Goal: Task Accomplishment & Management: Use online tool/utility

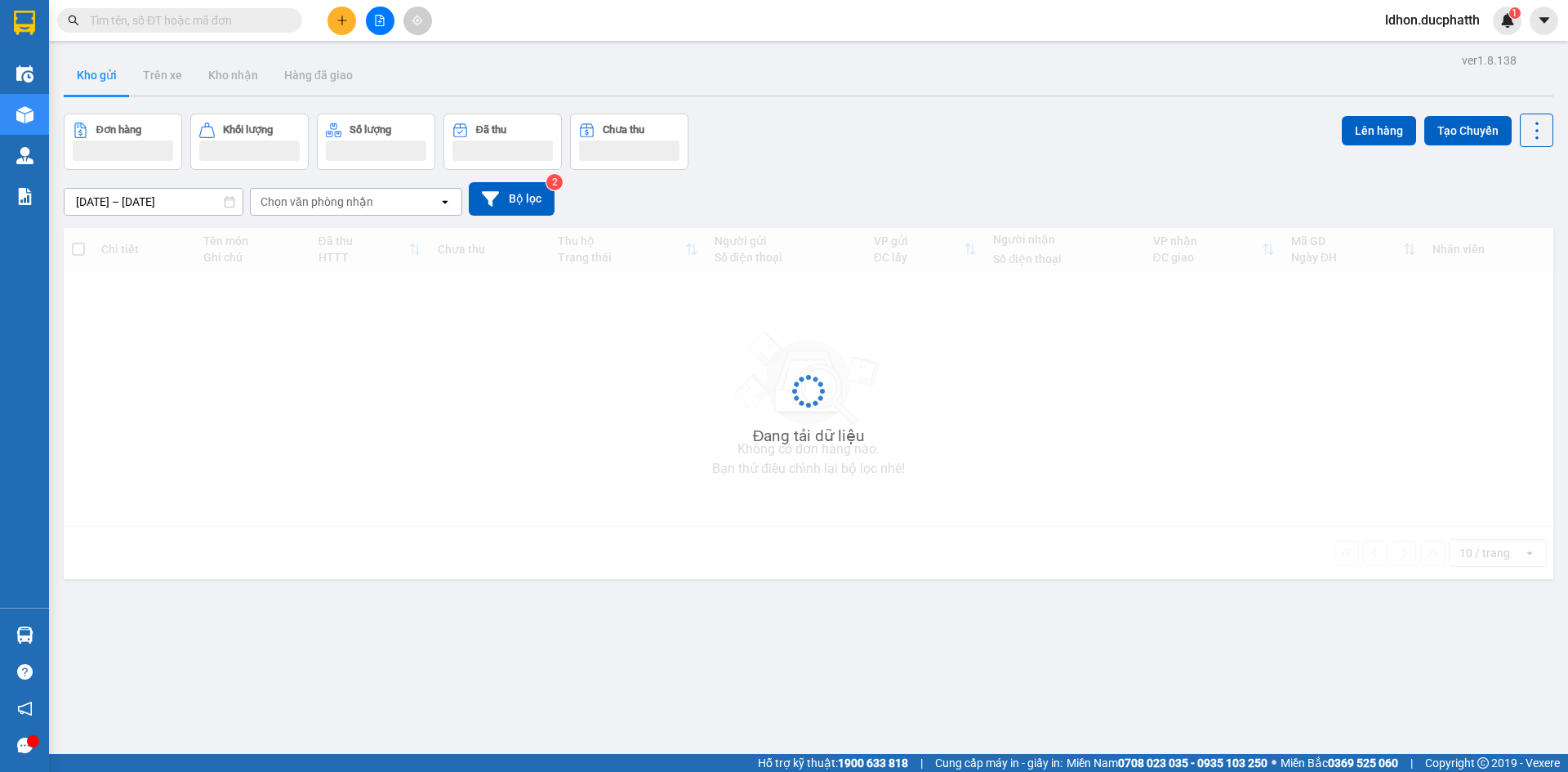
click at [242, 26] on input "text" at bounding box center [186, 21] width 193 height 18
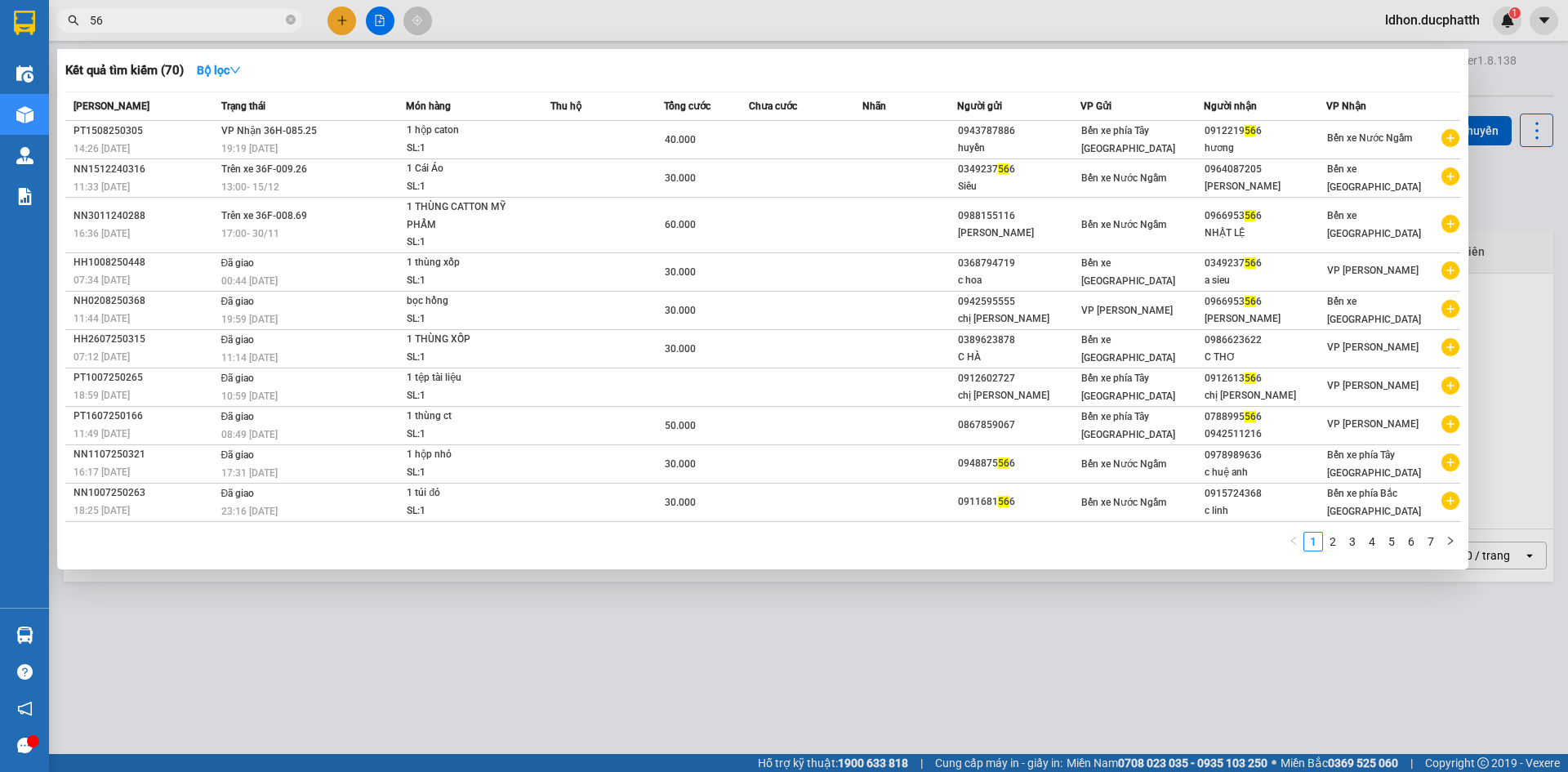
type input "5"
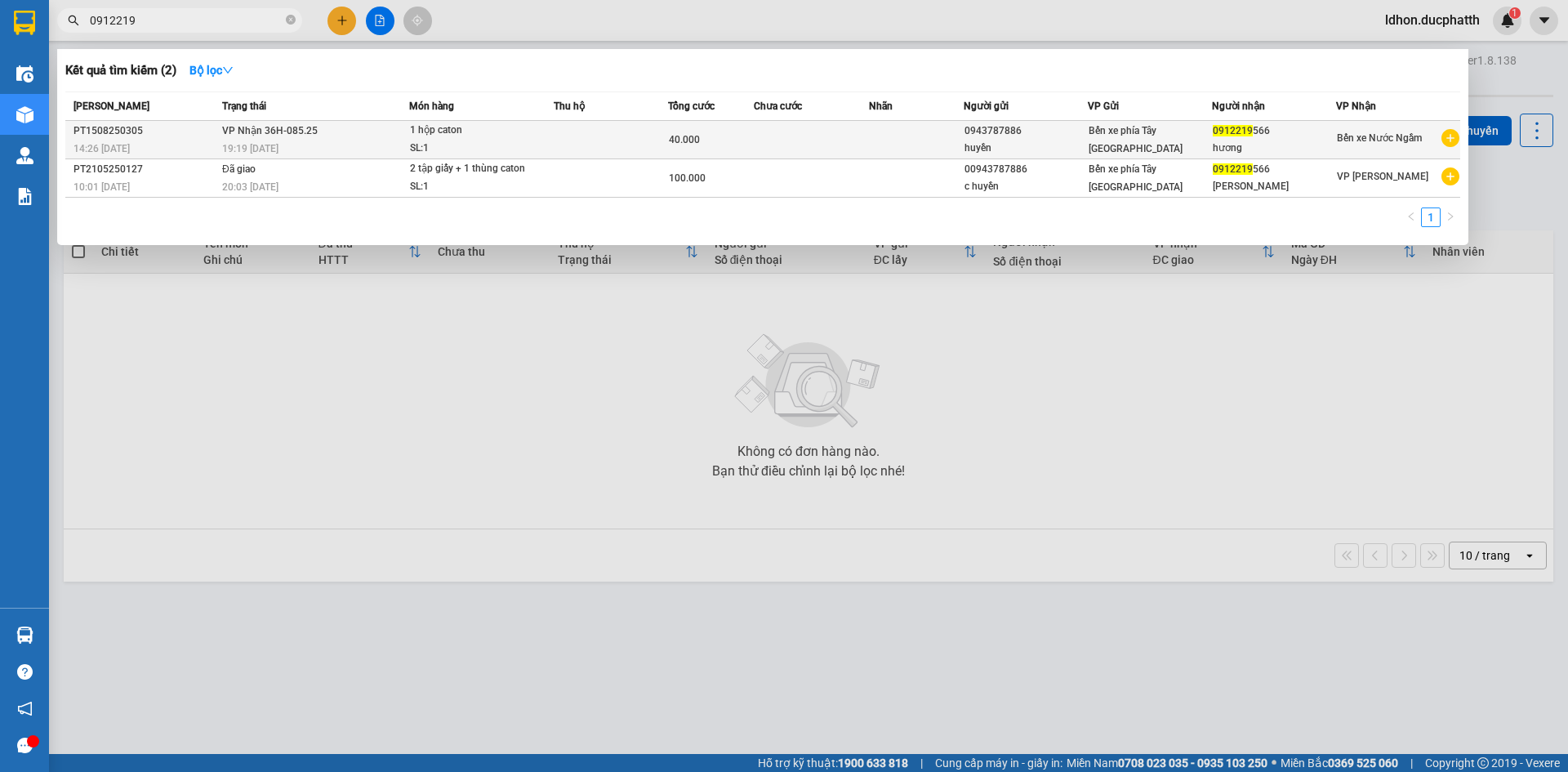
type input "0912219"
click at [881, 137] on td at bounding box center [916, 139] width 96 height 39
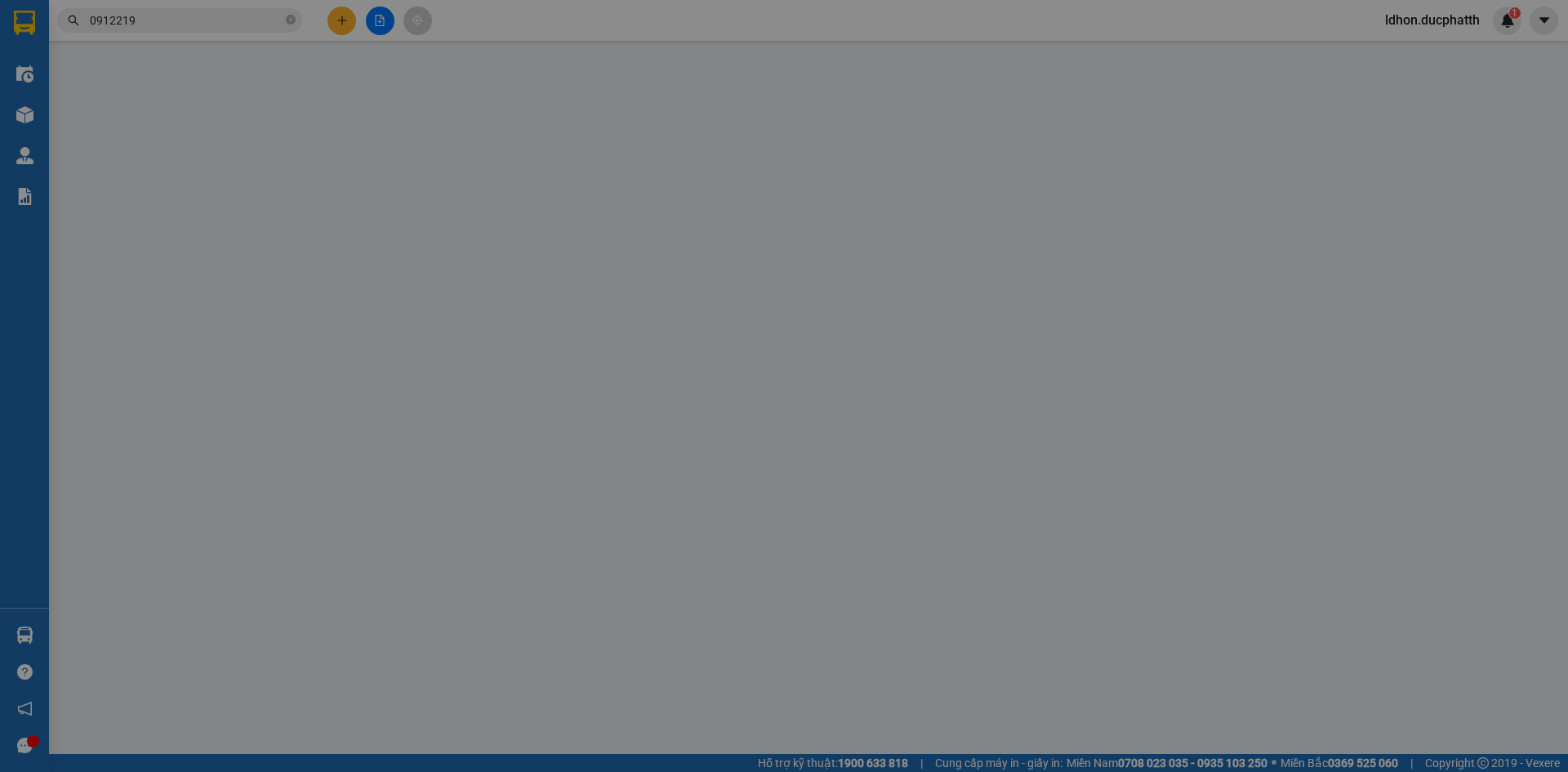
type input "0943787886"
type input "huyền"
type input "0912219566"
type input "hương"
type input "GỬI TT"
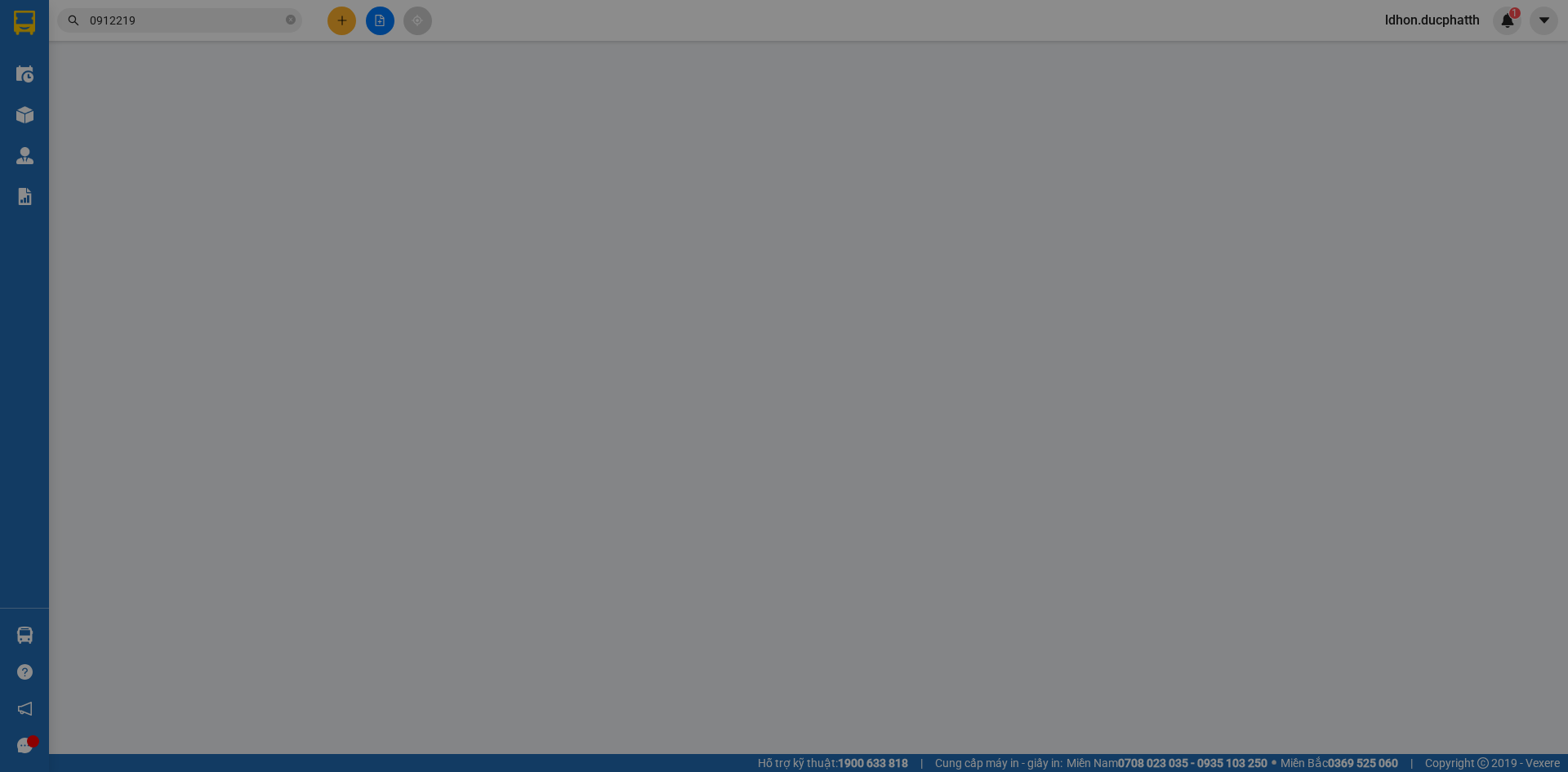
type input "40.000"
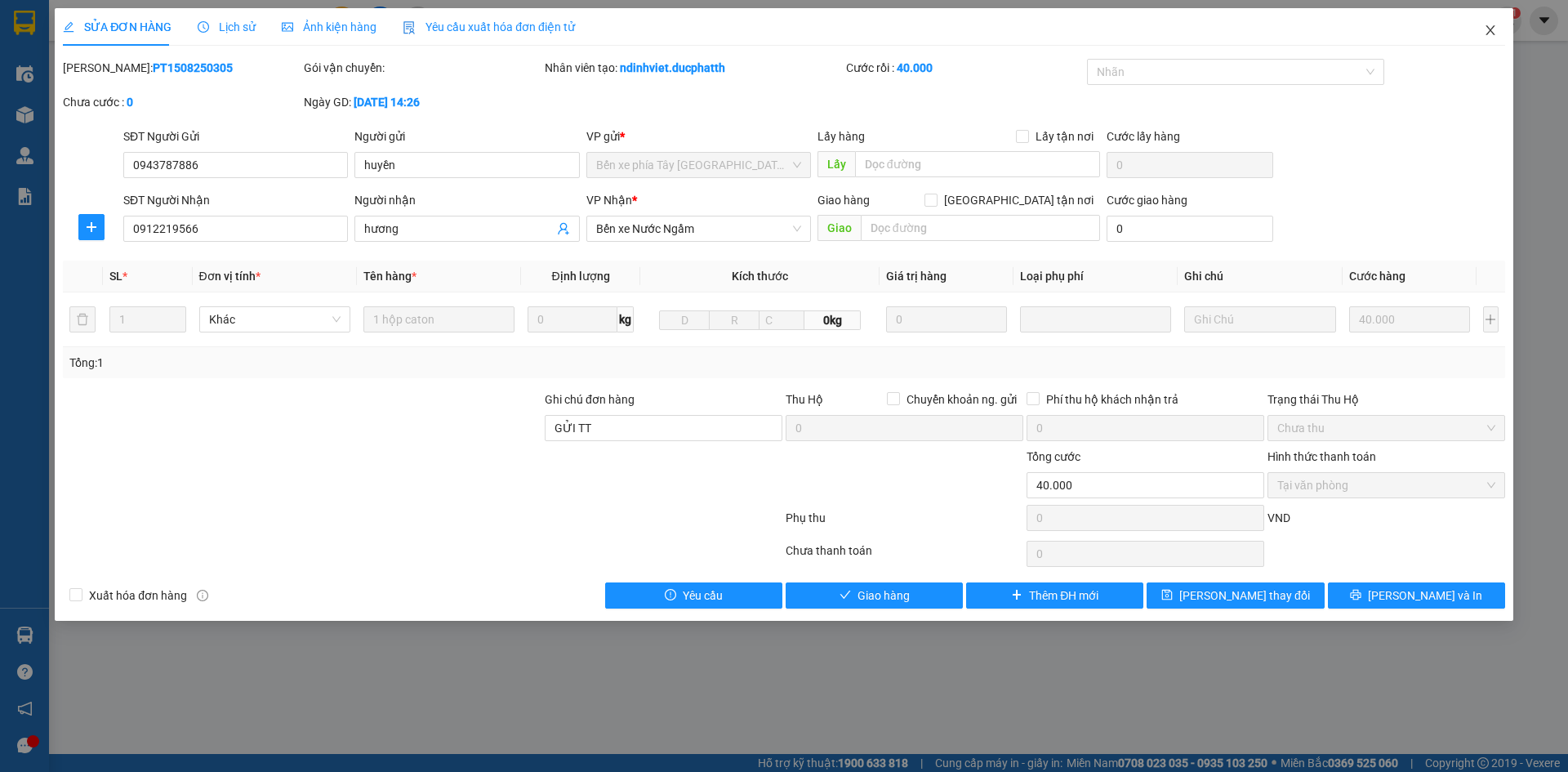
click at [1493, 32] on icon "close" at bounding box center [1490, 30] width 13 height 13
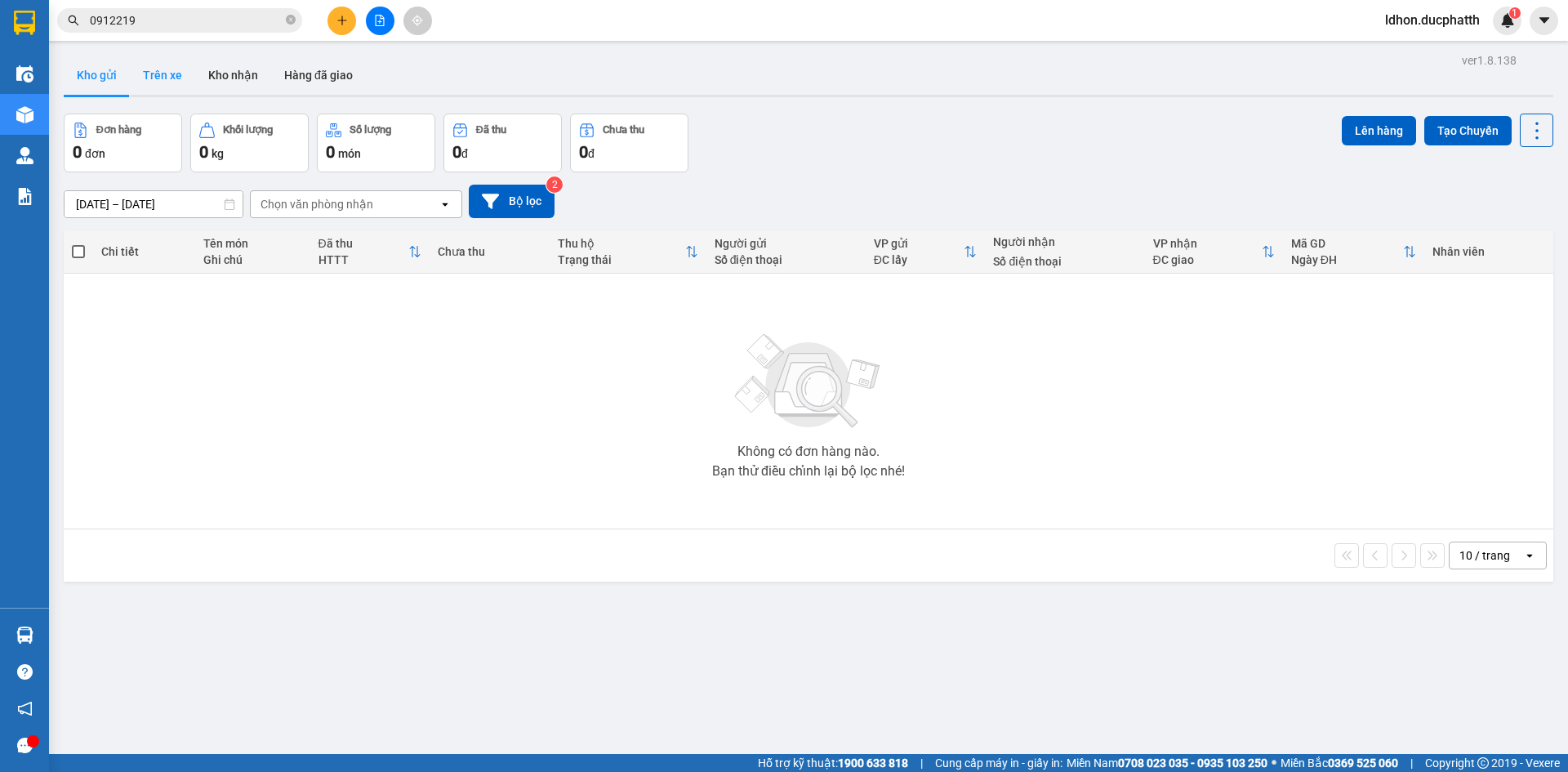
click at [159, 83] on button "Trên xe" at bounding box center [162, 75] width 65 height 40
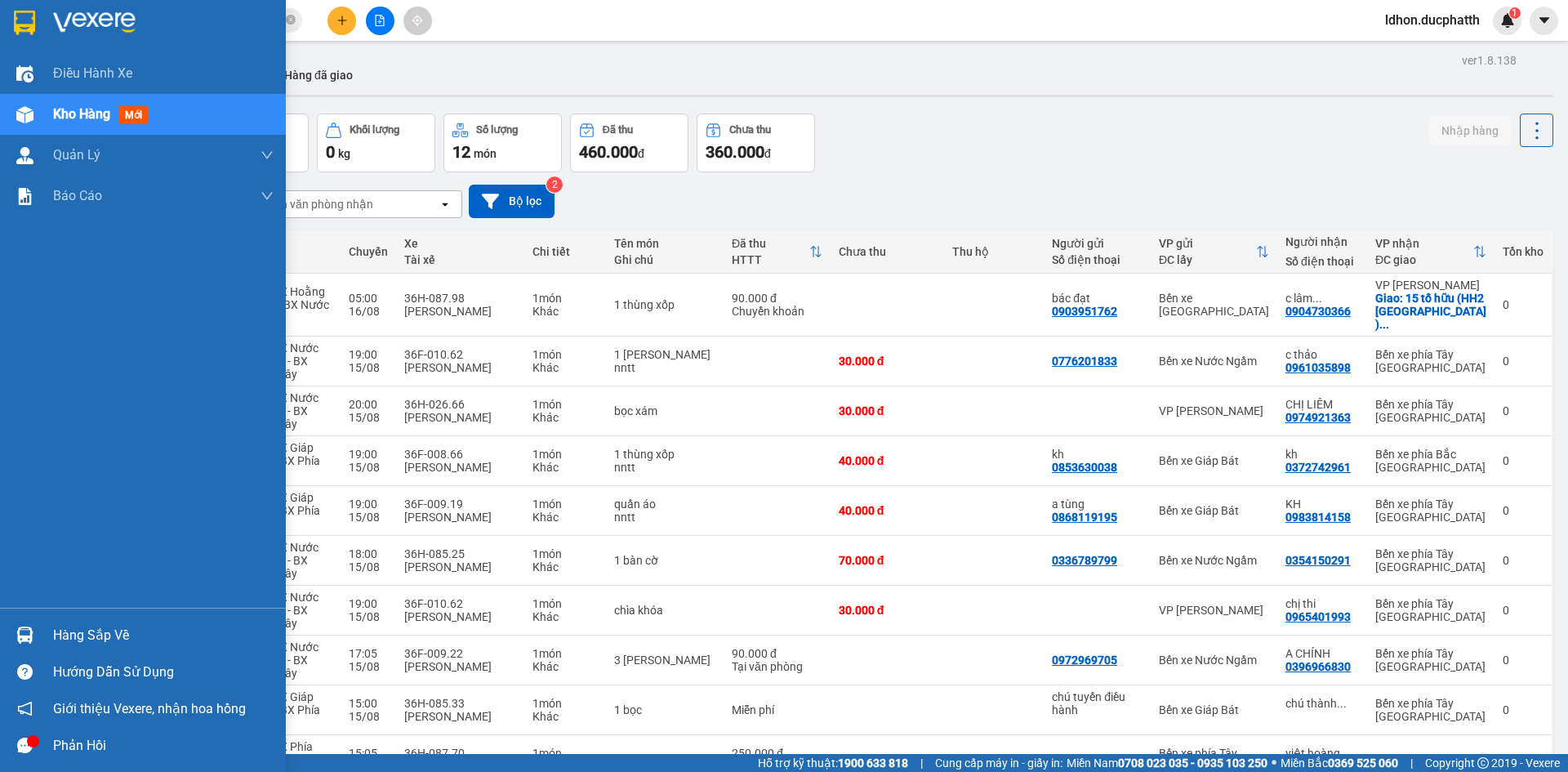
click at [32, 122] on img at bounding box center [25, 114] width 17 height 17
click at [72, 114] on span "Kho hàng" at bounding box center [82, 114] width 57 height 16
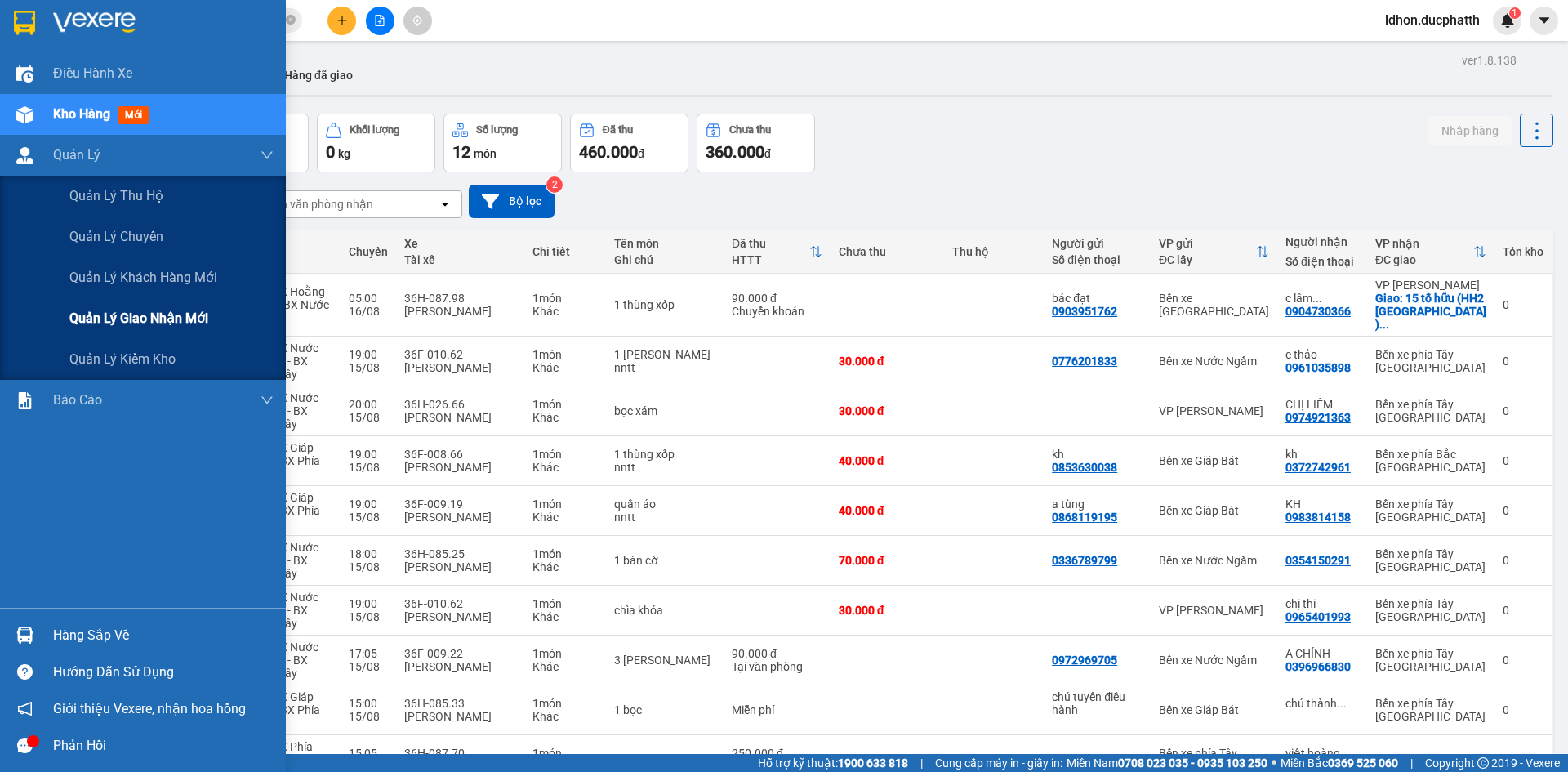
click at [163, 320] on span "Quản lý giao nhận mới" at bounding box center [138, 318] width 138 height 21
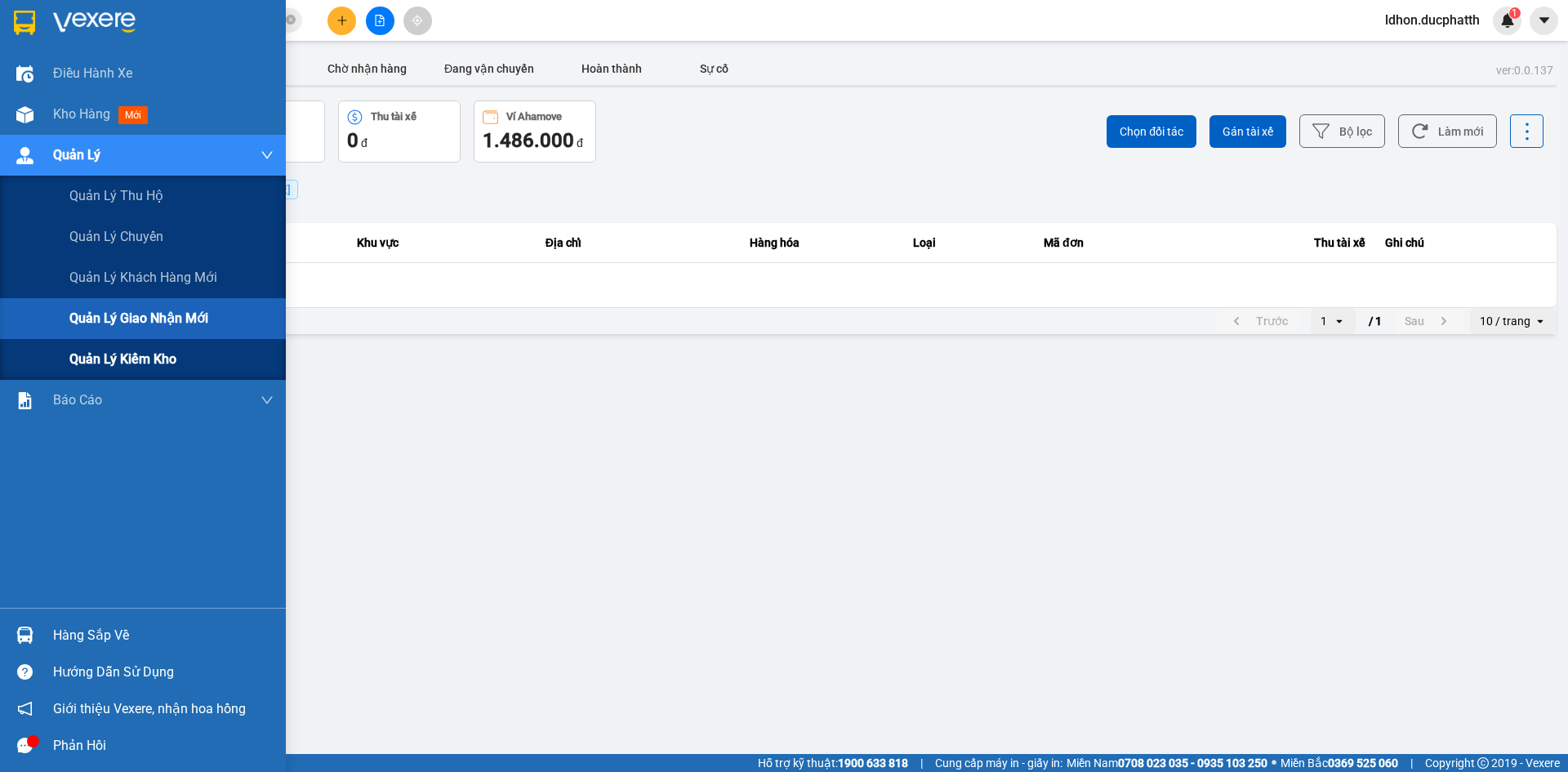
click at [136, 363] on main "ver: 0.0.137 Chưa điều phối Chờ xác nhận Chờ nhận hàng Đang vận chuyển Hoàn thà…" at bounding box center [784, 377] width 1568 height 754
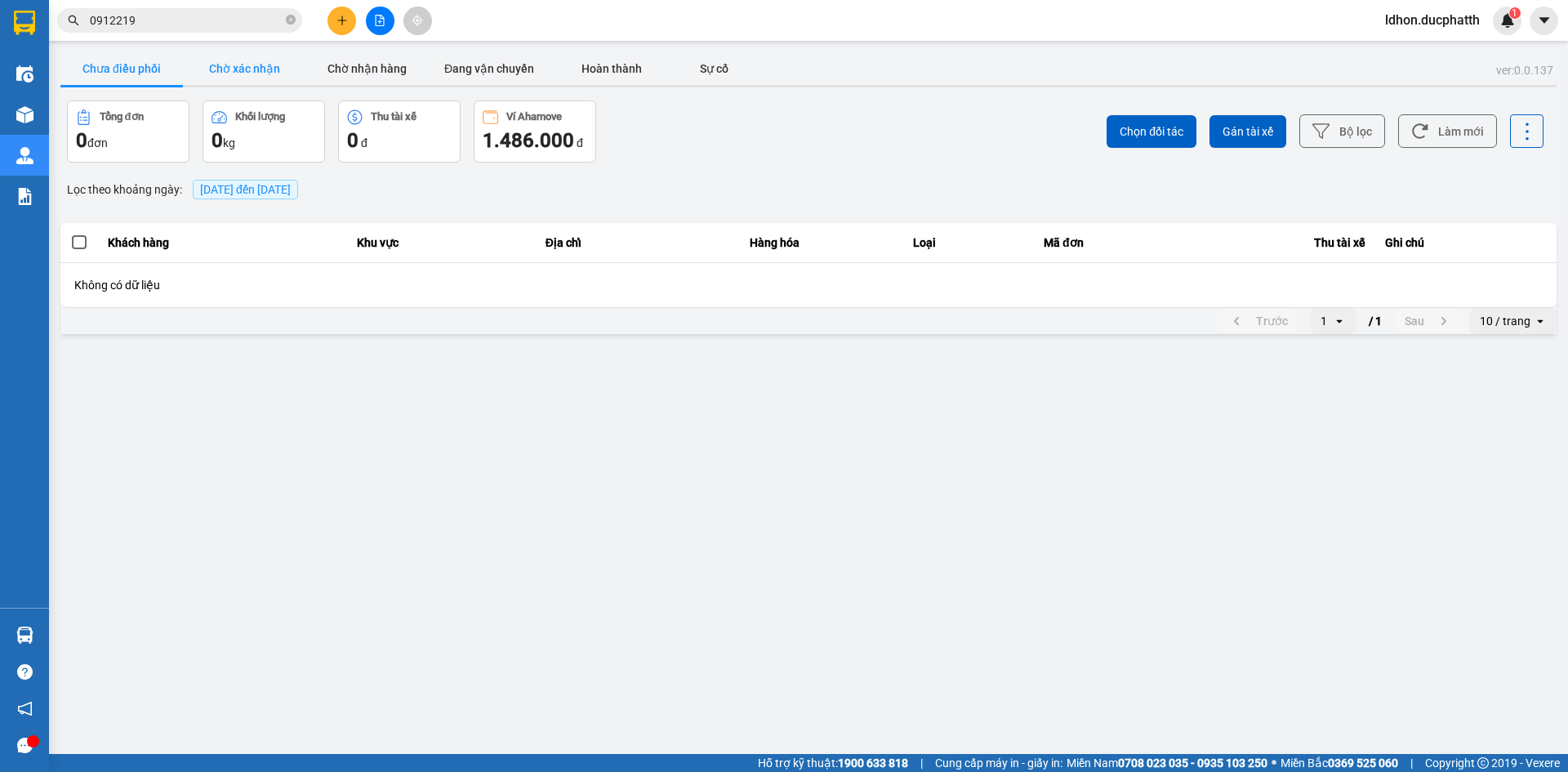
click at [260, 64] on button "Chờ xác nhận" at bounding box center [244, 68] width 123 height 33
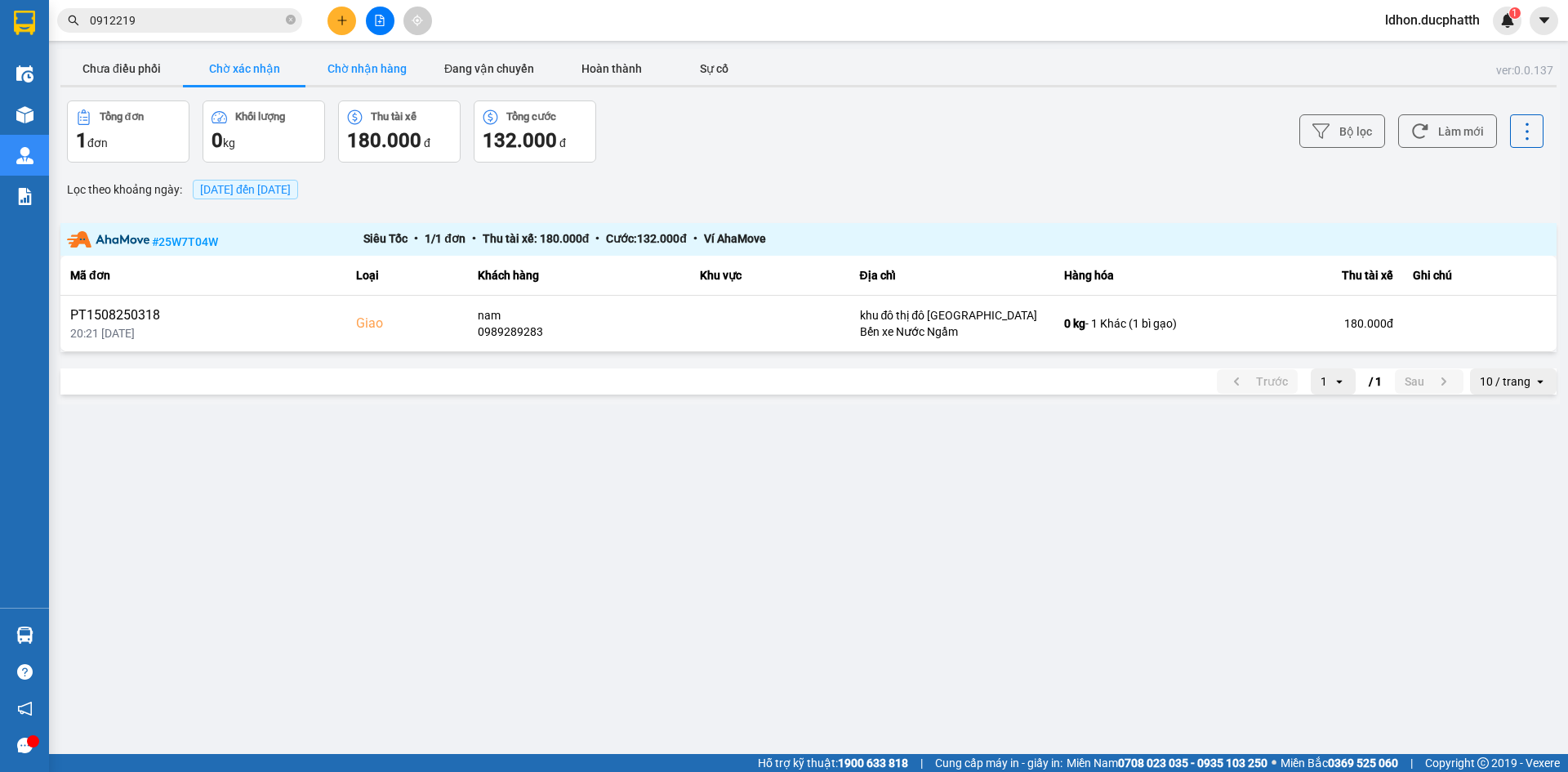
click at [354, 64] on button "Chờ nhận hàng" at bounding box center [367, 68] width 123 height 33
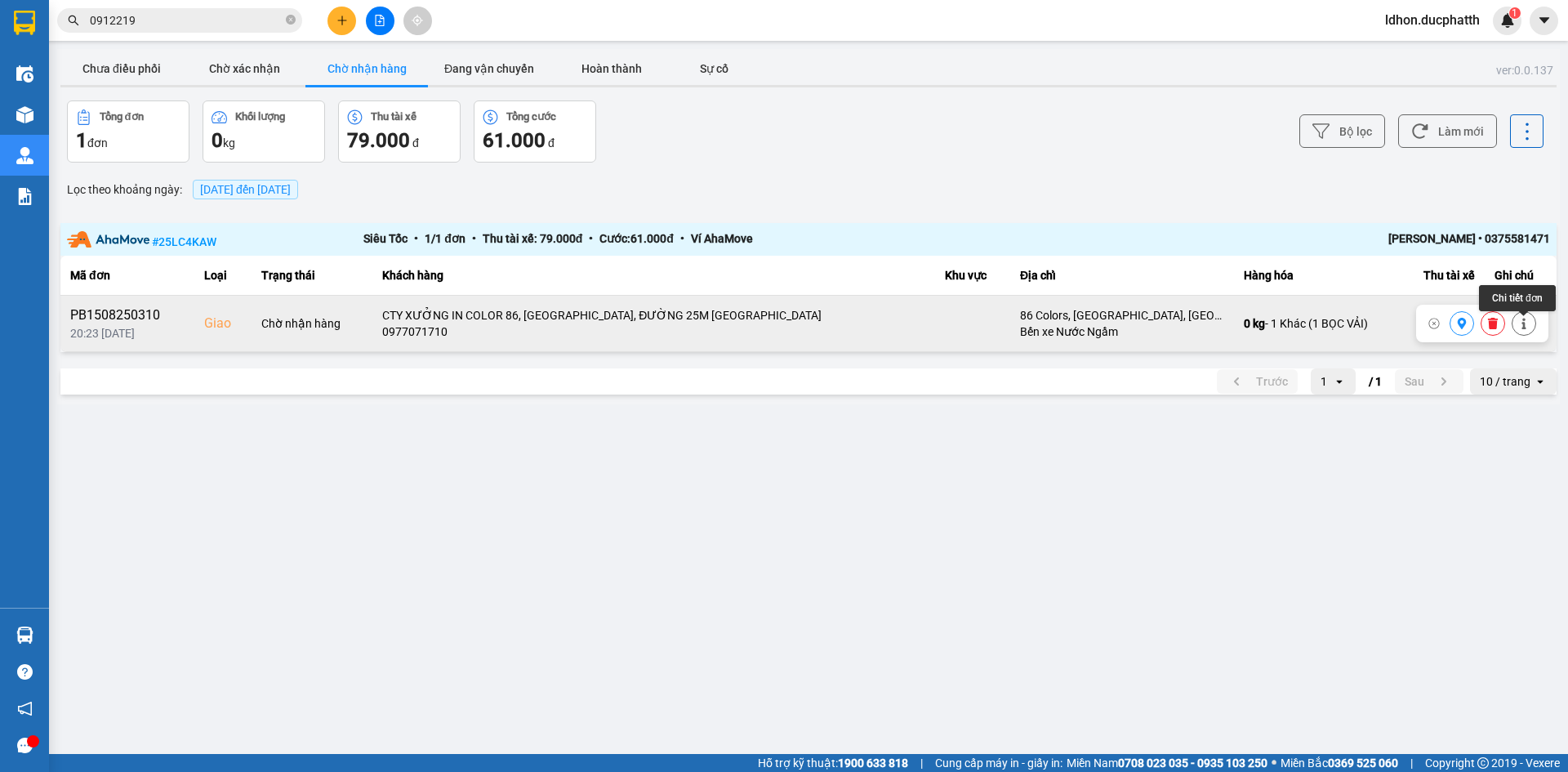
click at [1526, 327] on icon at bounding box center [1524, 323] width 12 height 12
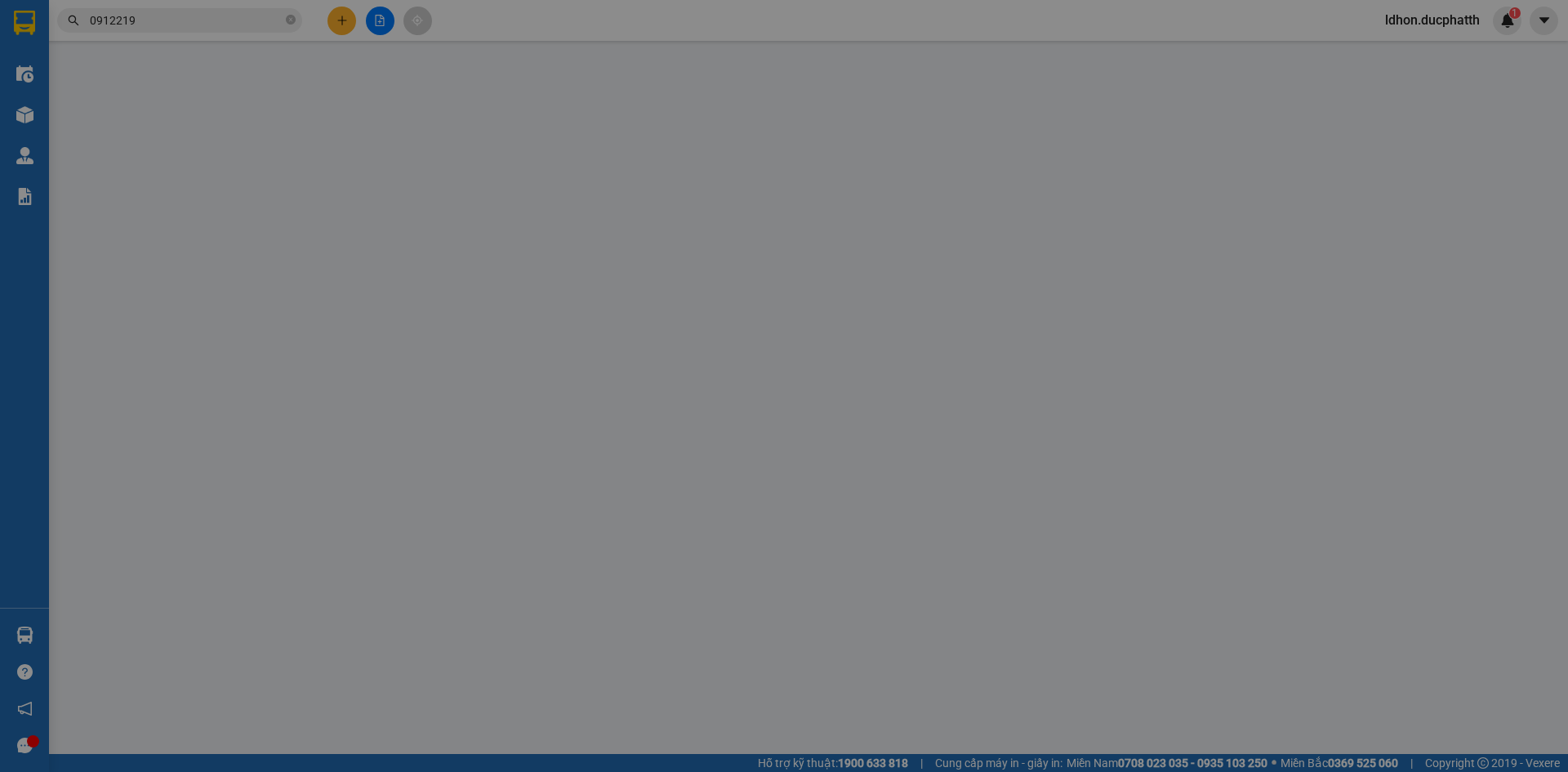
type input "0948937042"
type input "PHƯƠNG"
type input "0977071710"
type input "CTY XƯỞNG IN COLOR 86, [GEOGRAPHIC_DATA], ĐƯỜNG 25M [GEOGRAPHIC_DATA]"
checkbox input "true"
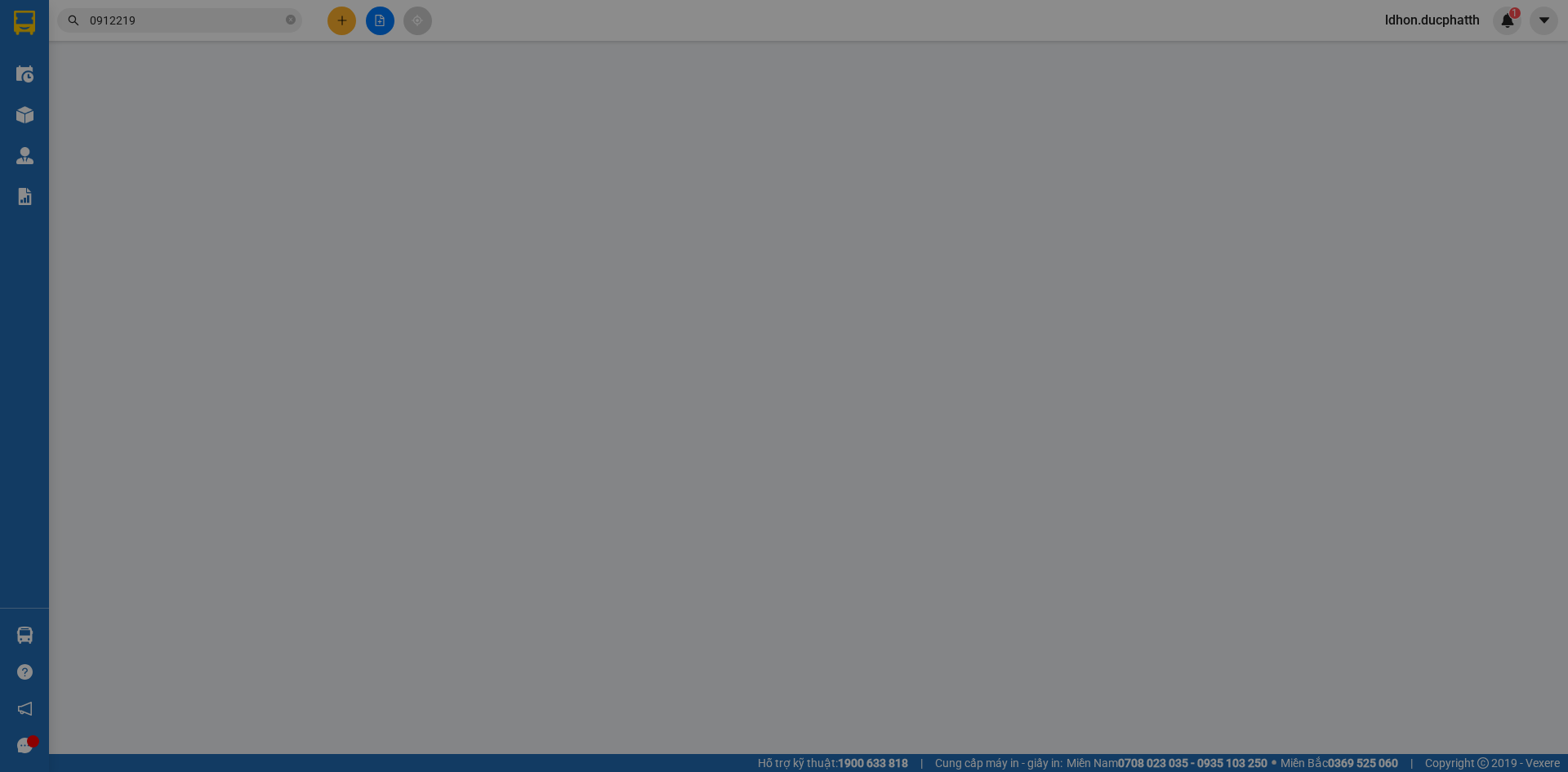
type input "86 Colors, [GEOGRAPHIC_DATA], [GEOGRAPHIC_DATA], [GEOGRAPHIC_DATA], [GEOGRAPHIC…"
type input "79.000"
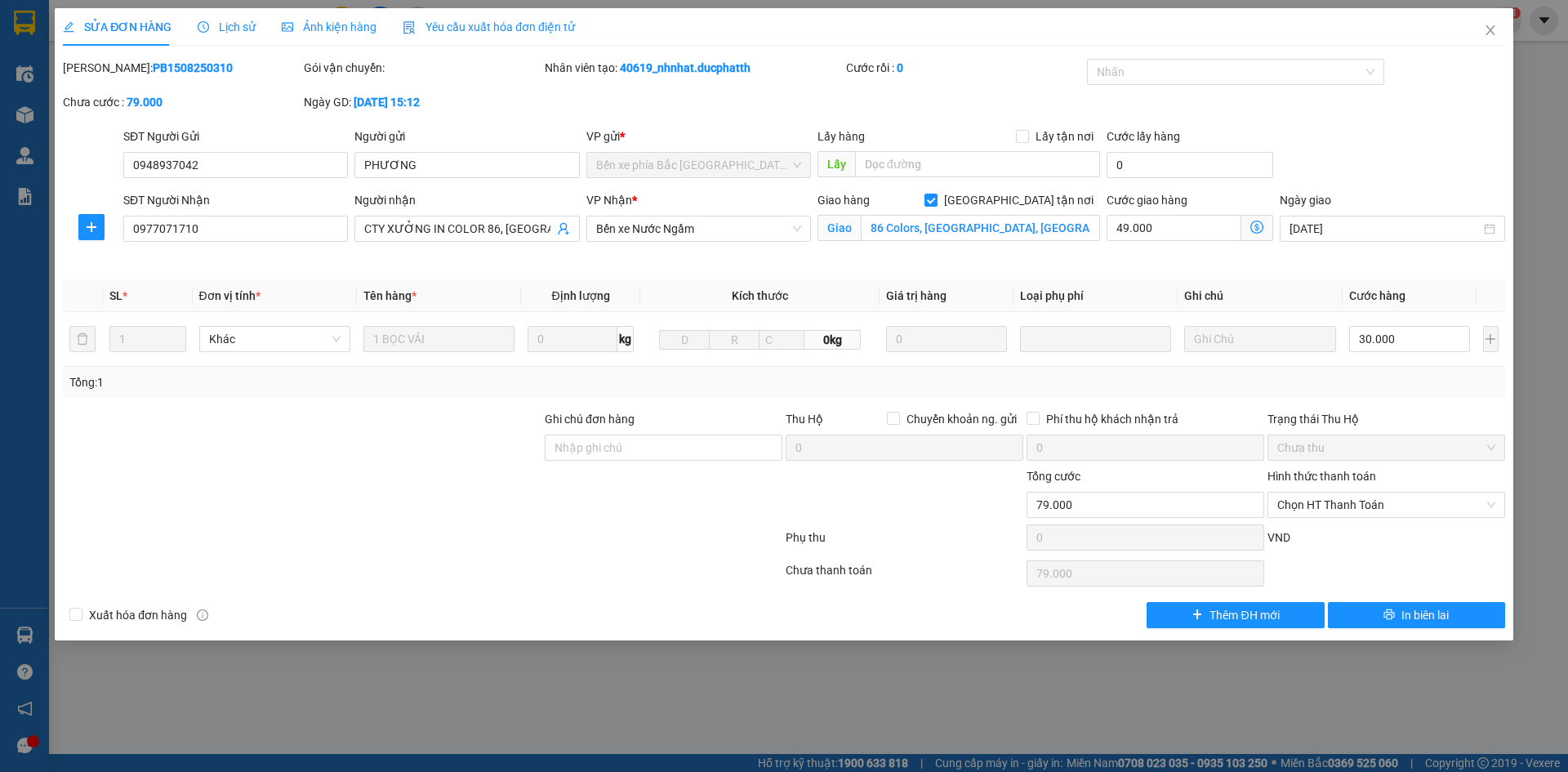
click at [230, 26] on span "Lịch sử" at bounding box center [226, 27] width 58 height 13
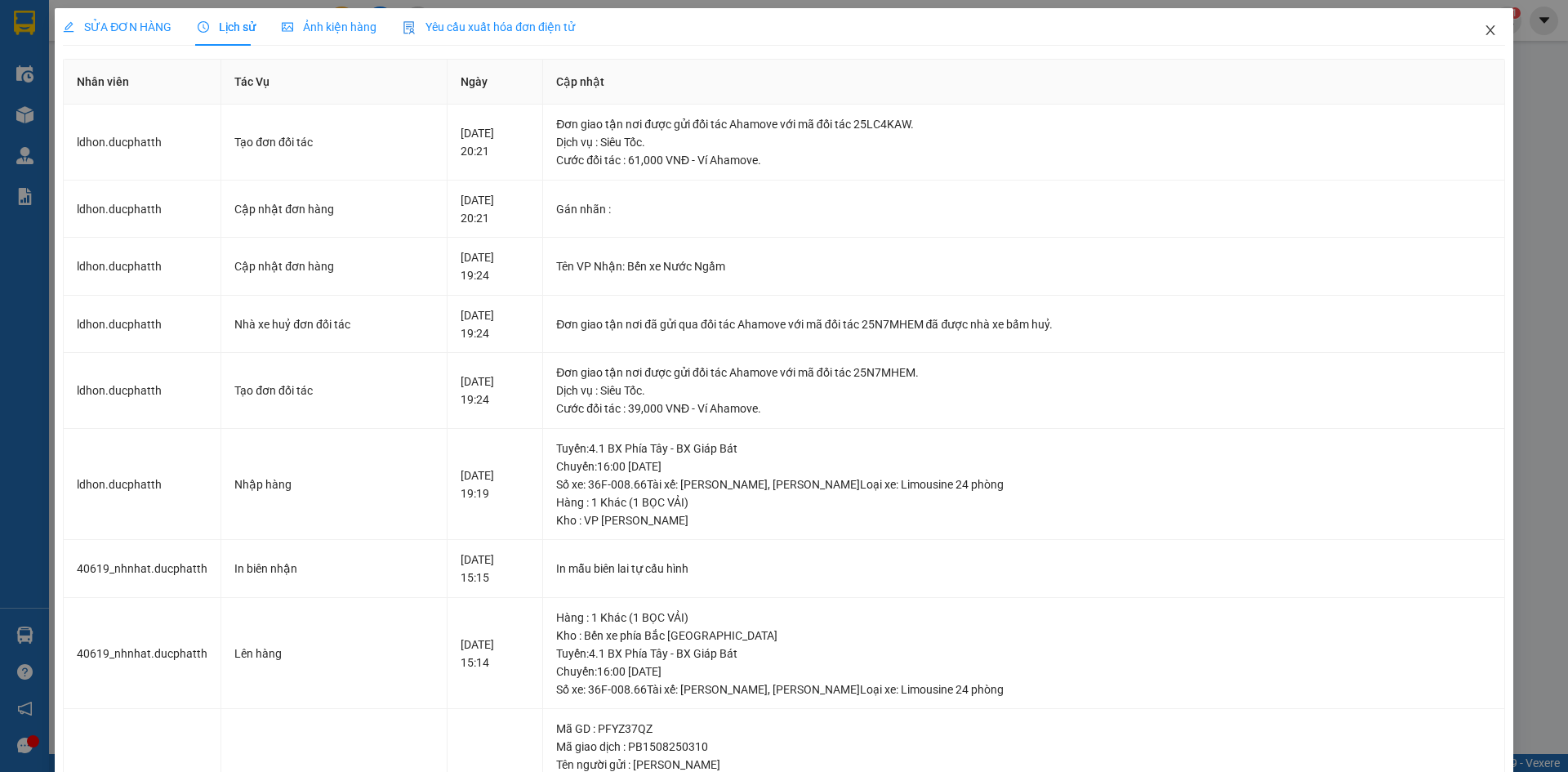
click at [1484, 26] on icon "close" at bounding box center [1490, 30] width 13 height 13
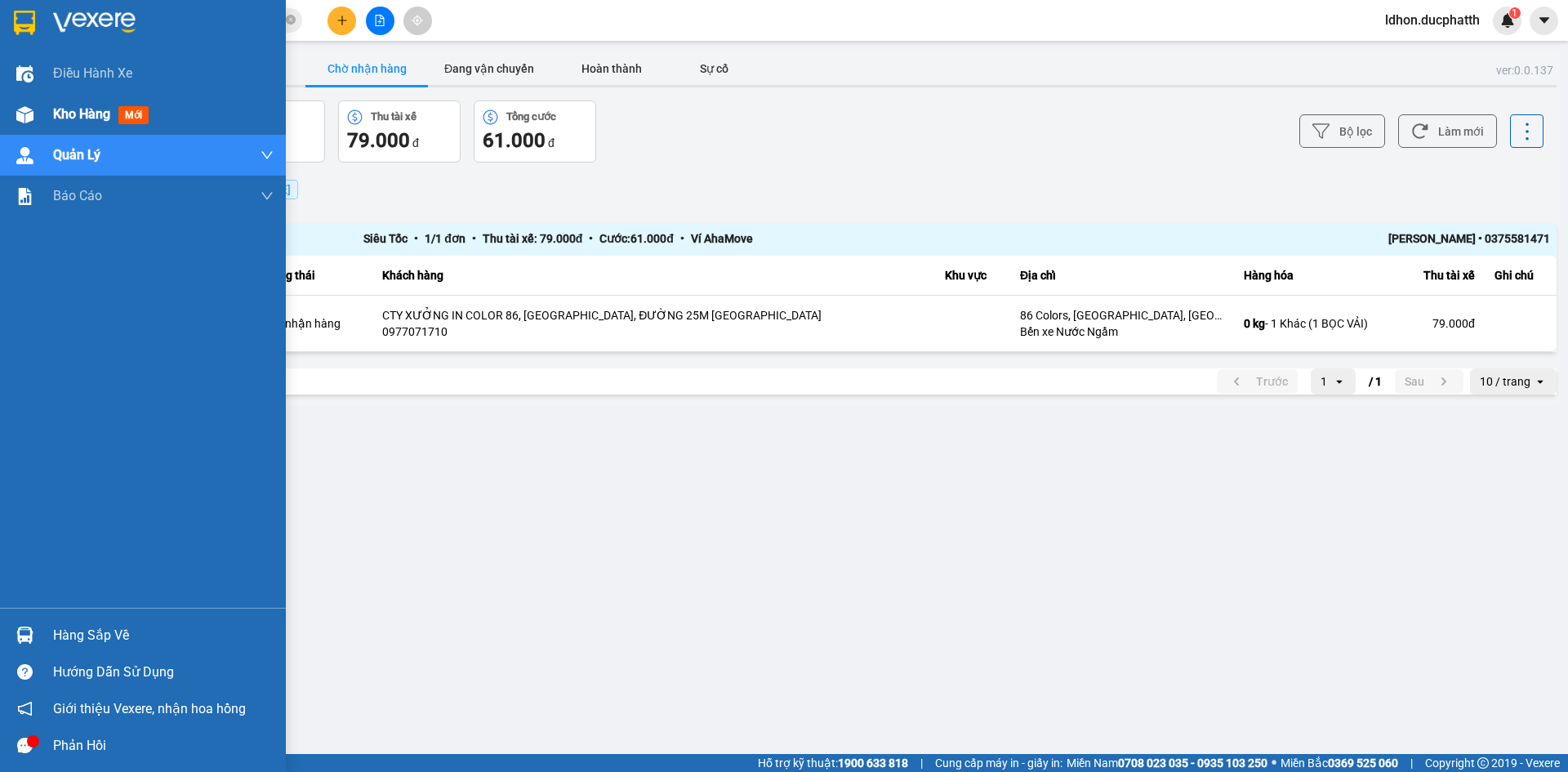
click at [51, 129] on div "Kho hàng mới" at bounding box center [142, 114] width 286 height 41
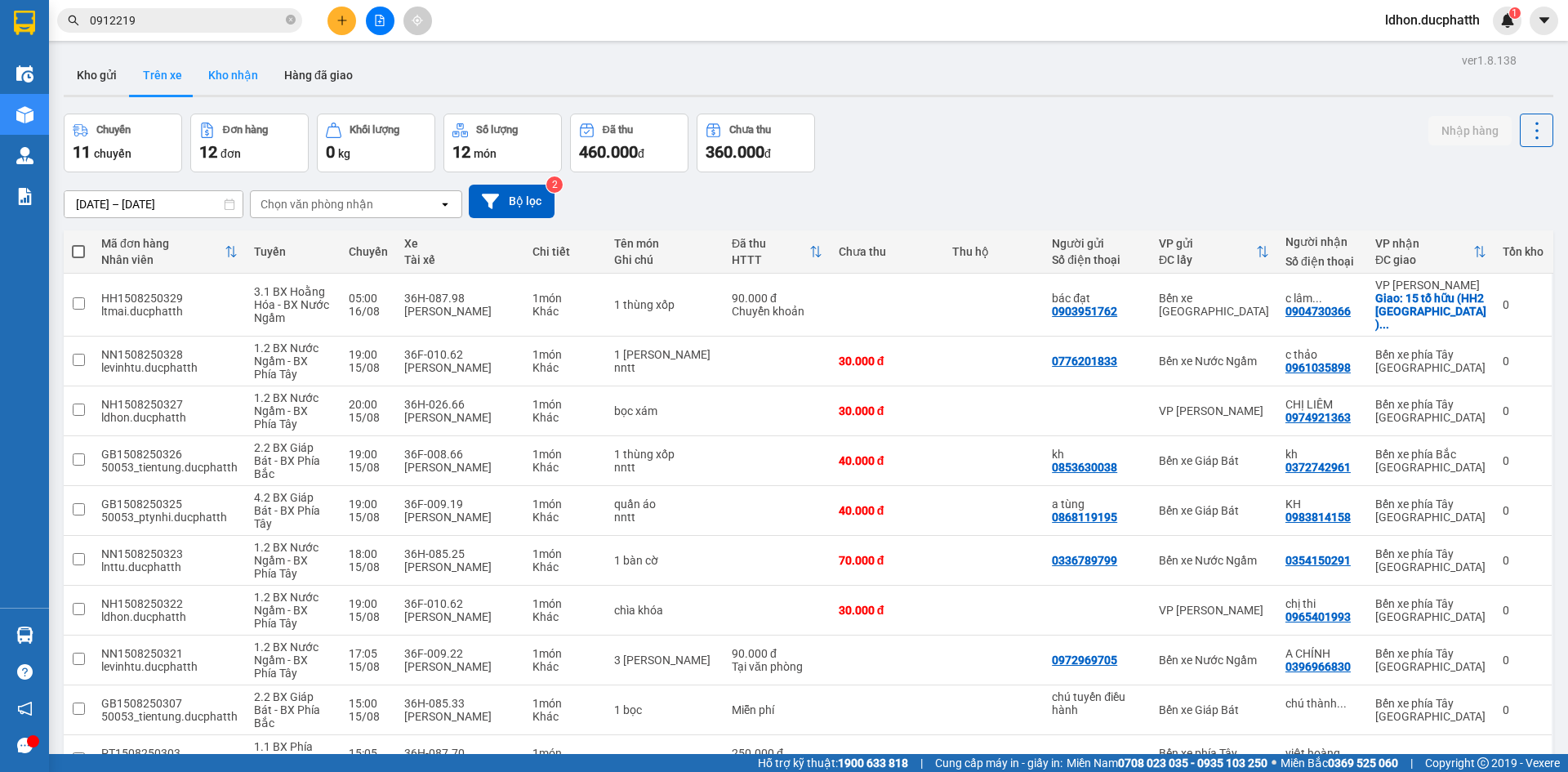
click at [250, 74] on button "Kho nhận" at bounding box center [233, 75] width 76 height 40
type input "[DATE] – [DATE]"
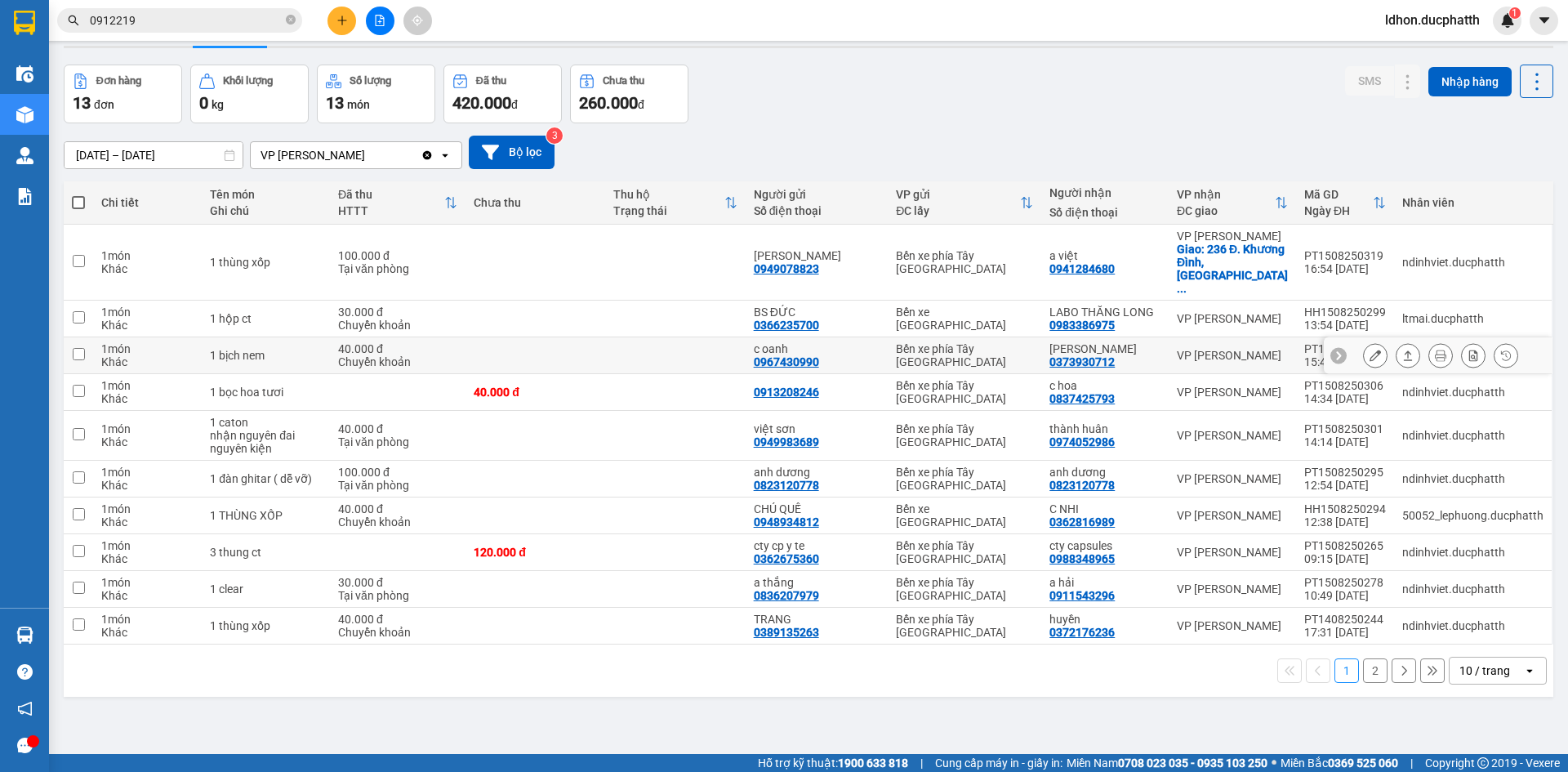
scroll to position [75, 0]
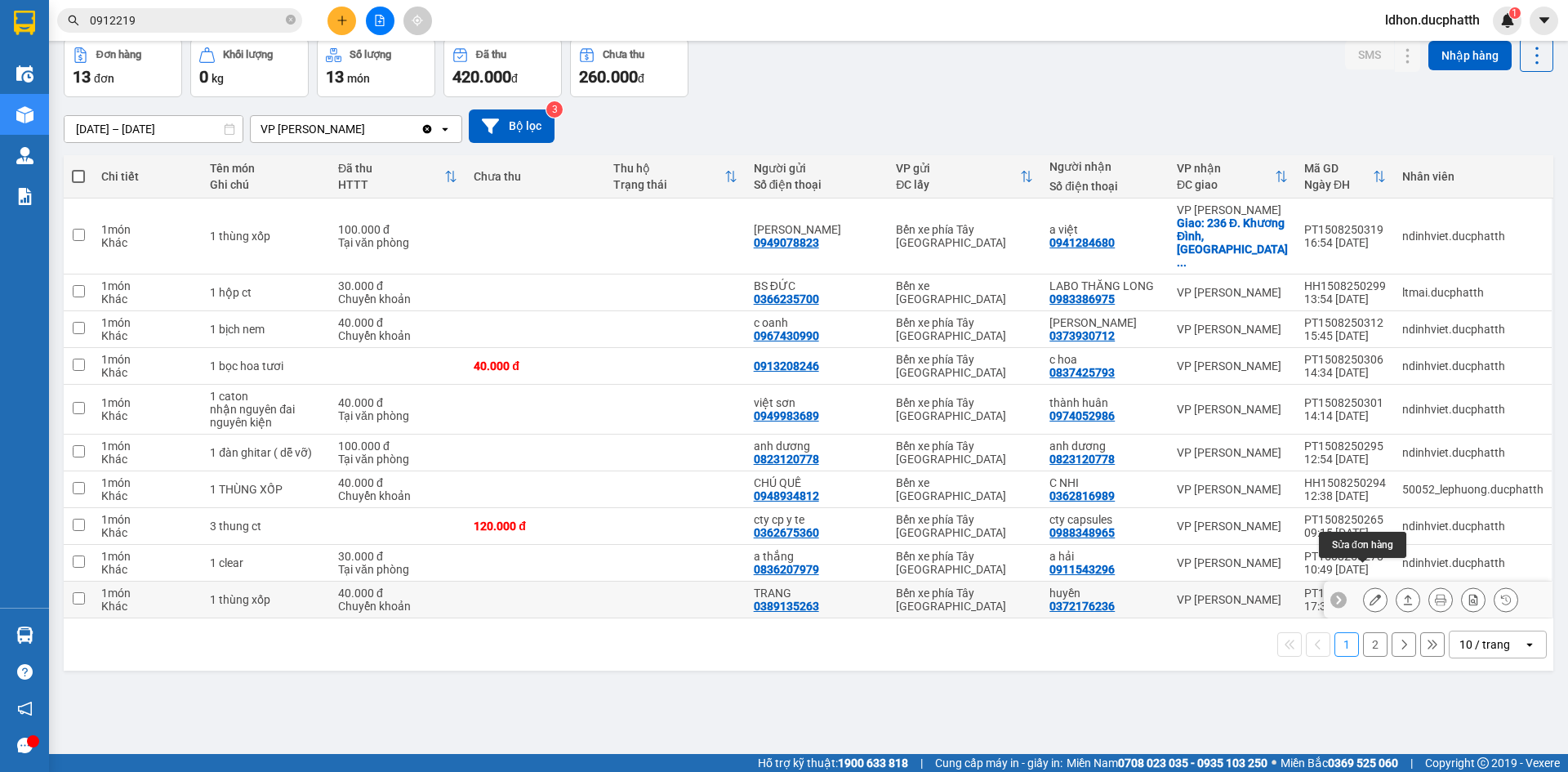
click at [1369, 594] on icon at bounding box center [1375, 600] width 12 height 12
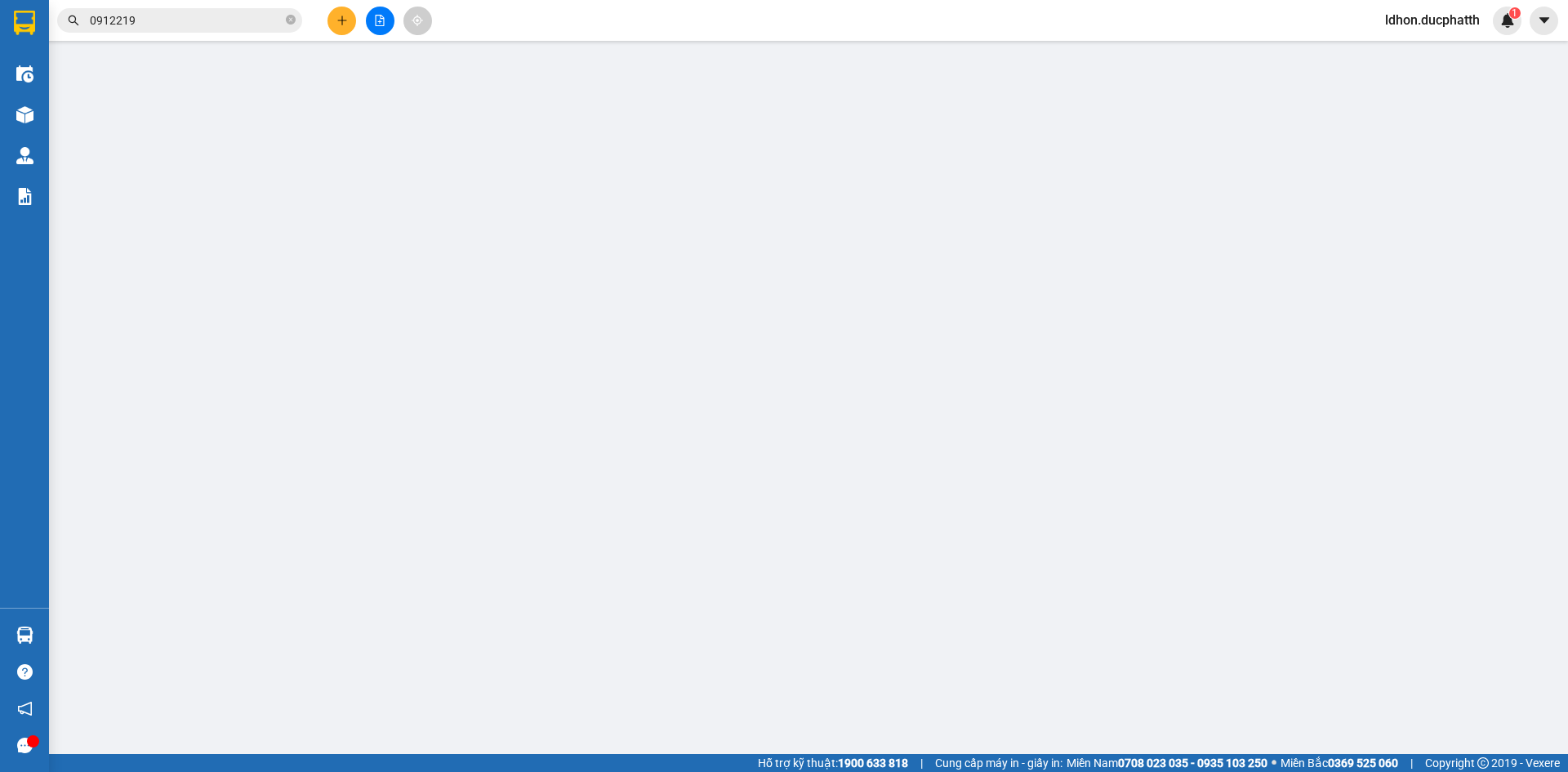
type input "0389135263"
type input "TRANG"
type input "0372176236"
type input "huyền"
type input "GỬI TT ck [DATE] 17h33 ly hoang le trang vietin (momo)"
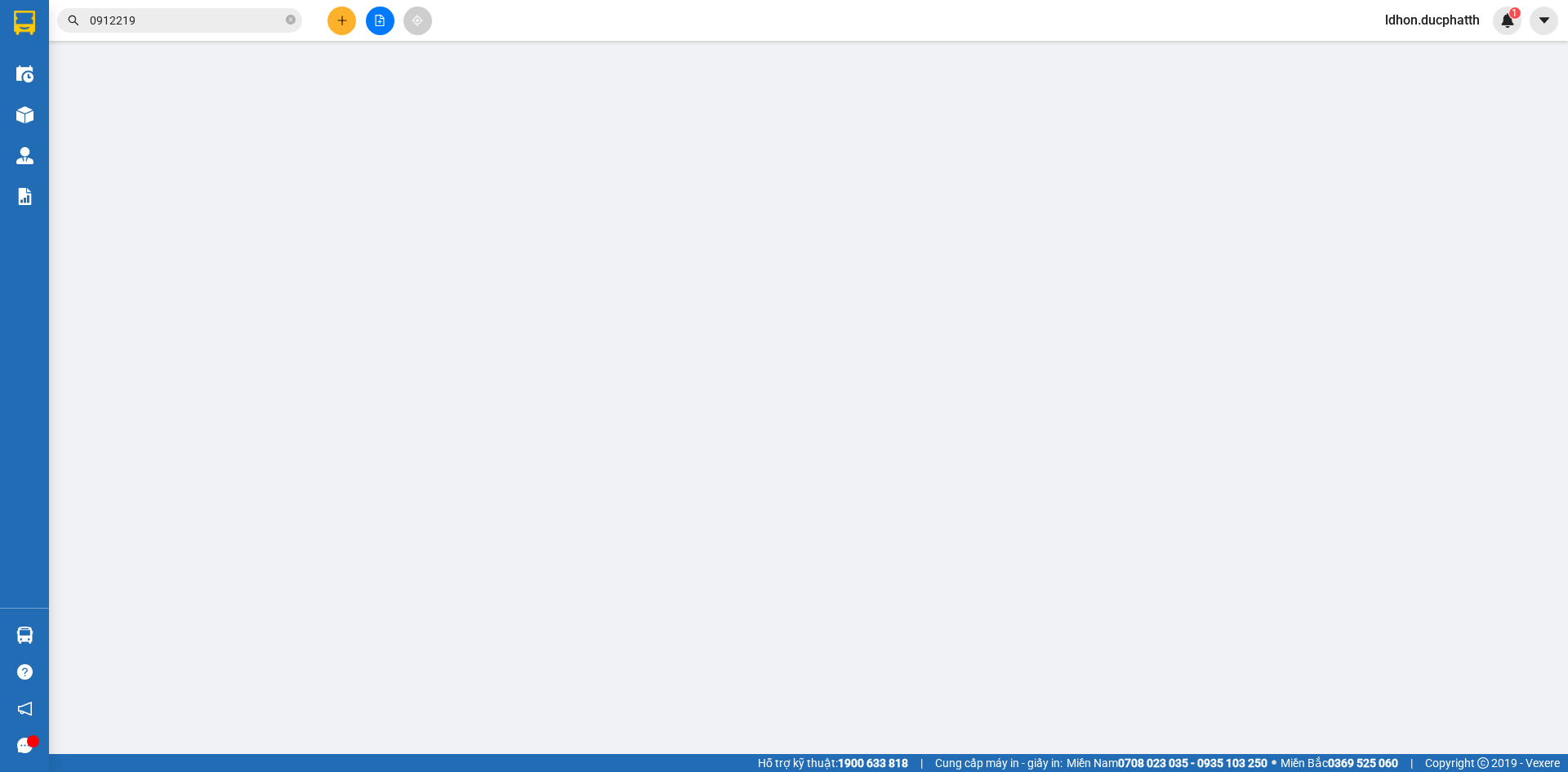
type input "40.000"
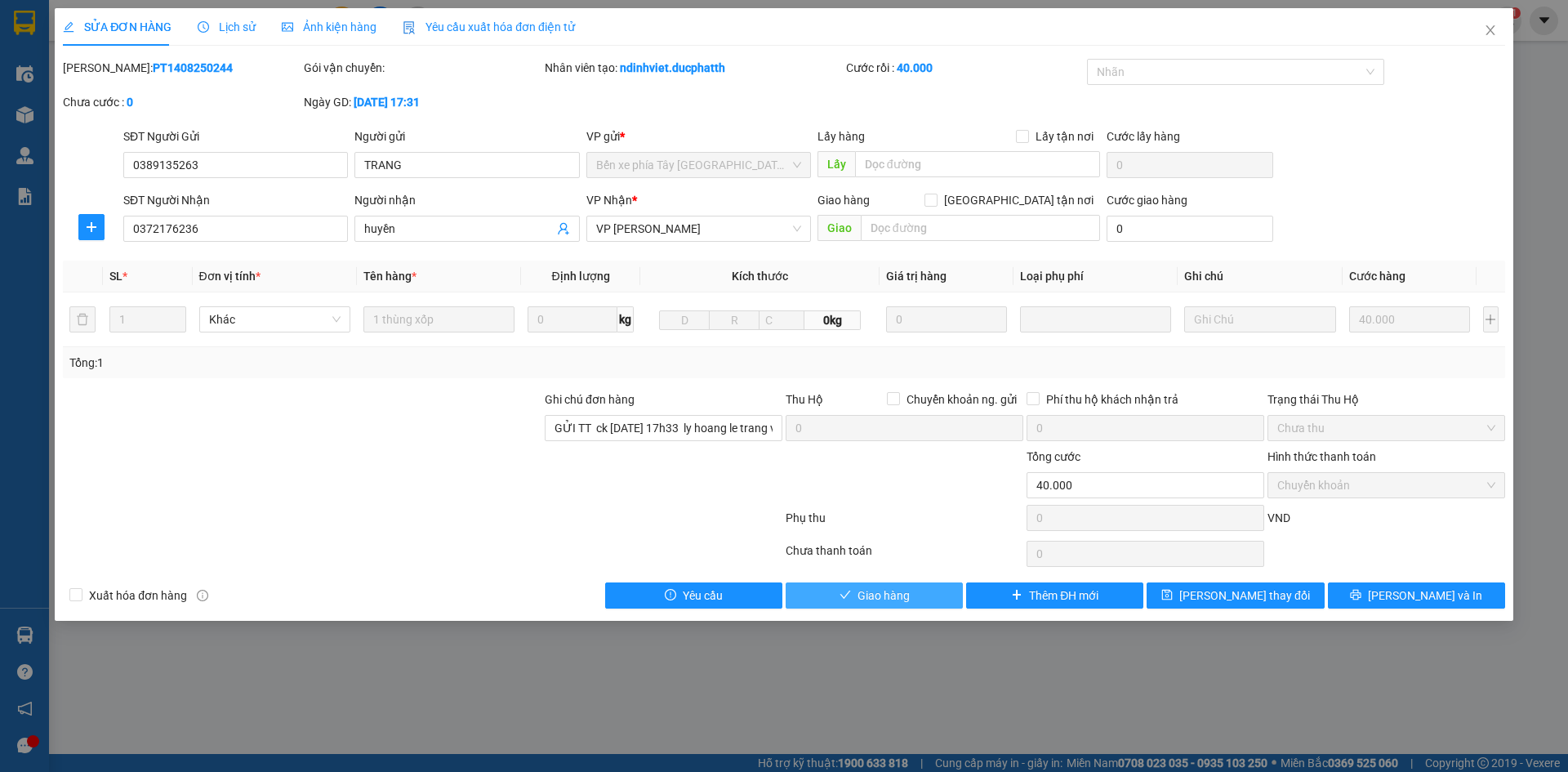
drag, startPoint x: 911, startPoint y: 595, endPoint x: 985, endPoint y: 527, distance: 100.5
click at [910, 594] on button "Giao hàng" at bounding box center [873, 595] width 177 height 26
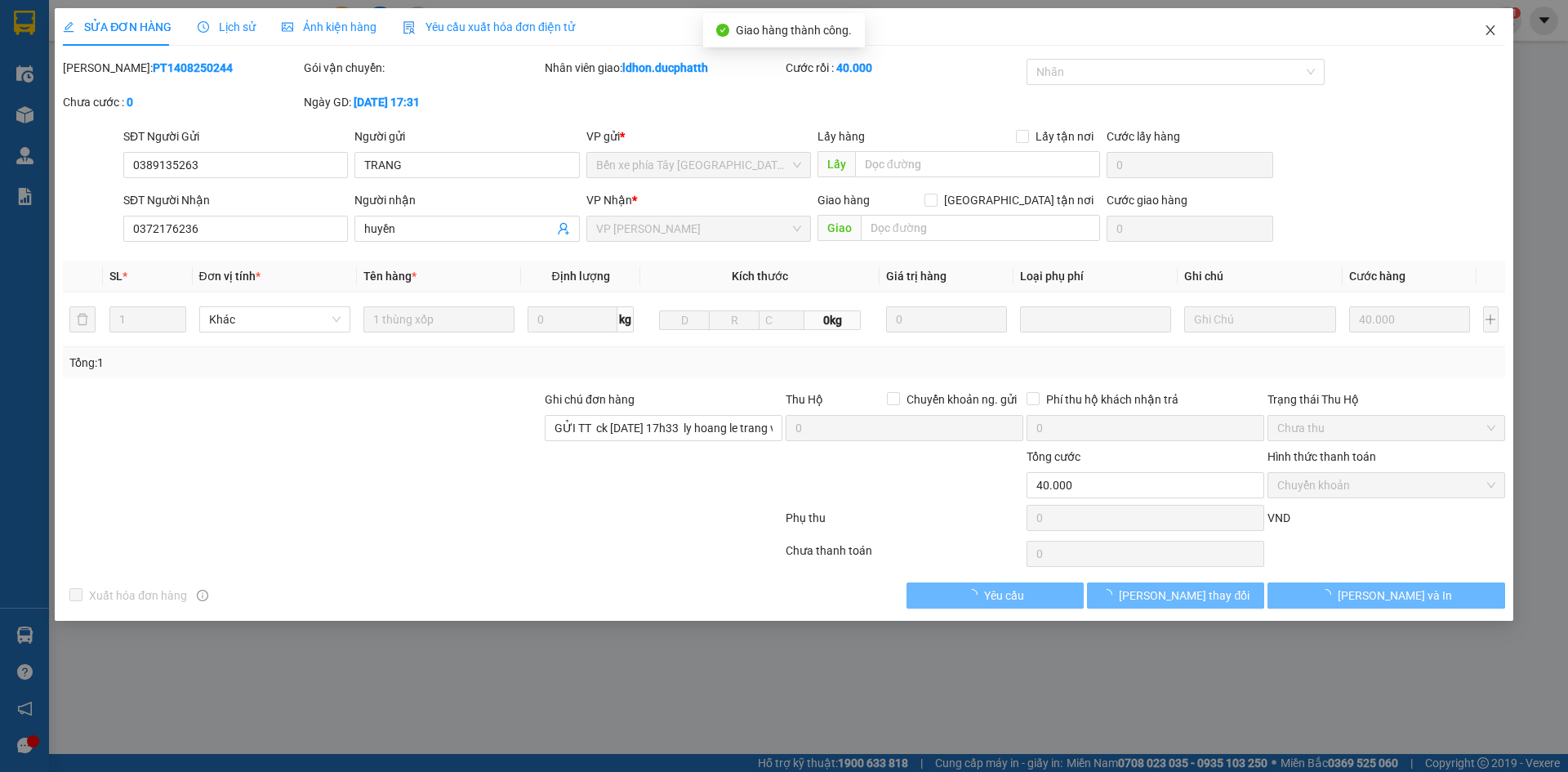
click at [1489, 36] on icon "close" at bounding box center [1490, 30] width 13 height 13
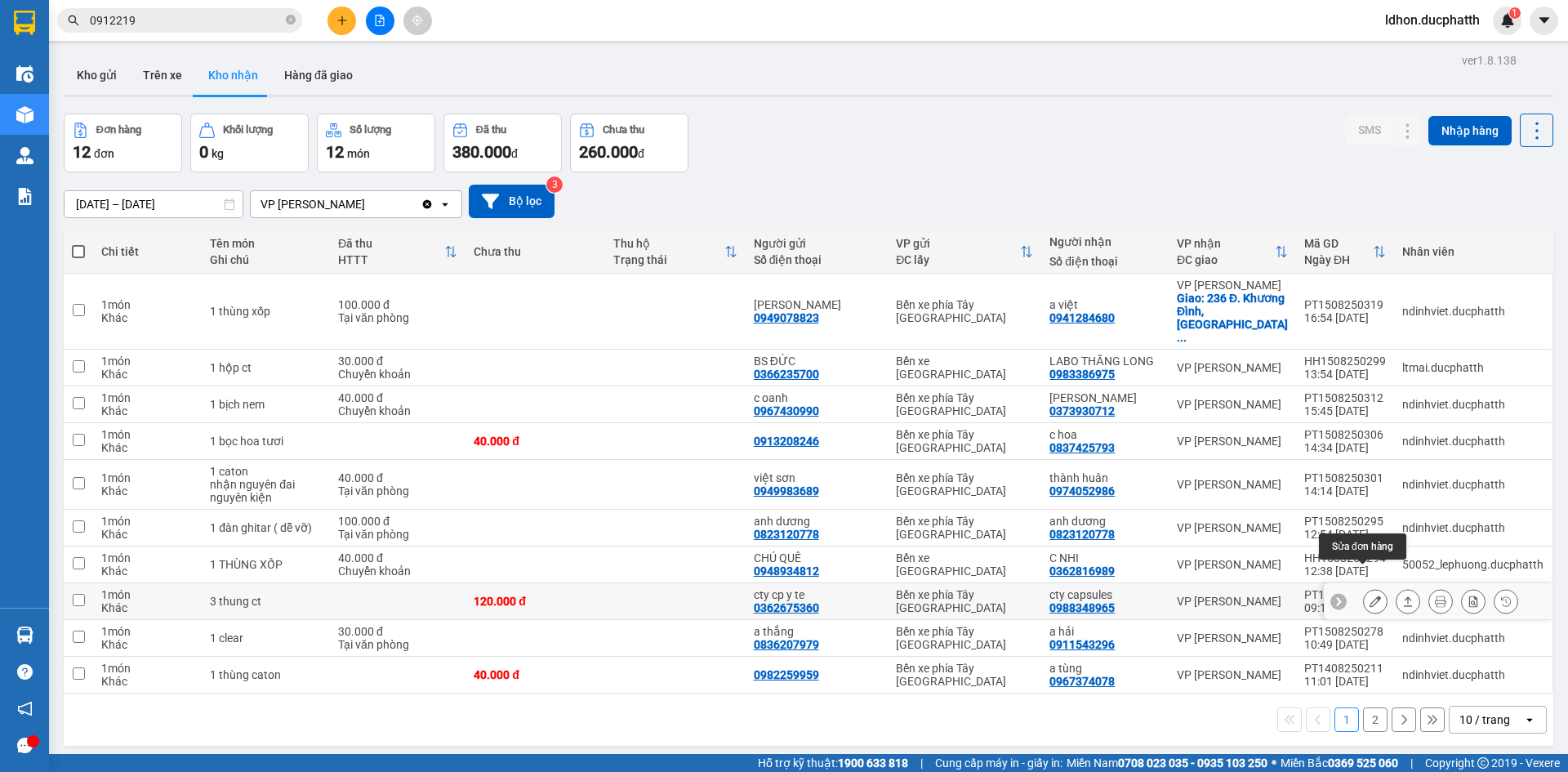
click at [1369, 587] on button at bounding box center [1374, 601] width 23 height 29
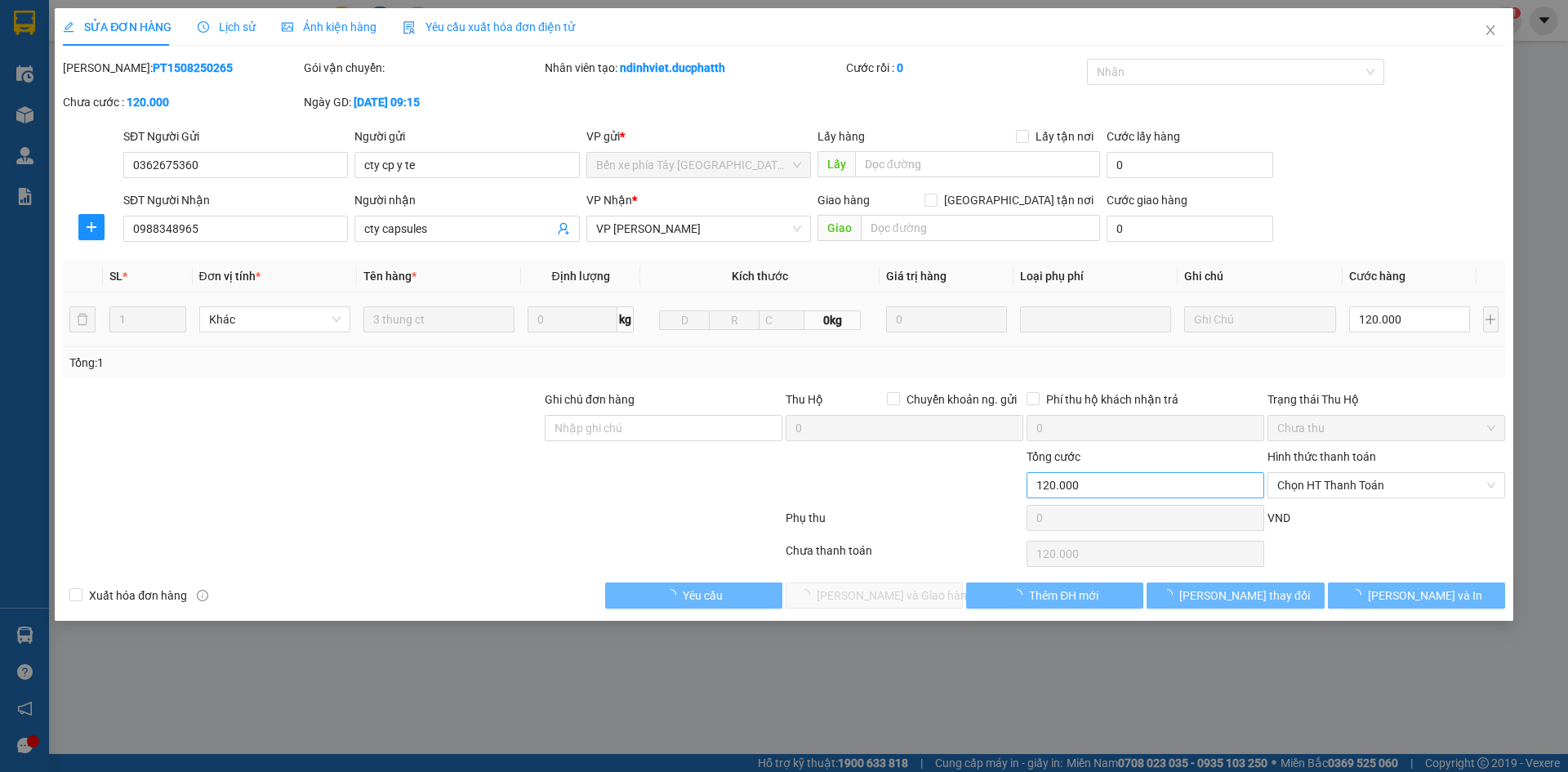
type input "0362675360"
type input "cty cp y te"
type input "0988348965"
type input "cty capsules"
type input "120.000"
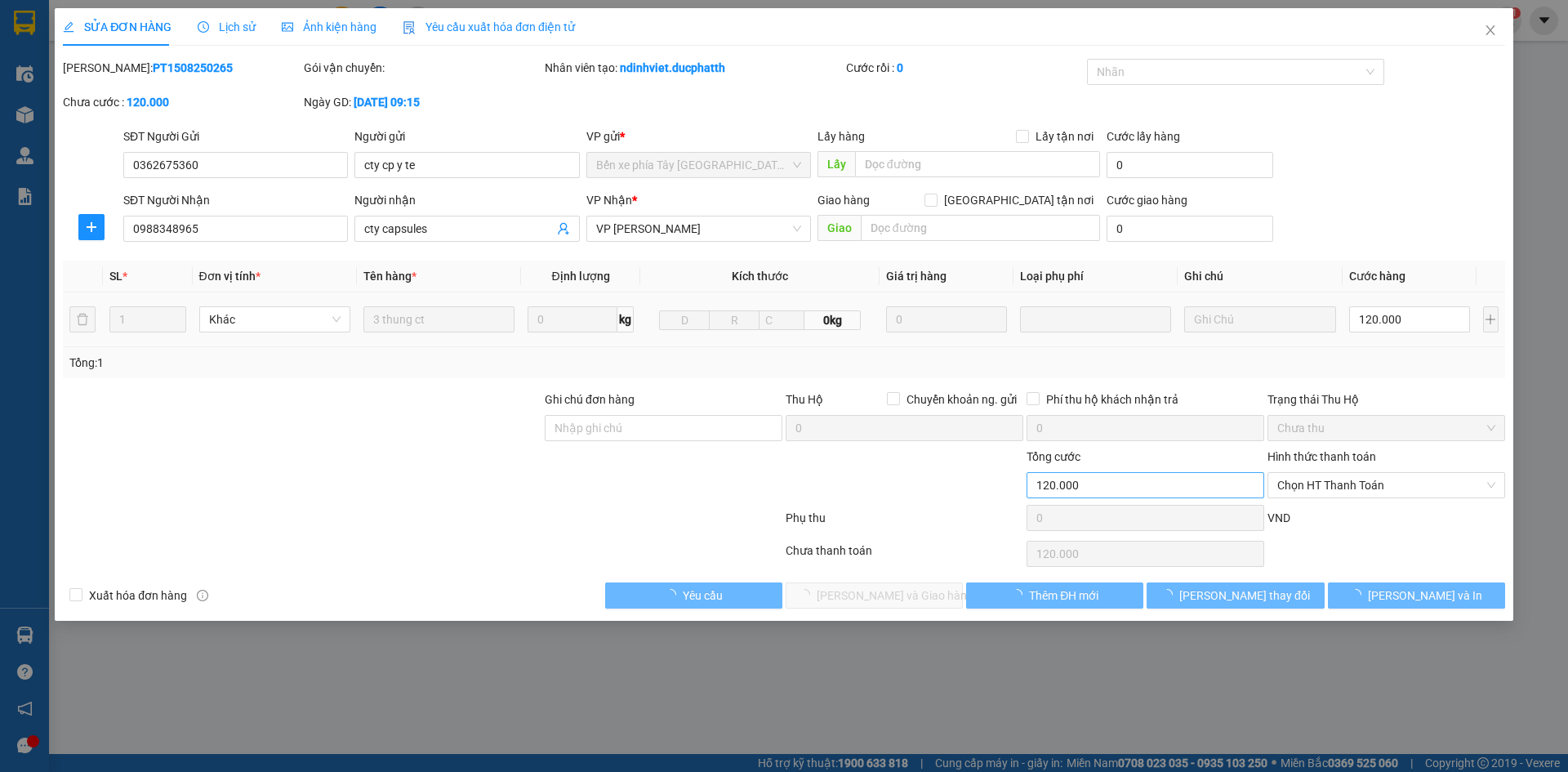
type input "120.000"
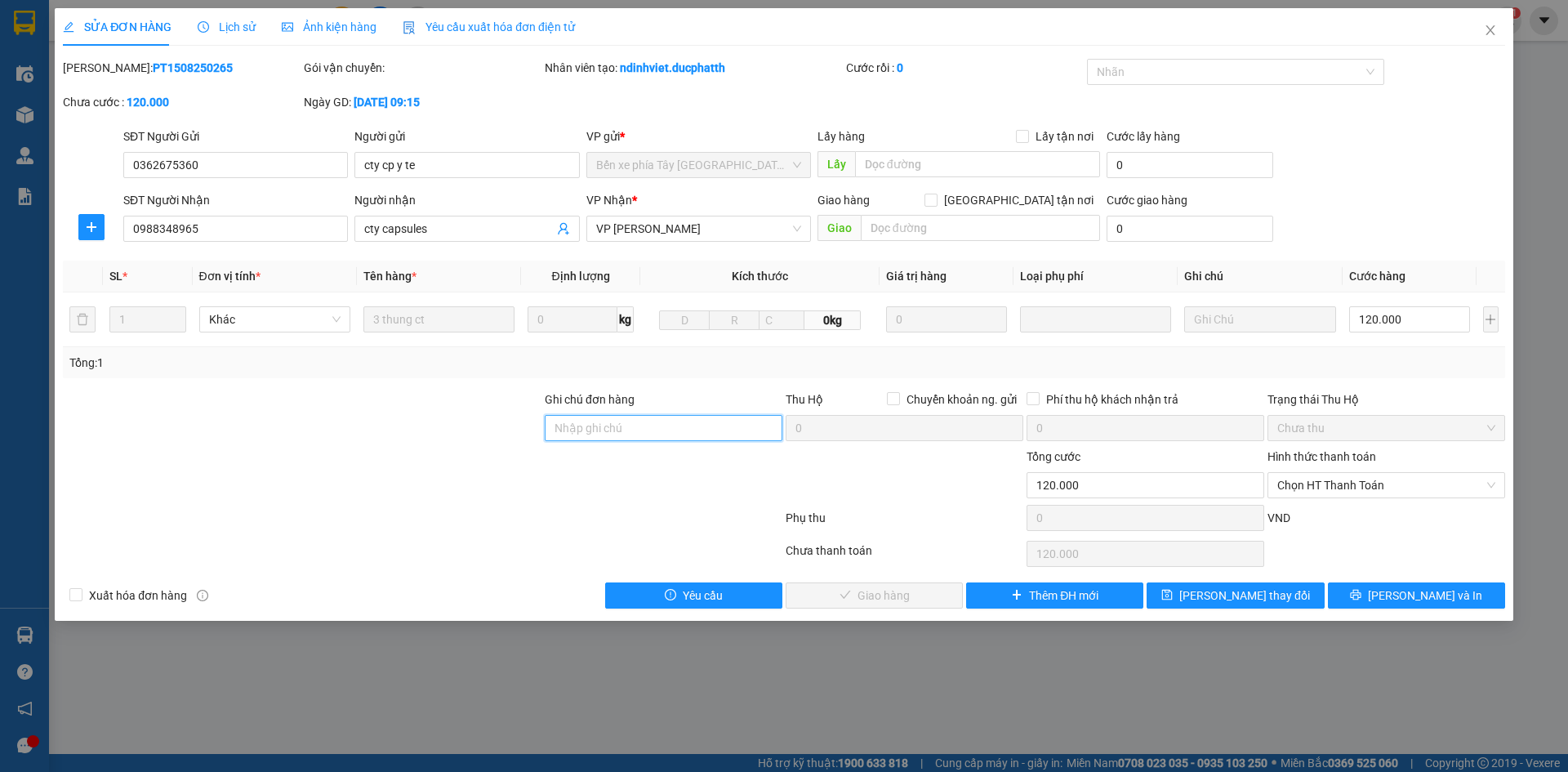
click at [659, 425] on input "Ghi chú đơn hàng" at bounding box center [663, 428] width 237 height 26
click at [1309, 483] on span "Chọn HT Thanh Toán" at bounding box center [1385, 484] width 218 height 25
type input "ck 17h49 [PERSON_NAME]"
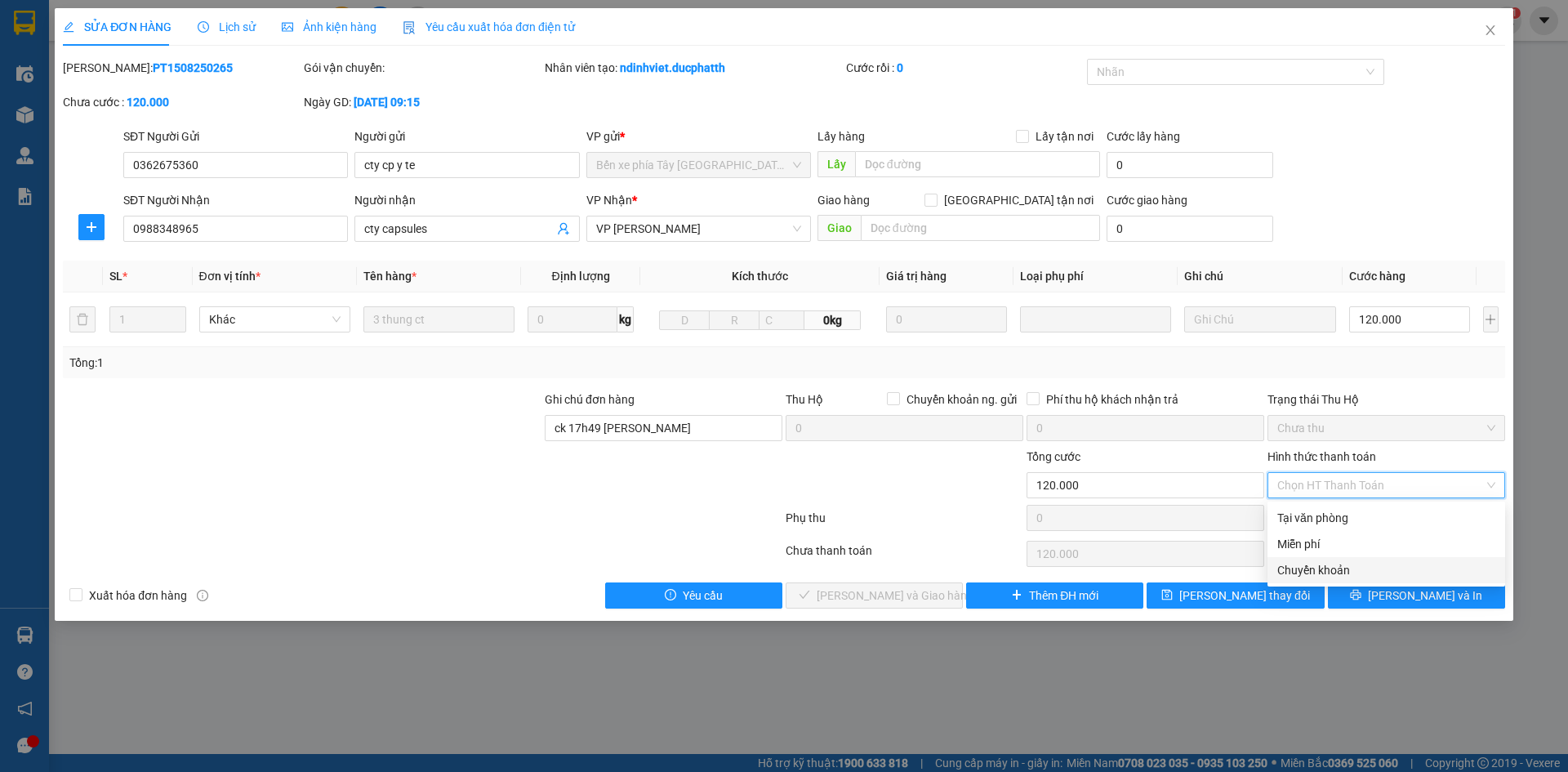
click at [1320, 577] on div "Chuyển khoản" at bounding box center [1385, 570] width 218 height 18
type input "0"
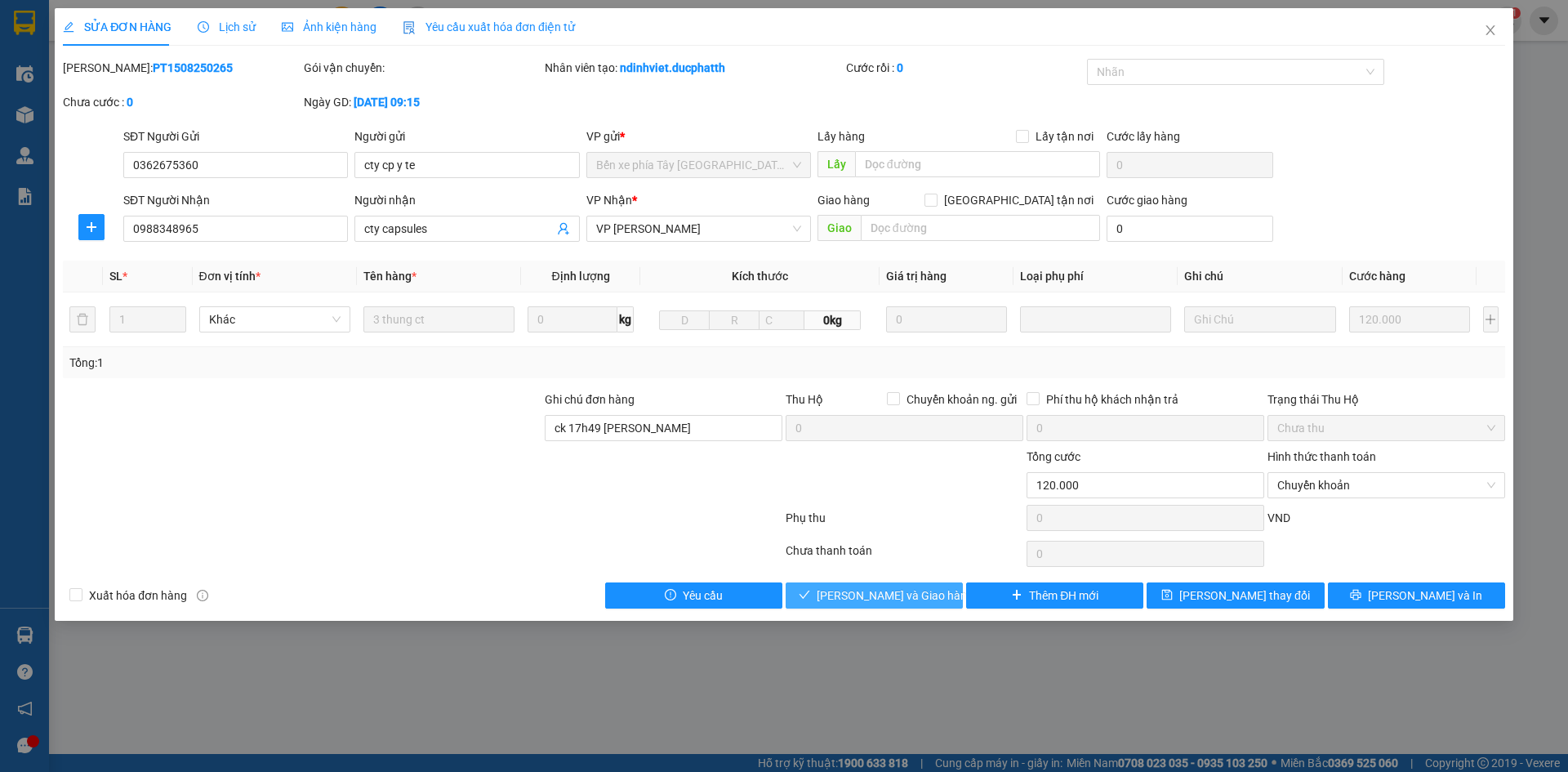
click at [928, 598] on button "[PERSON_NAME] và Giao hàng" at bounding box center [873, 595] width 177 height 26
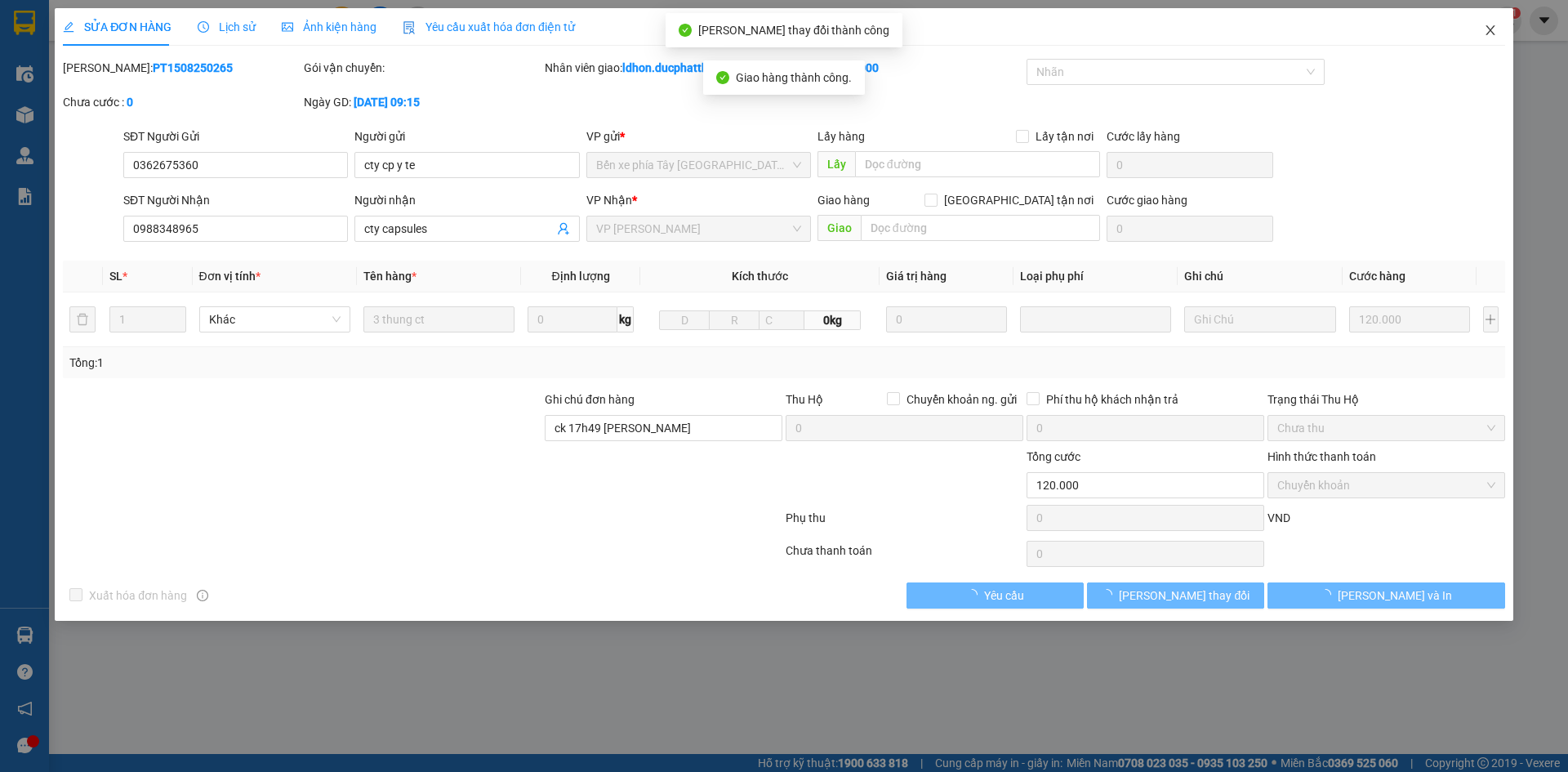
click at [1486, 30] on icon "close" at bounding box center [1490, 30] width 13 height 13
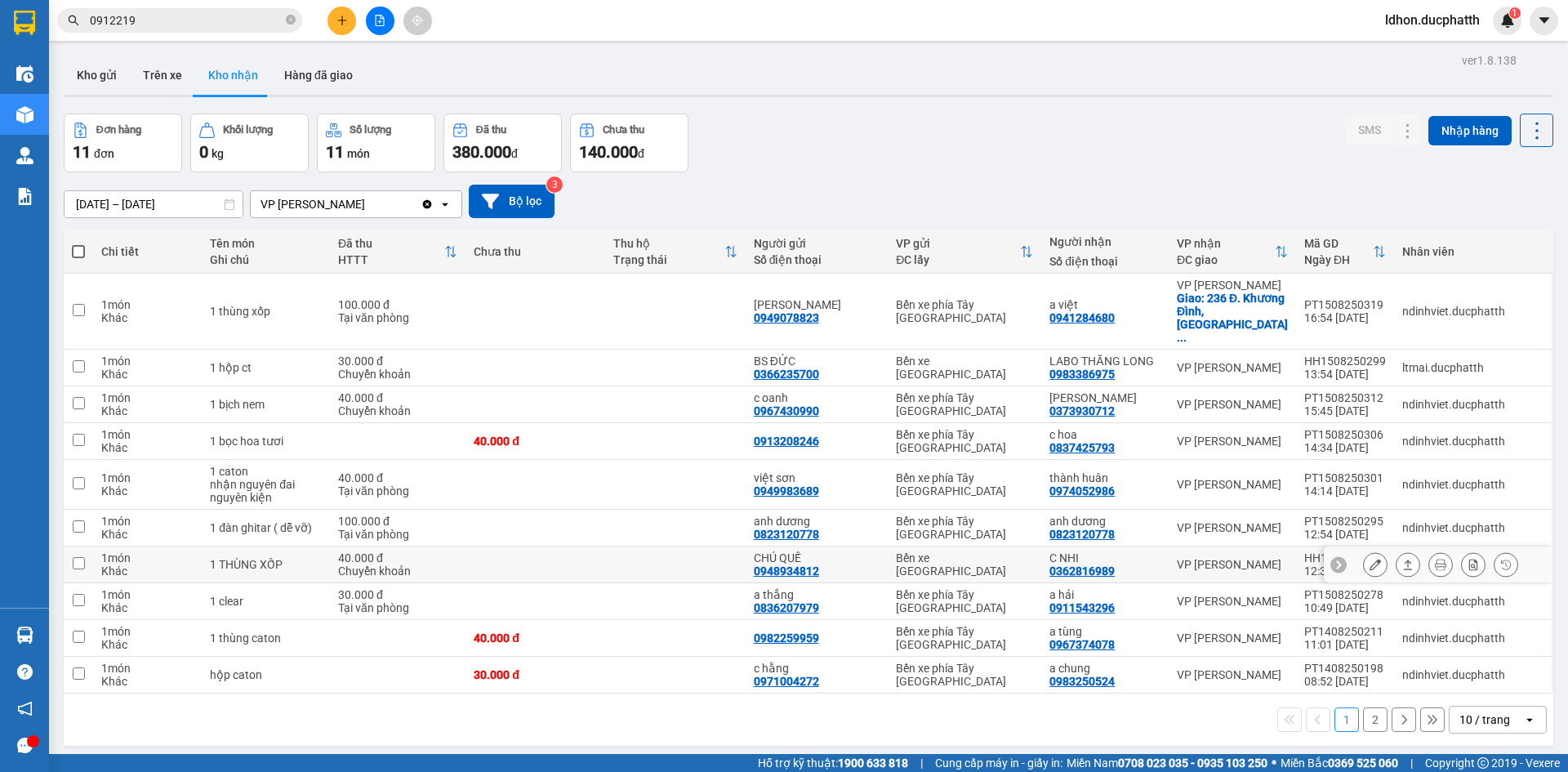
click at [1371, 551] on button at bounding box center [1374, 564] width 23 height 29
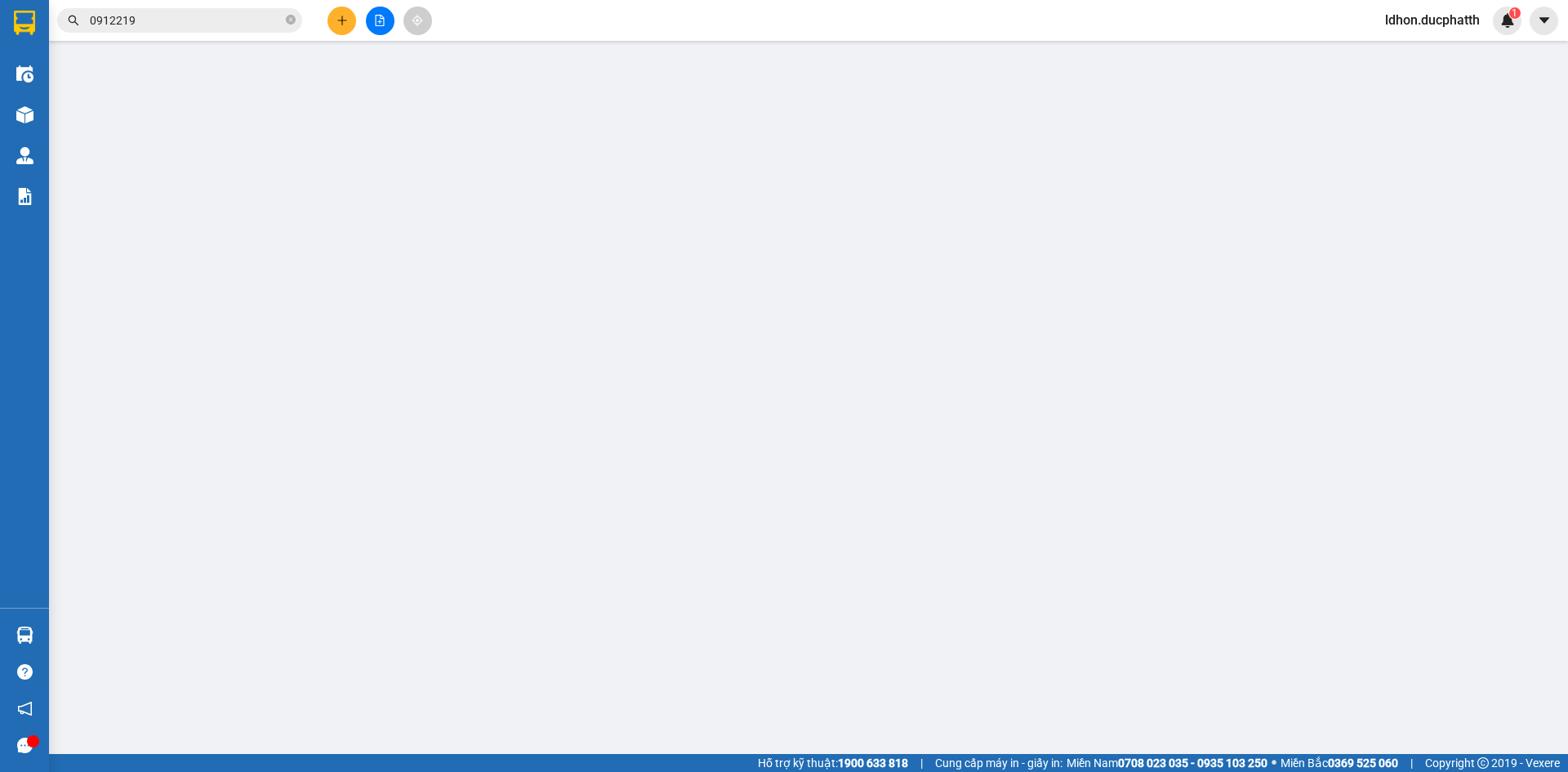
type input "0948934812"
type input "CHÚ QUẾ"
type input "0362816989"
type input "C NHI"
type input "CK 12H39 [DATE] VT CTY LE HUU QUE"
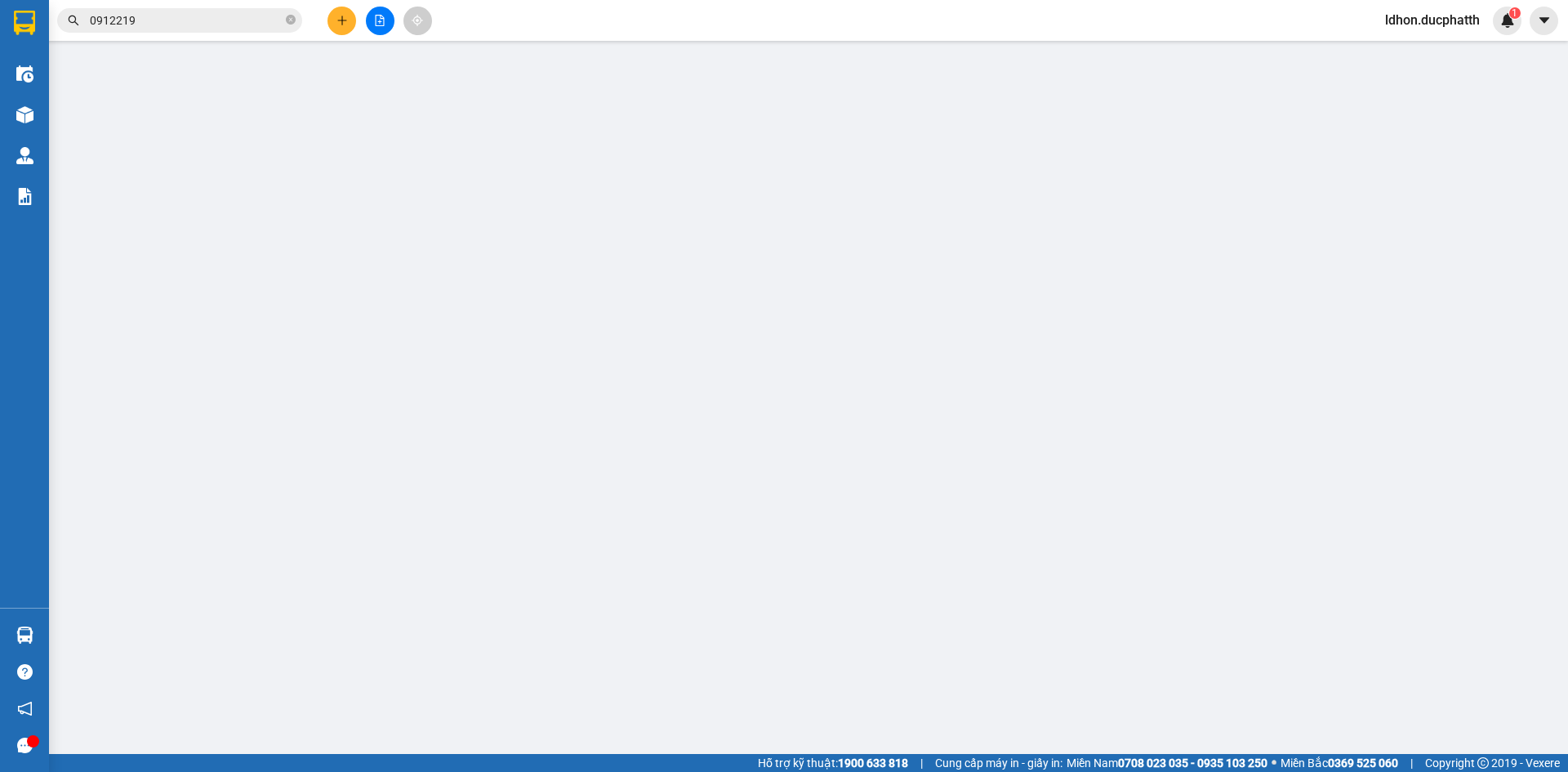
type input "40.000"
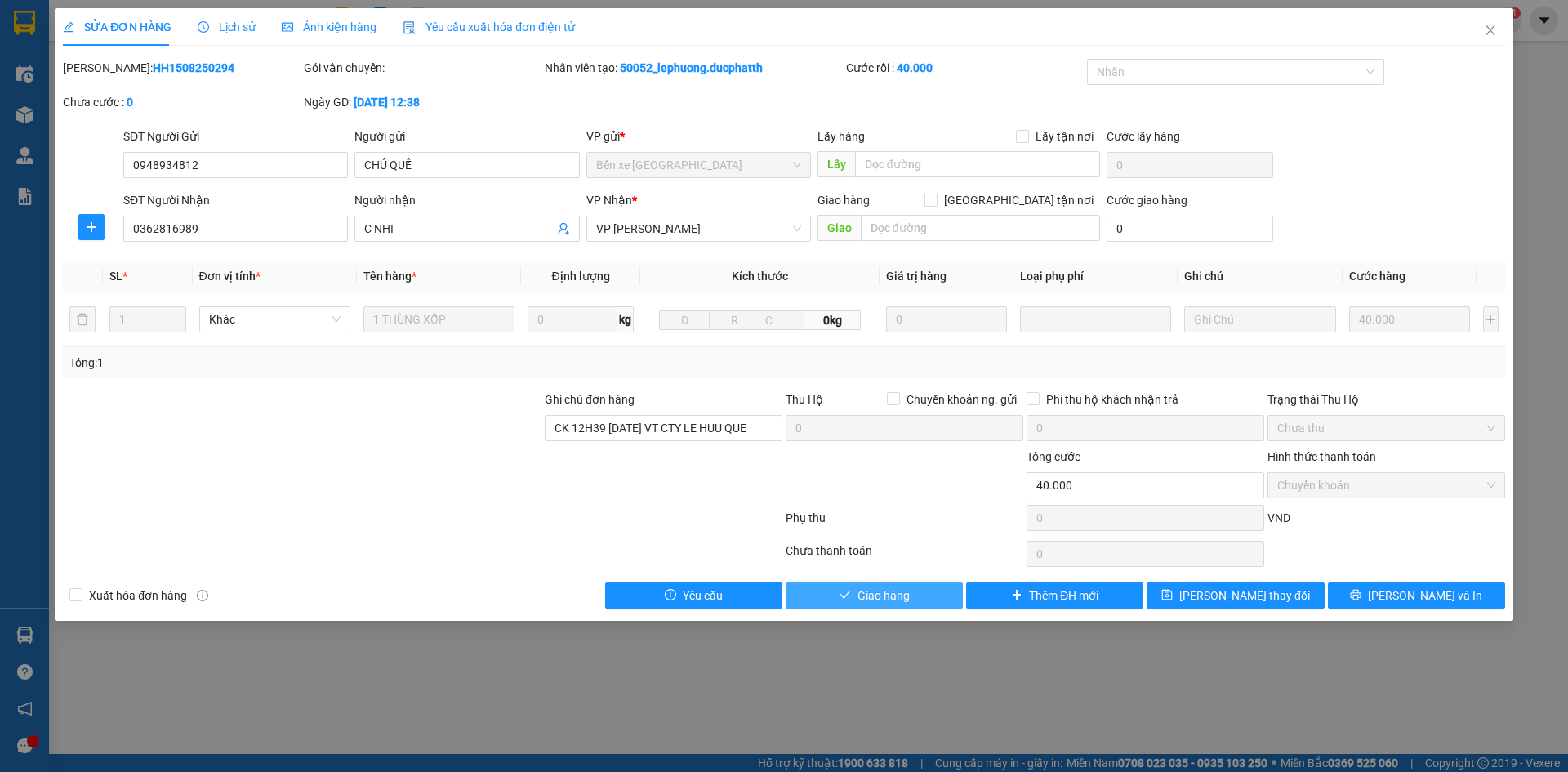
click at [936, 595] on button "Giao hàng" at bounding box center [873, 595] width 177 height 26
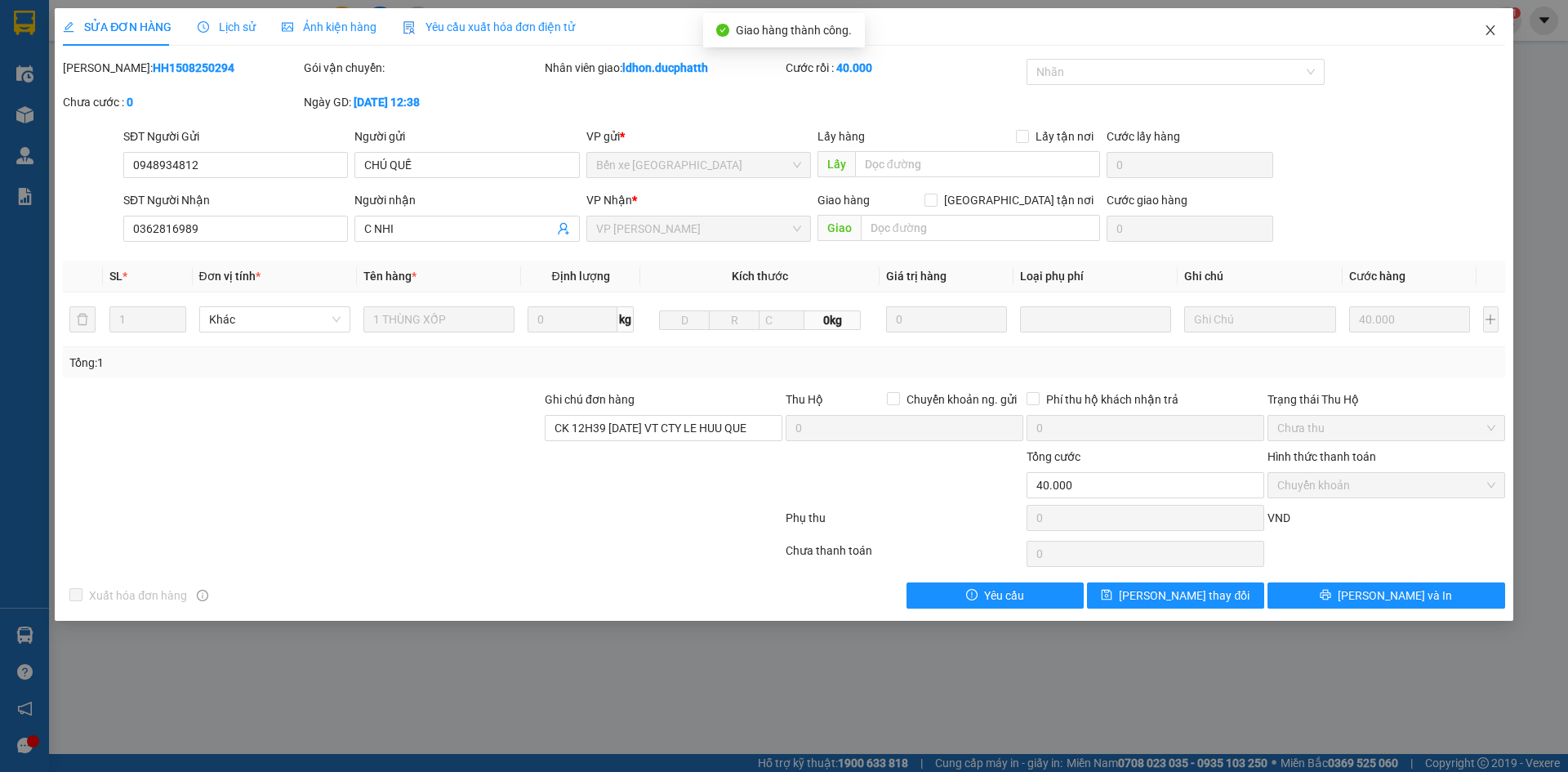
click at [1479, 36] on span "Close" at bounding box center [1490, 31] width 45 height 45
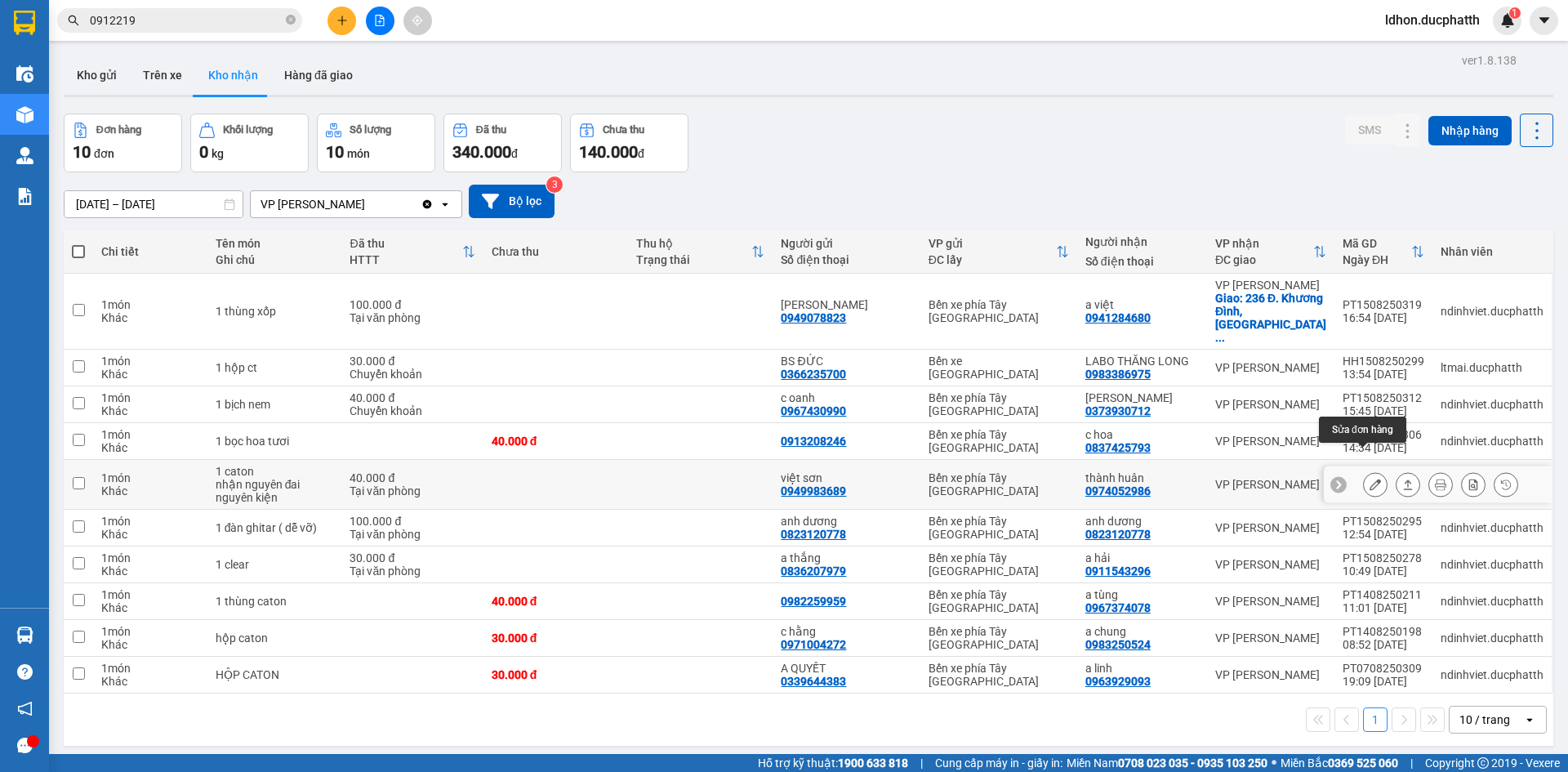
click at [1369, 478] on icon at bounding box center [1375, 484] width 12 height 12
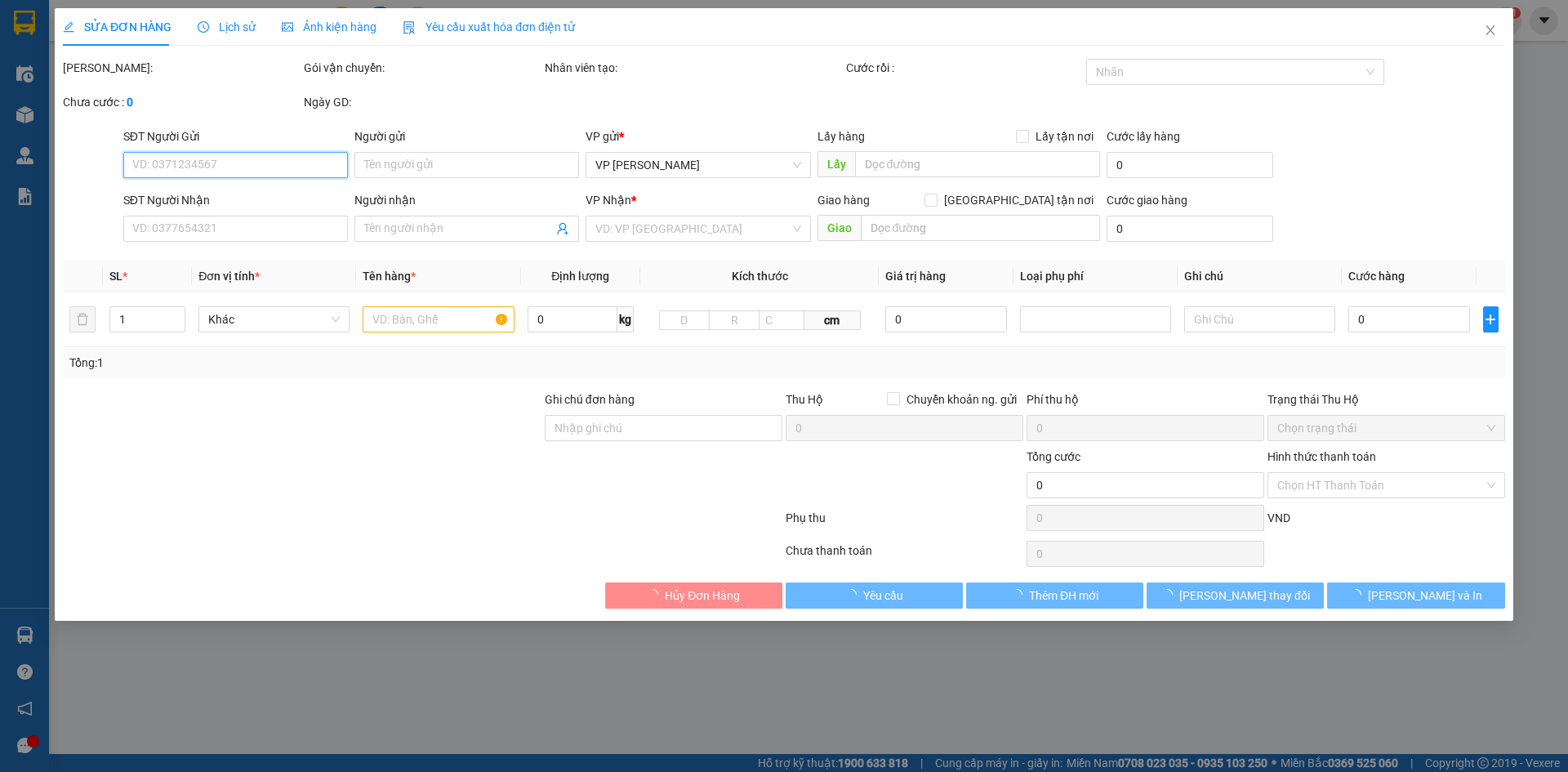
type input "0949983689"
type input "việt sơn"
type input "0974052986"
type input "thành huân"
type input "40.000"
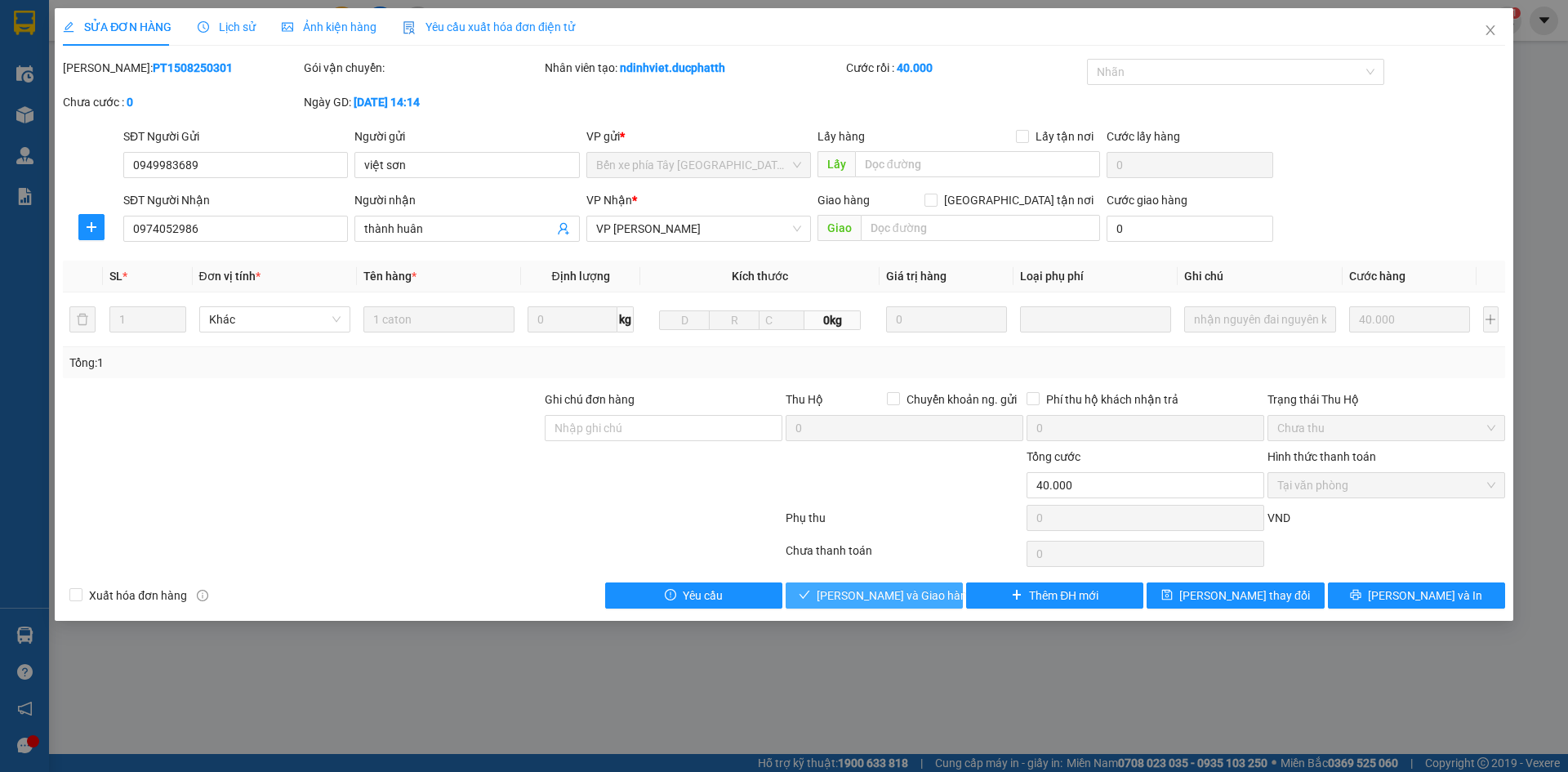
click at [924, 593] on span "[PERSON_NAME] và Giao hàng" at bounding box center [894, 595] width 157 height 18
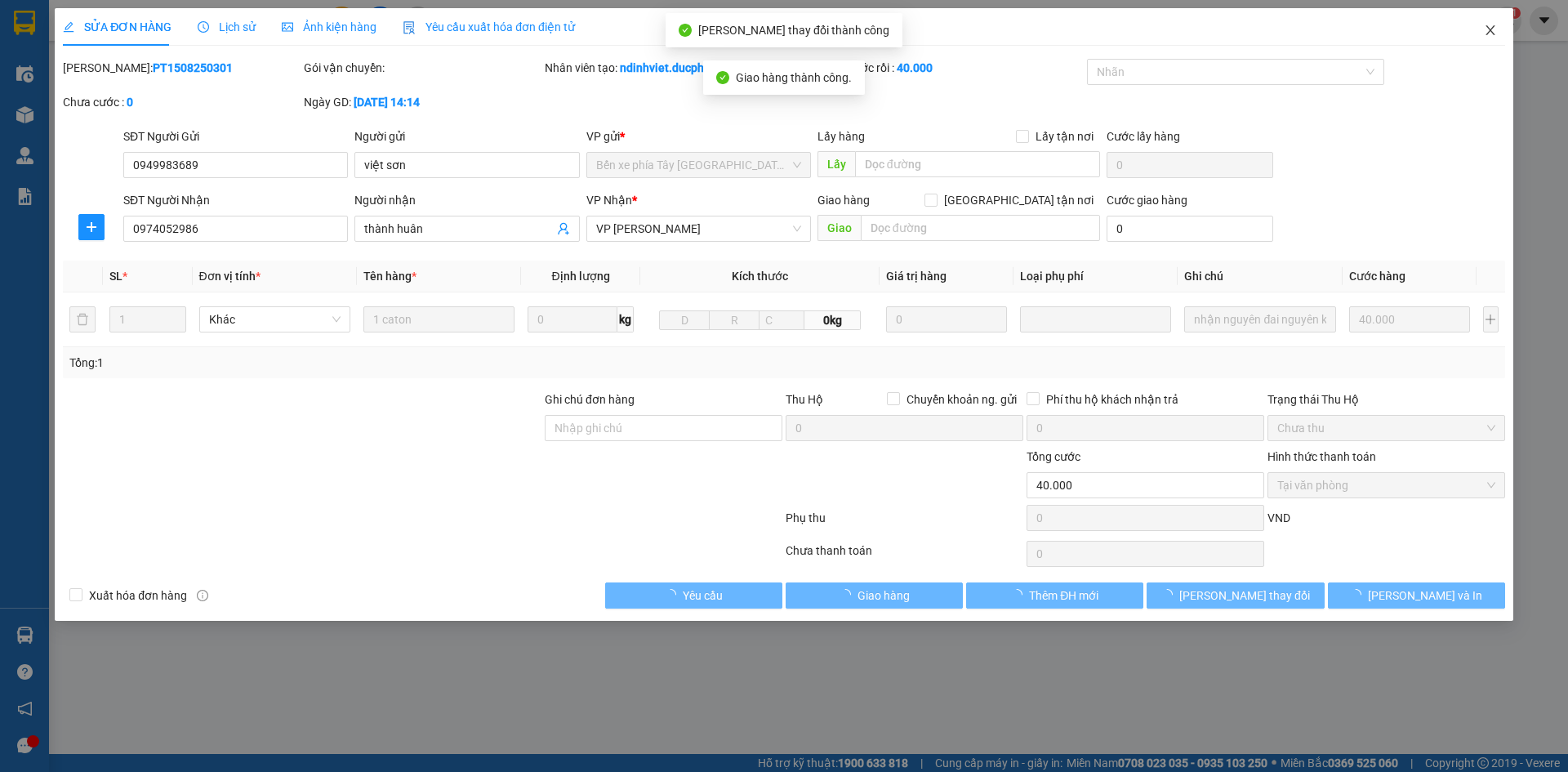
click at [1494, 35] on icon "close" at bounding box center [1490, 30] width 13 height 13
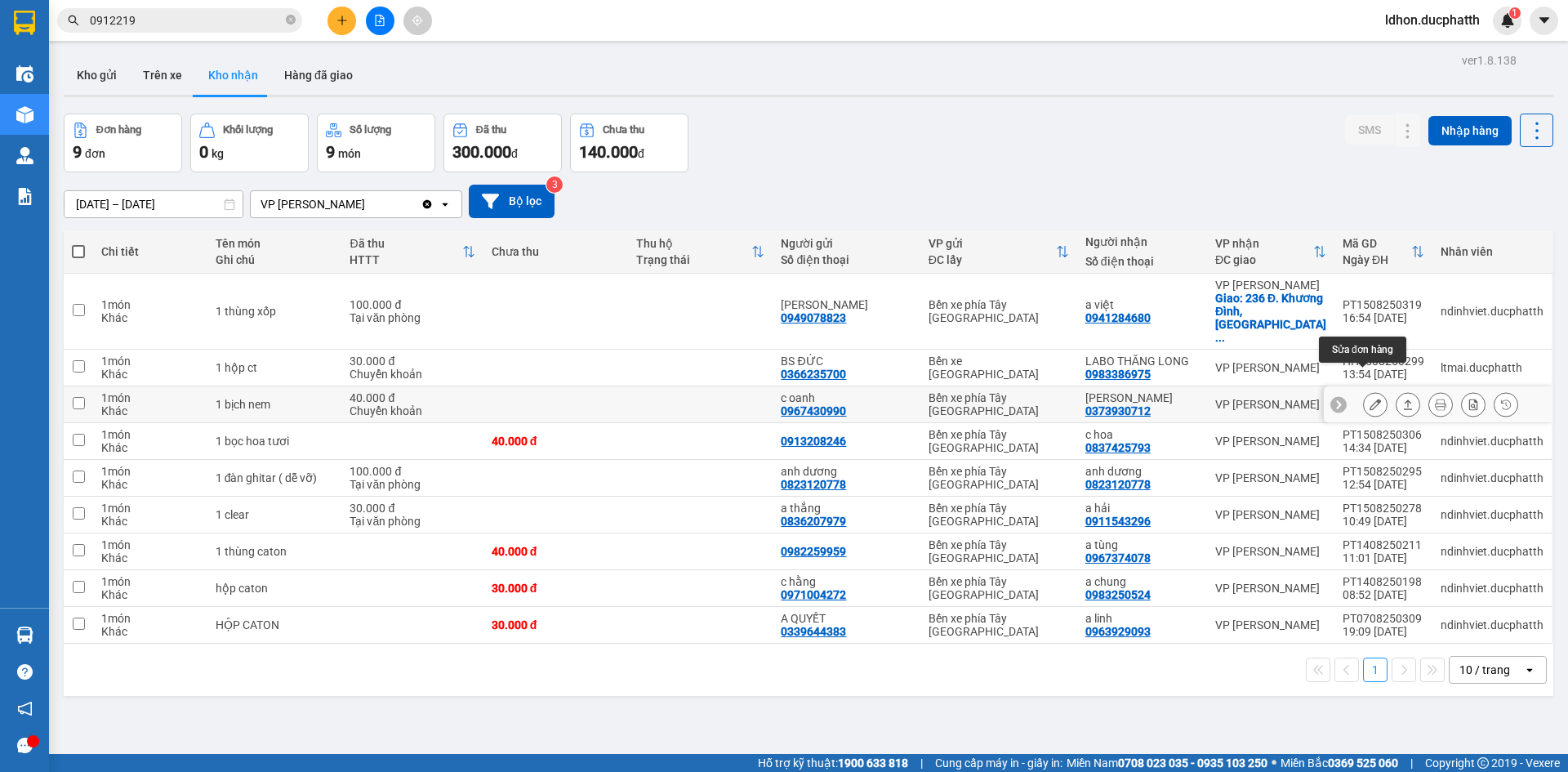
click at [1369, 398] on icon at bounding box center [1375, 404] width 12 height 12
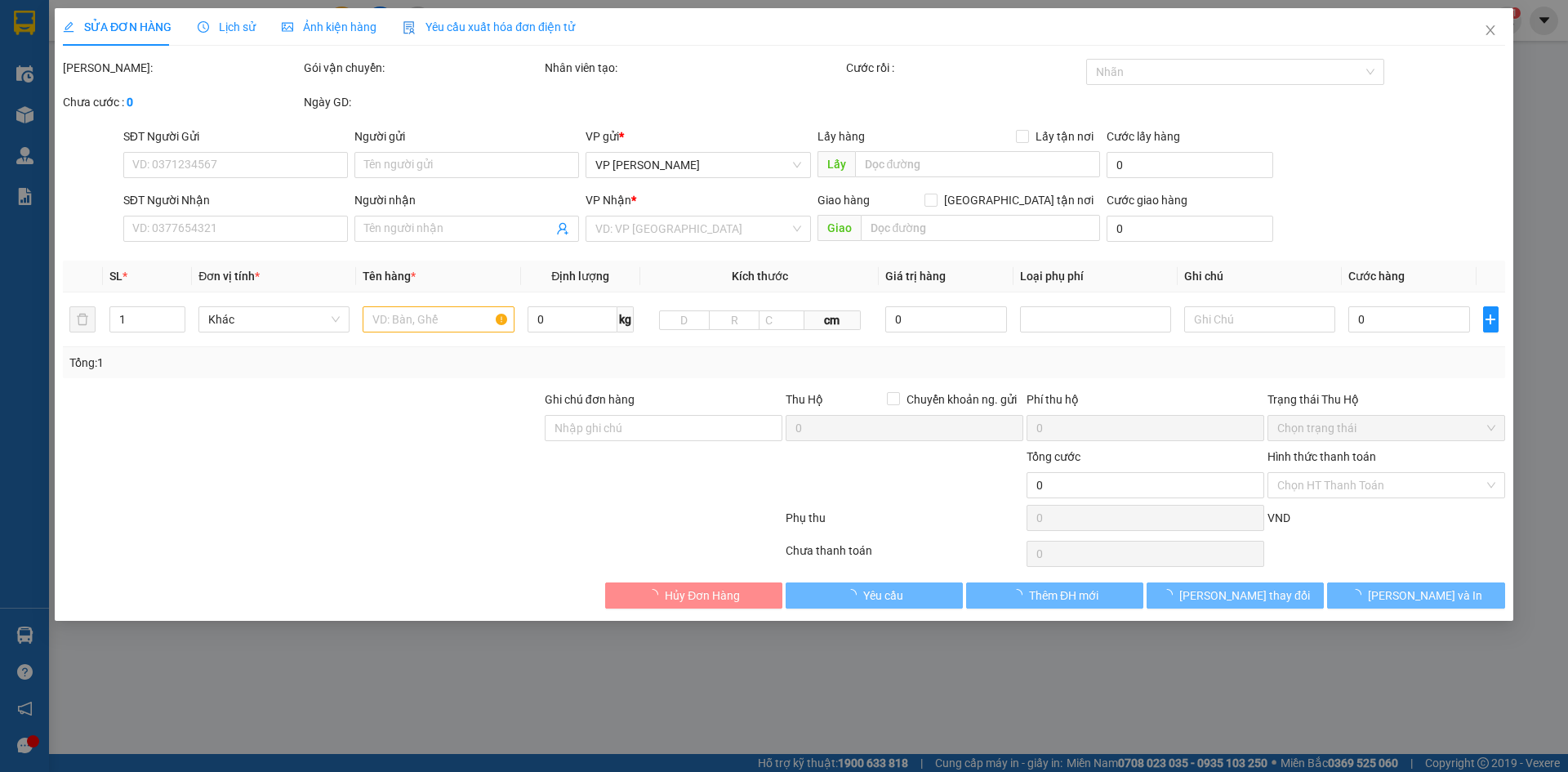
type input "0967430990"
type input "c oanh"
type input "0373930712"
type input "[PERSON_NAME]"
type input "GỬI TT ck 9h44 [DATE] [PERSON_NAME]"
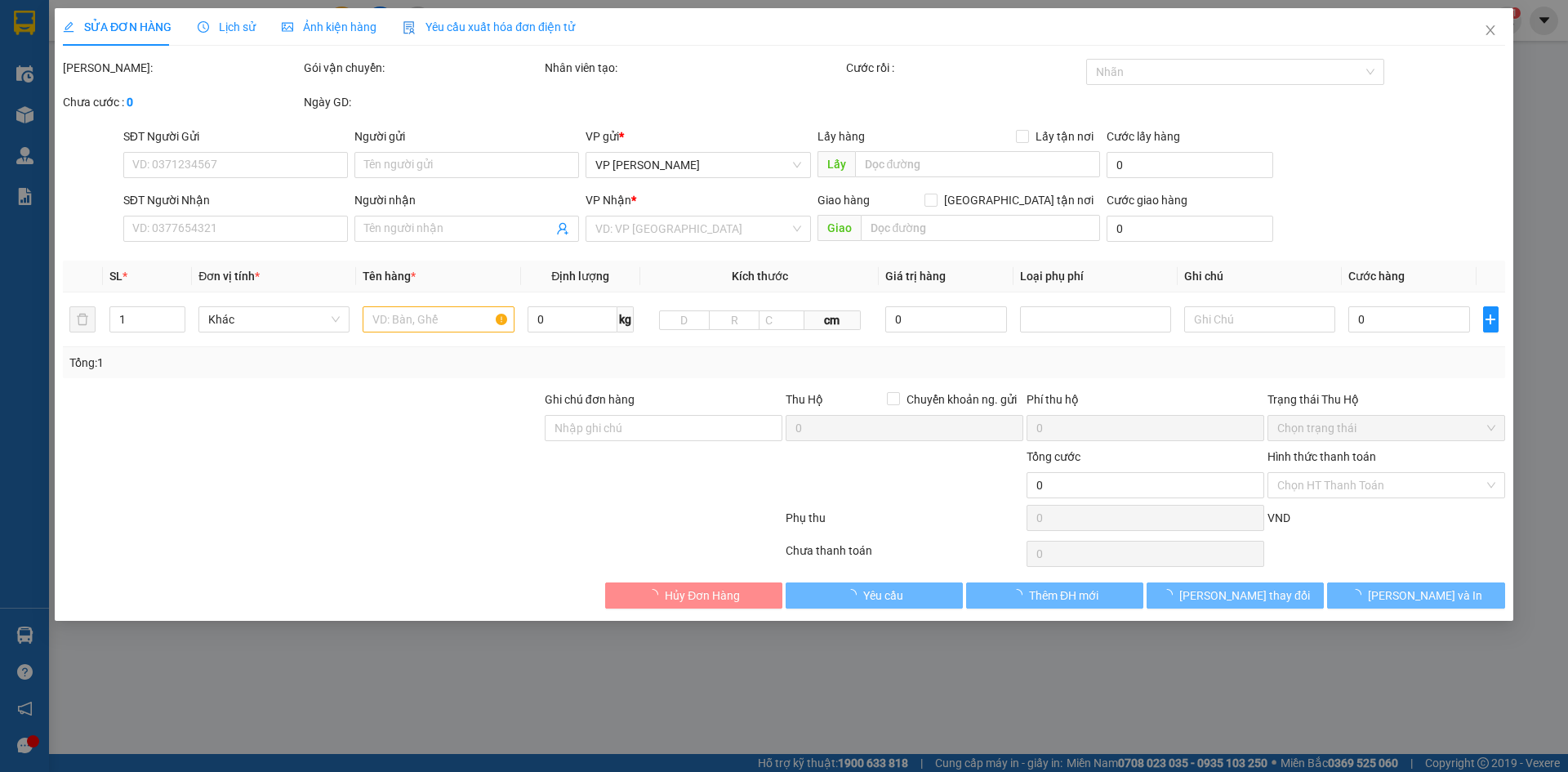
type input "40.000"
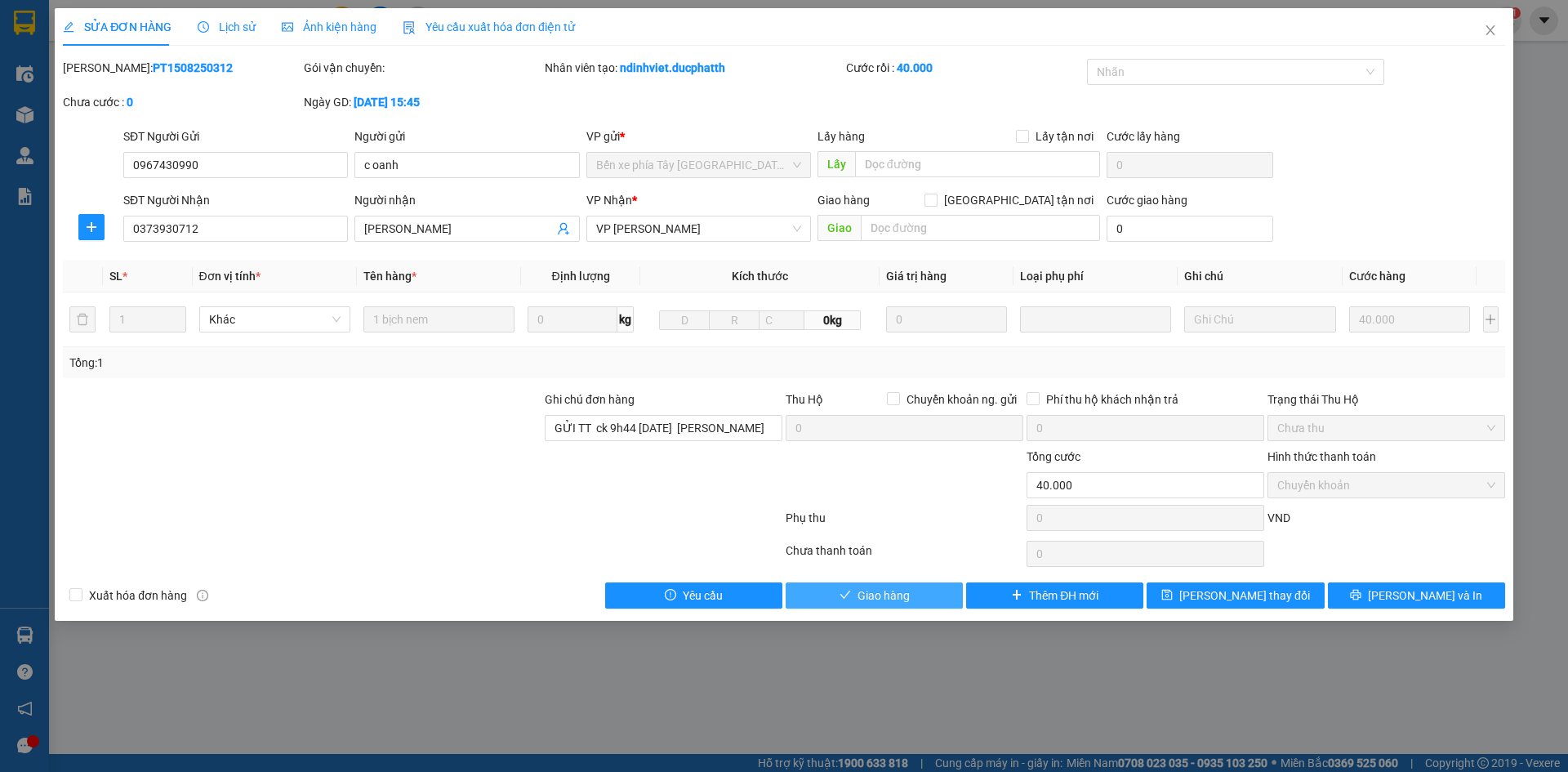
click at [929, 594] on button "Giao hàng" at bounding box center [873, 595] width 177 height 26
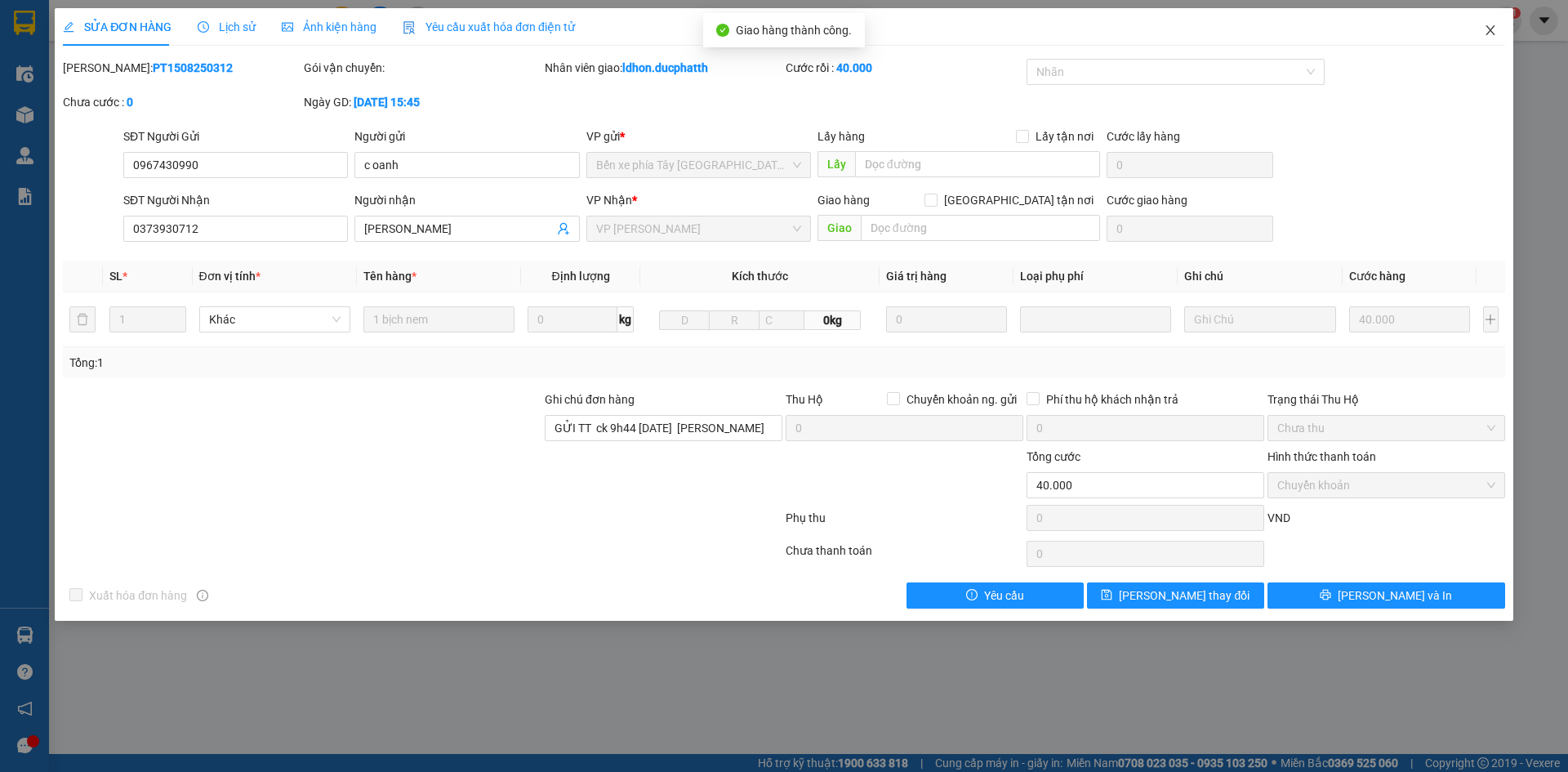
click at [1484, 33] on icon "close" at bounding box center [1490, 30] width 13 height 13
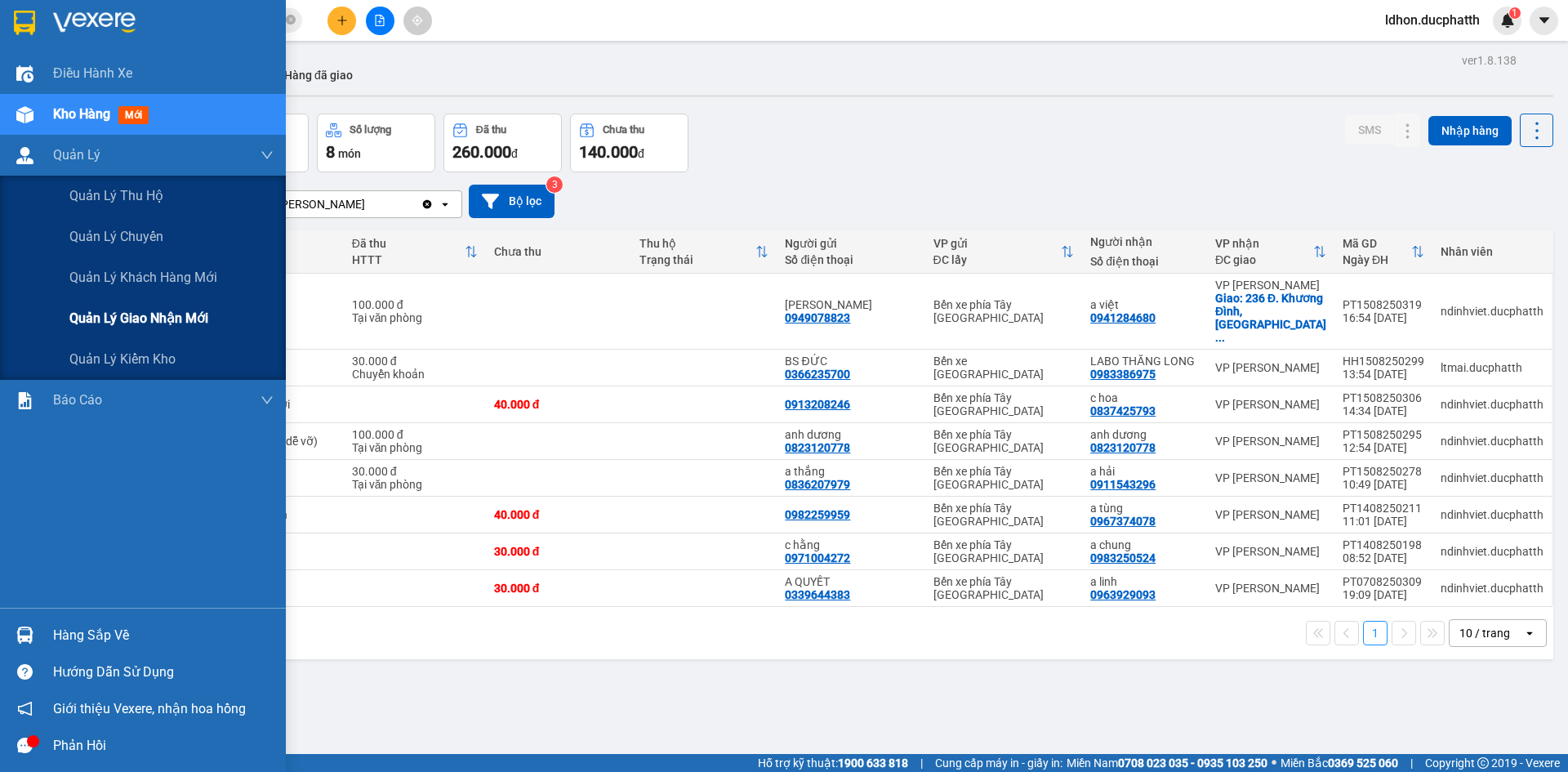
click at [120, 317] on span "Quản lý giao nhận mới" at bounding box center [138, 318] width 138 height 21
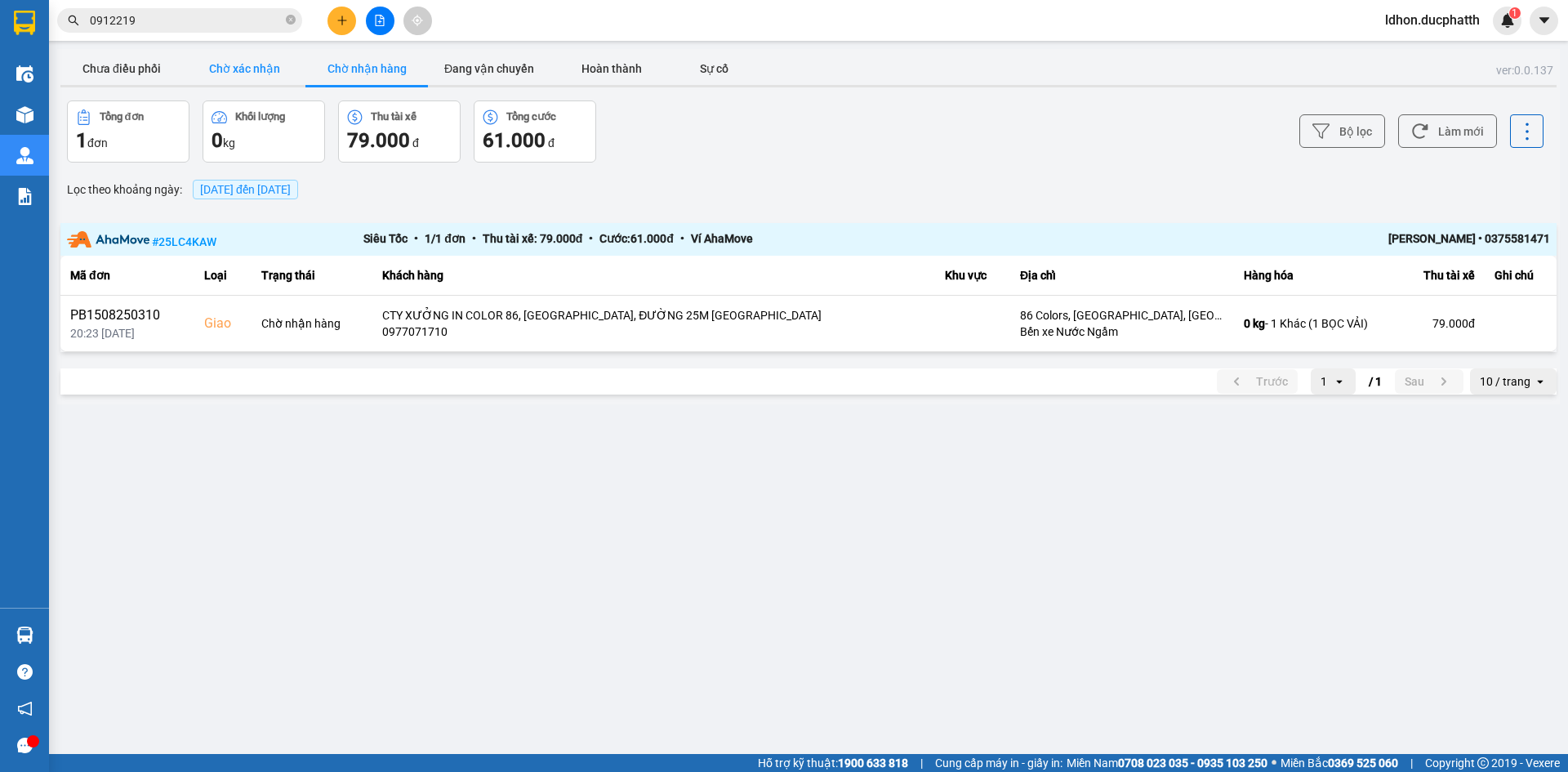
click at [231, 73] on button "Chờ xác nhận" at bounding box center [244, 68] width 123 height 33
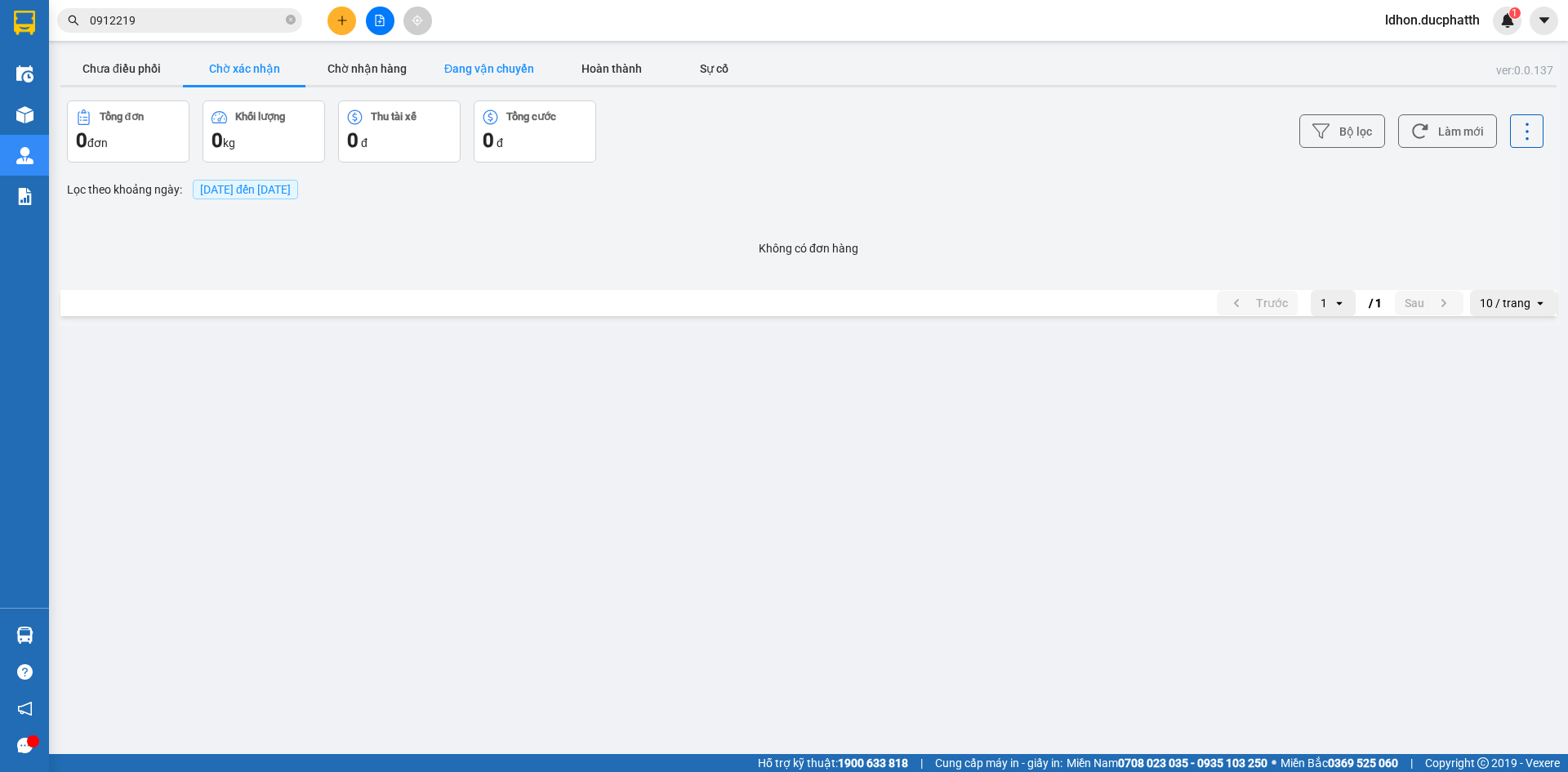
click at [466, 73] on button "Đang vận chuyển" at bounding box center [489, 68] width 123 height 33
click at [580, 68] on button "Hoàn thành" at bounding box center [612, 68] width 123 height 33
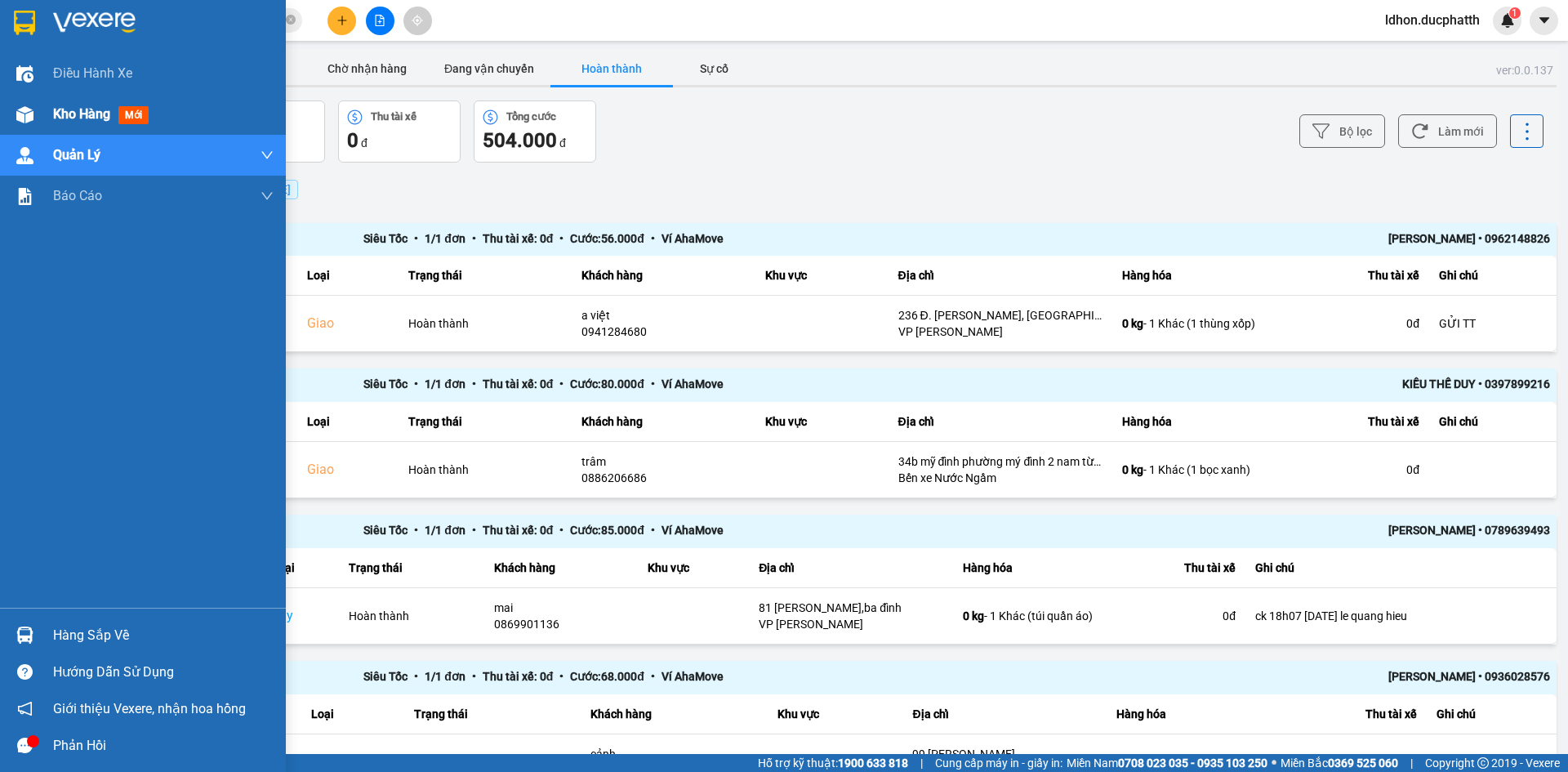
click at [39, 108] on div at bounding box center [25, 115] width 29 height 29
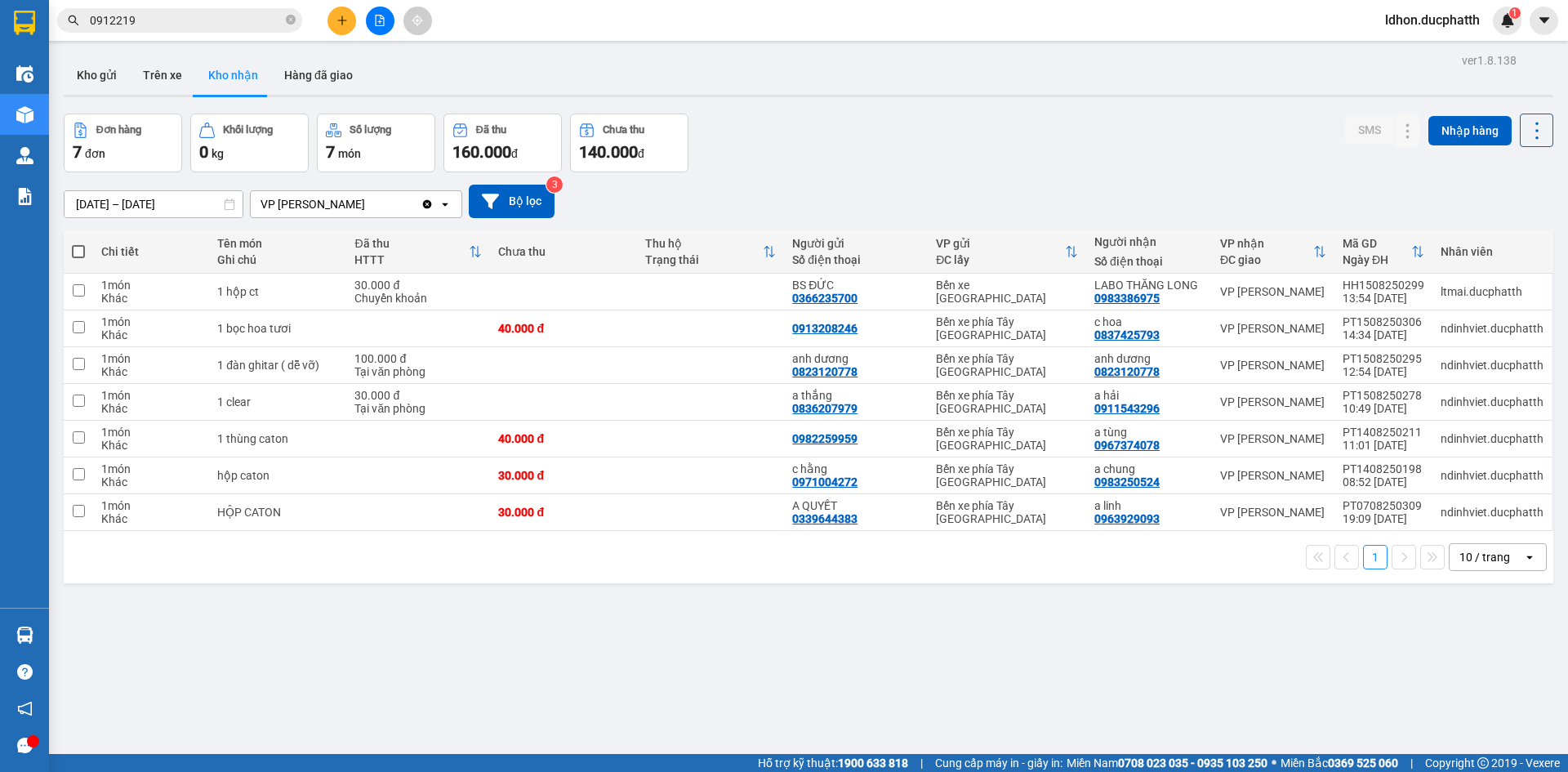
click at [368, 214] on div "VP [PERSON_NAME]" at bounding box center [336, 204] width 170 height 26
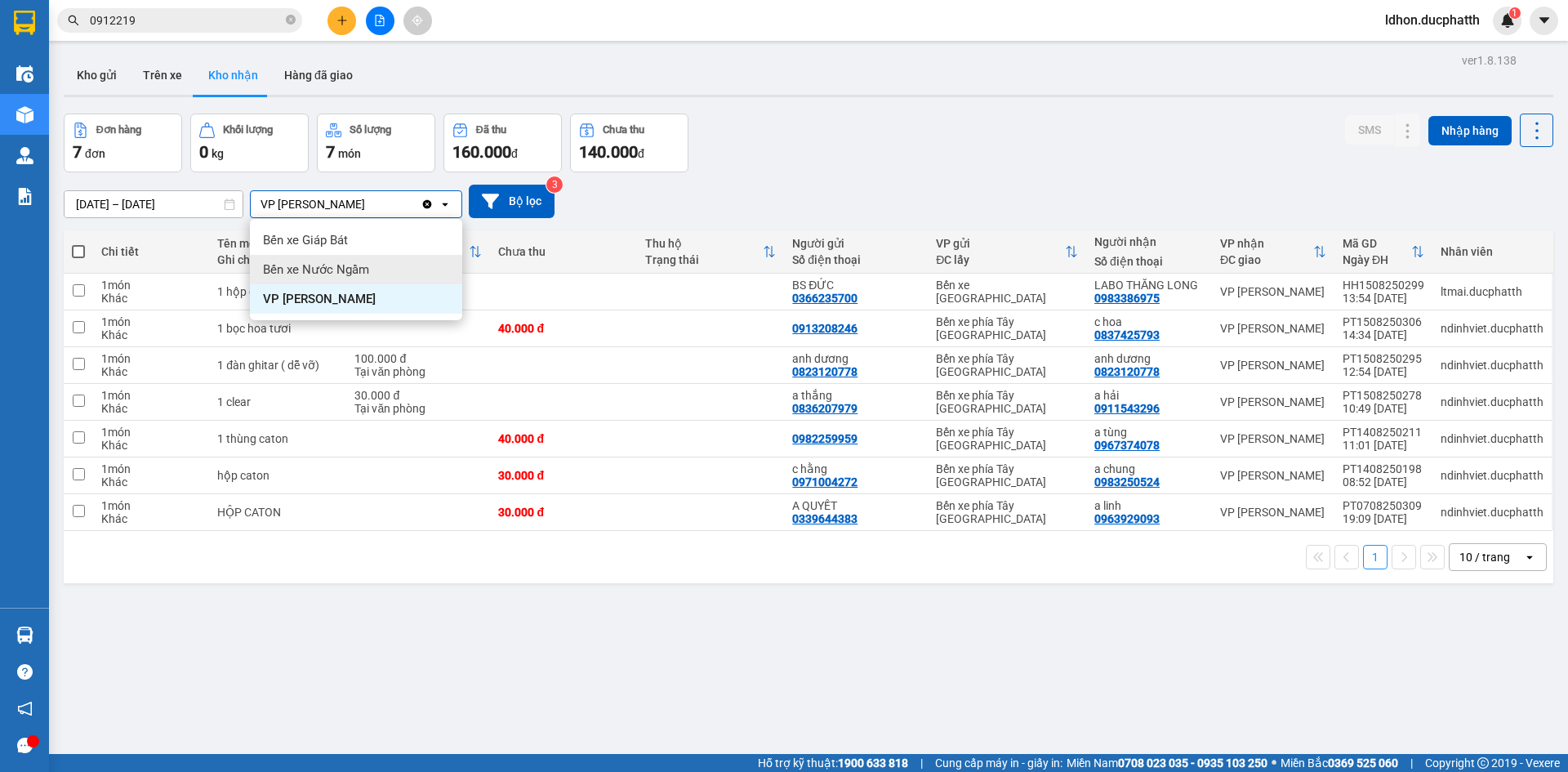
click at [377, 279] on div "Bến xe Nước Ngầm" at bounding box center [356, 270] width 212 height 30
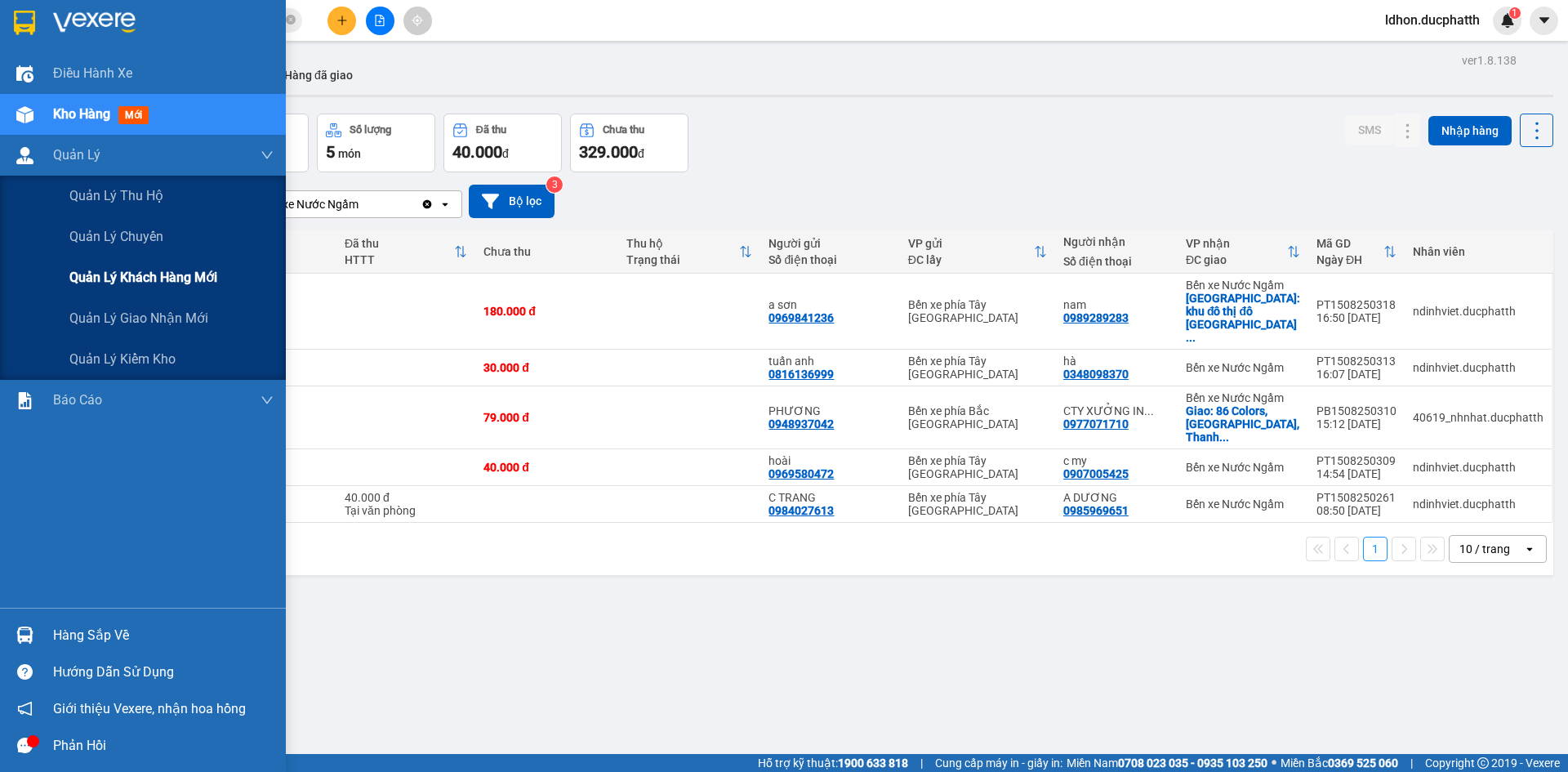
drag, startPoint x: 175, startPoint y: 306, endPoint x: 211, endPoint y: 290, distance: 39.4
click at [176, 306] on div "Quản lý giao nhận mới" at bounding box center [171, 318] width 205 height 41
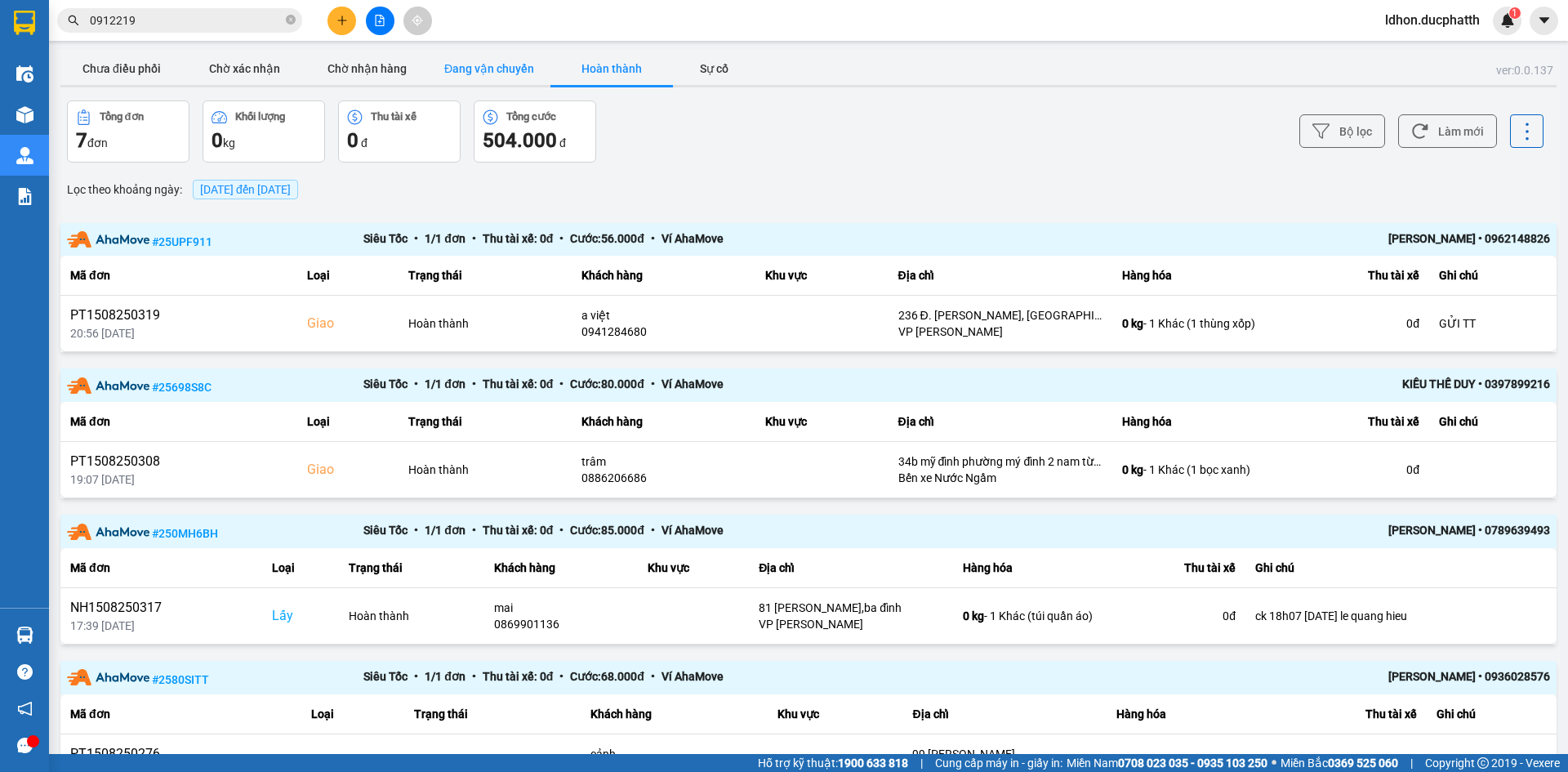
click at [506, 74] on button "Đang vận chuyển" at bounding box center [489, 68] width 123 height 33
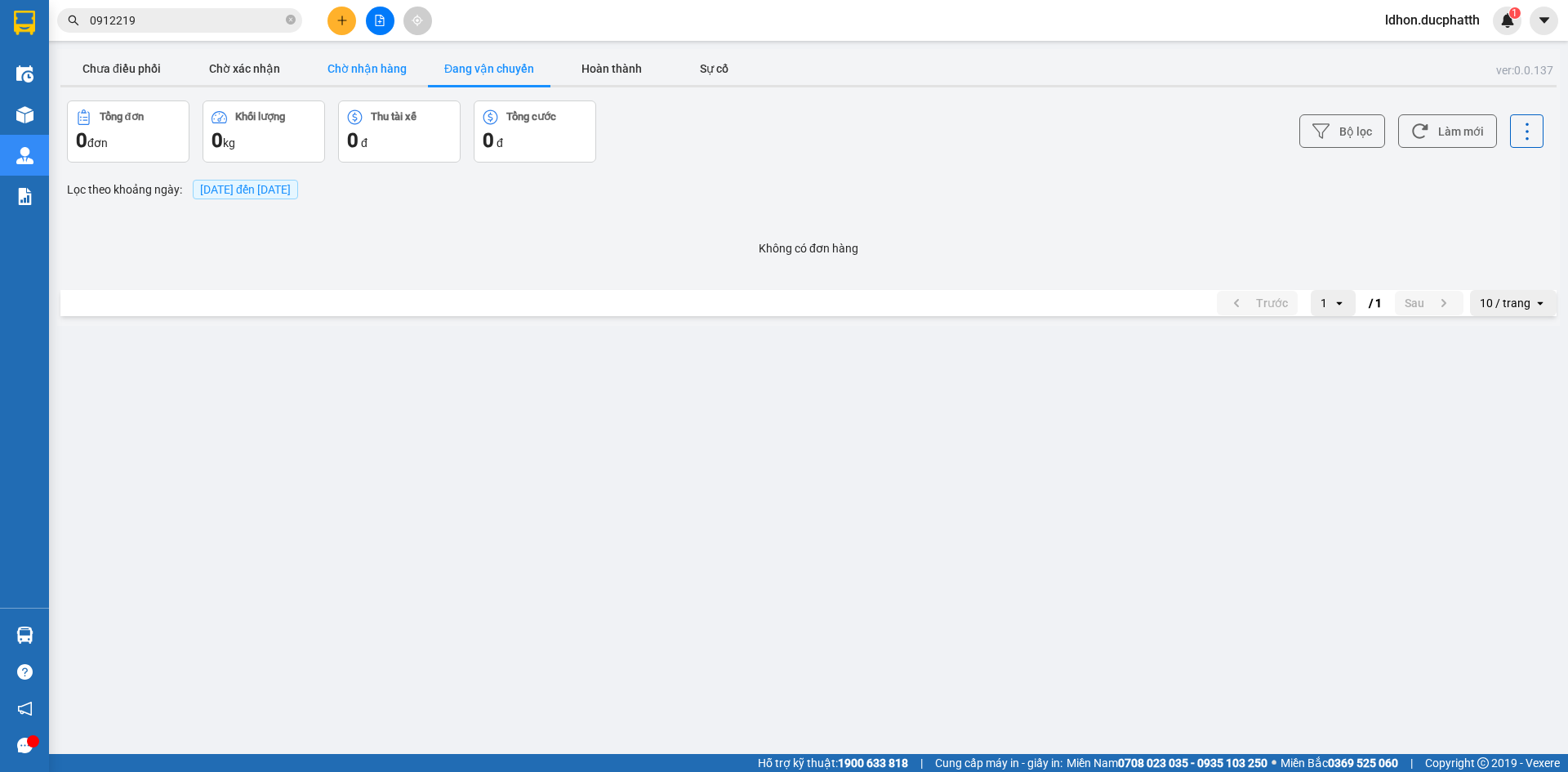
click at [372, 81] on button "Chờ nhận hàng" at bounding box center [367, 68] width 123 height 33
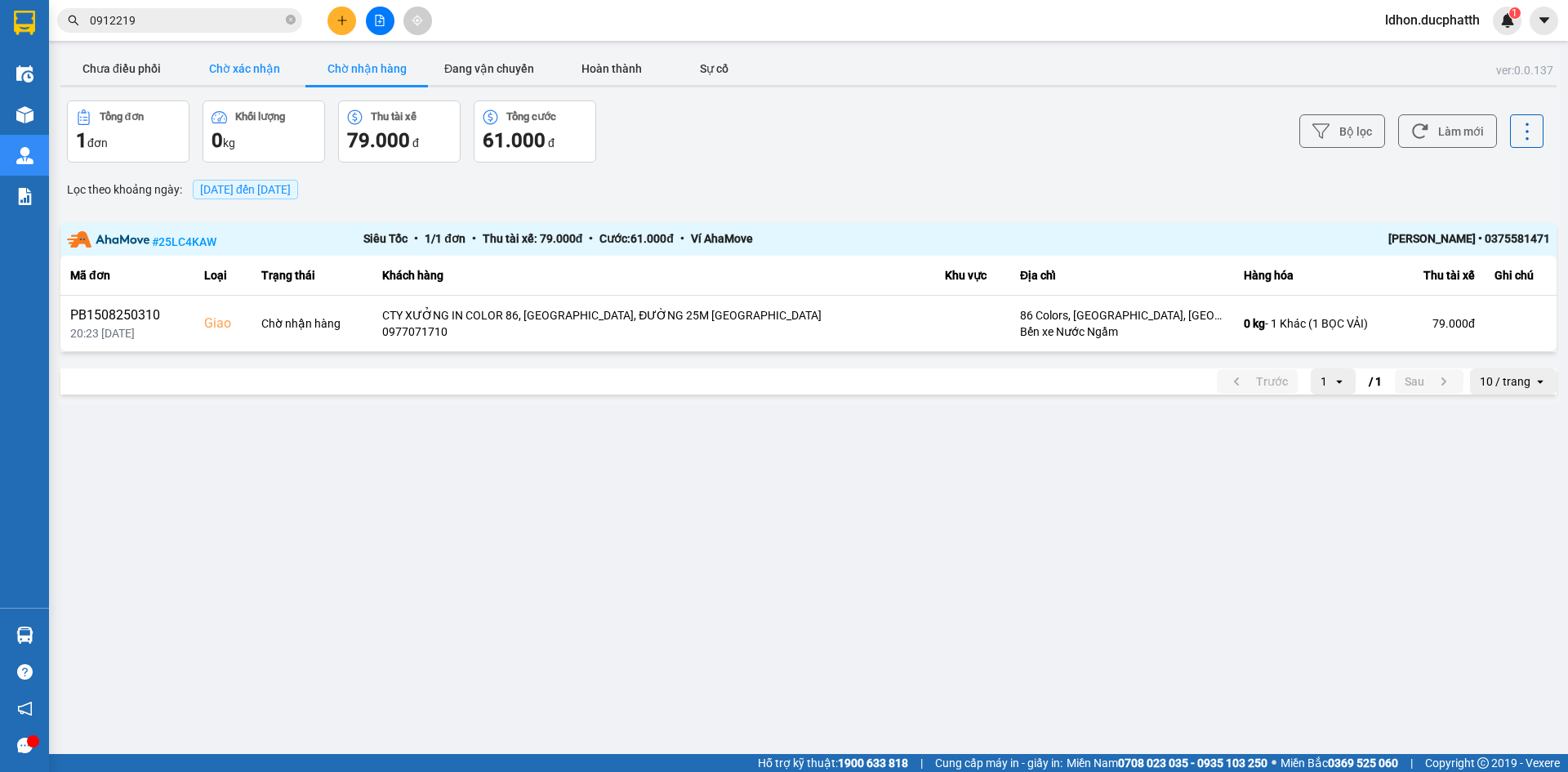
click at [221, 59] on button "Chờ xác nhận" at bounding box center [244, 68] width 123 height 33
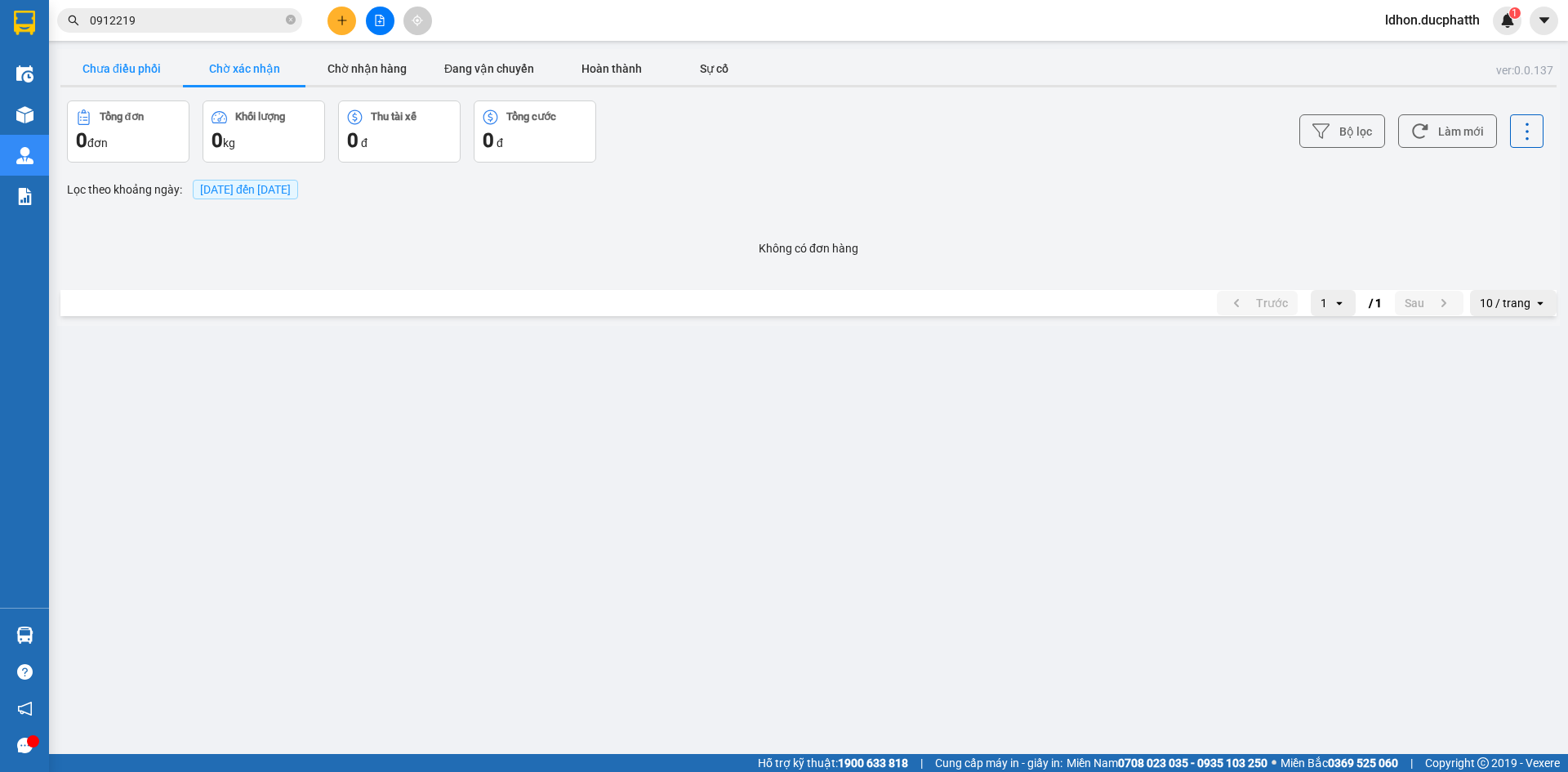
click at [109, 78] on button "Chưa điều phối" at bounding box center [122, 68] width 123 height 33
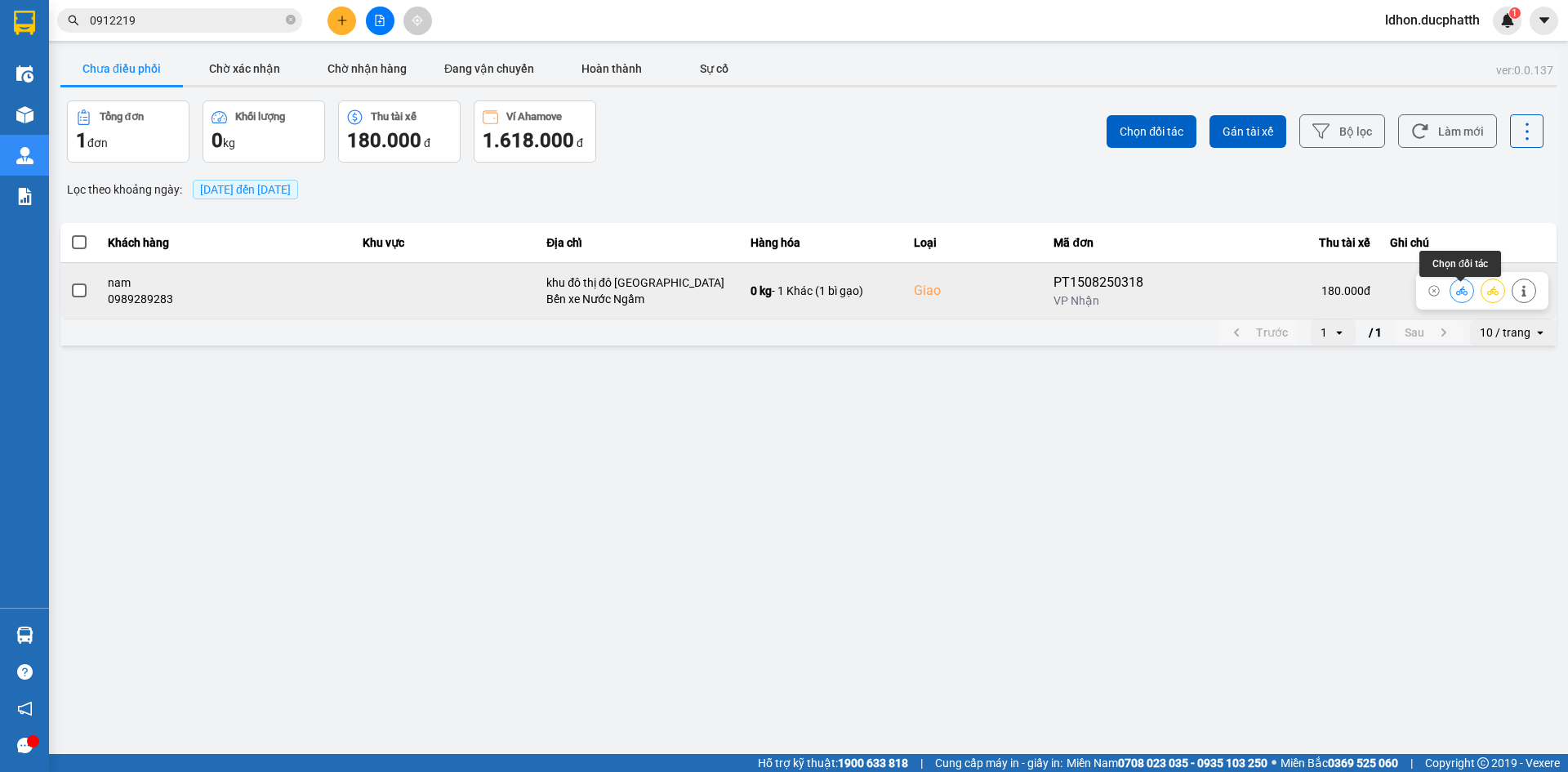
click at [1458, 297] on icon at bounding box center [1461, 291] width 12 height 12
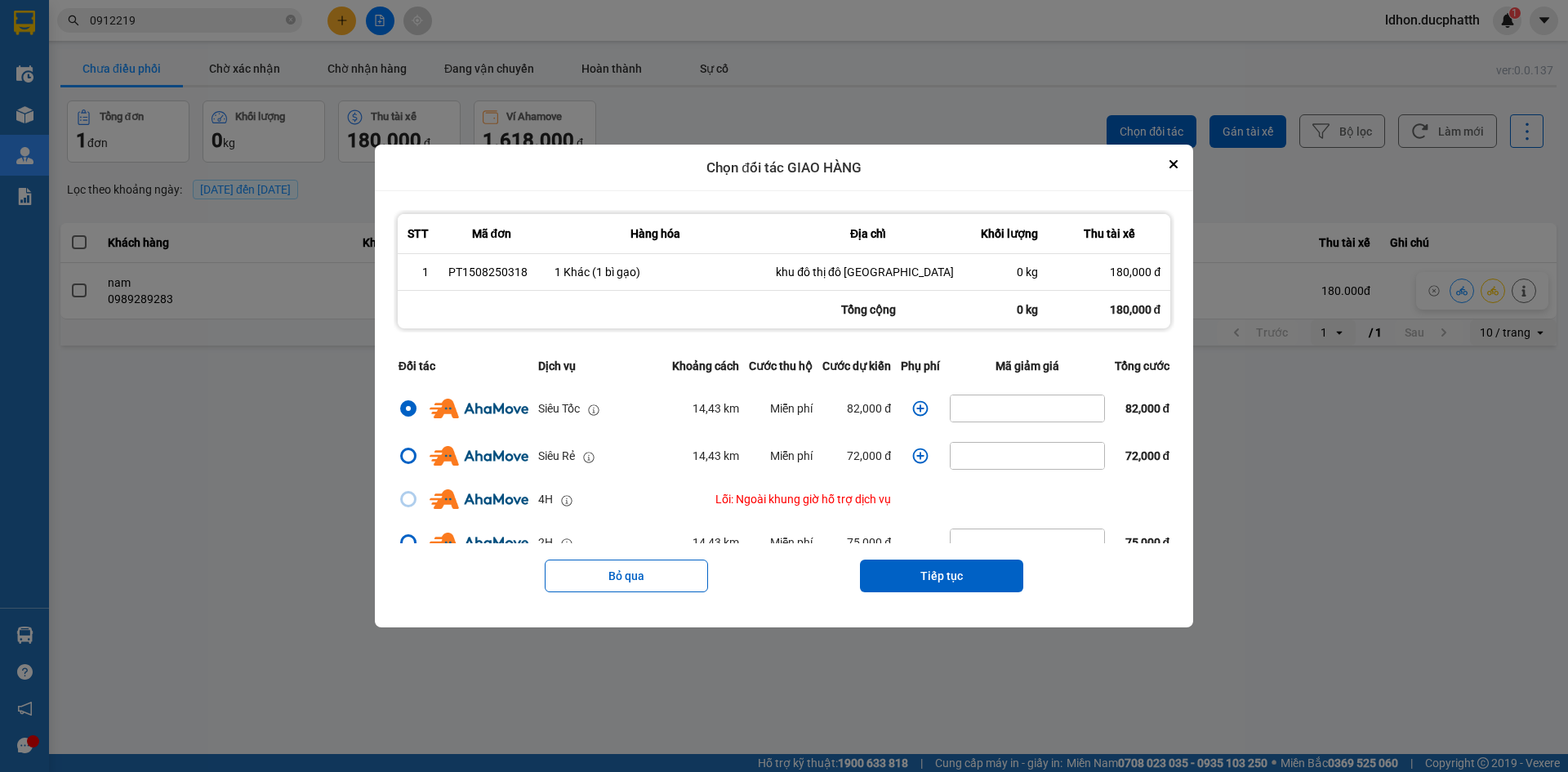
click at [915, 416] on icon "dialog" at bounding box center [921, 409] width 16 height 16
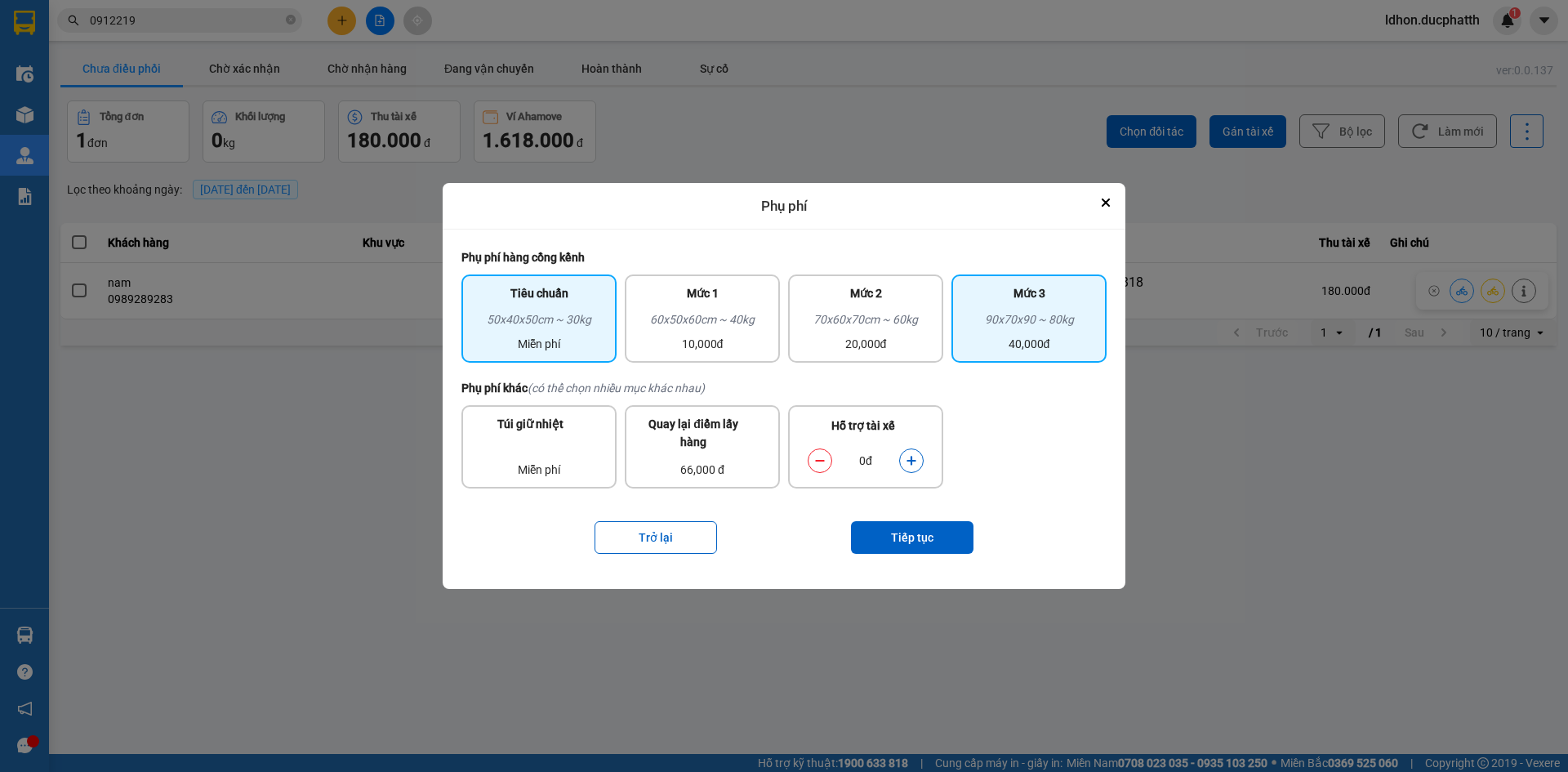
click at [1014, 333] on div "90x70x90 ~ 80kg" at bounding box center [1029, 322] width 135 height 25
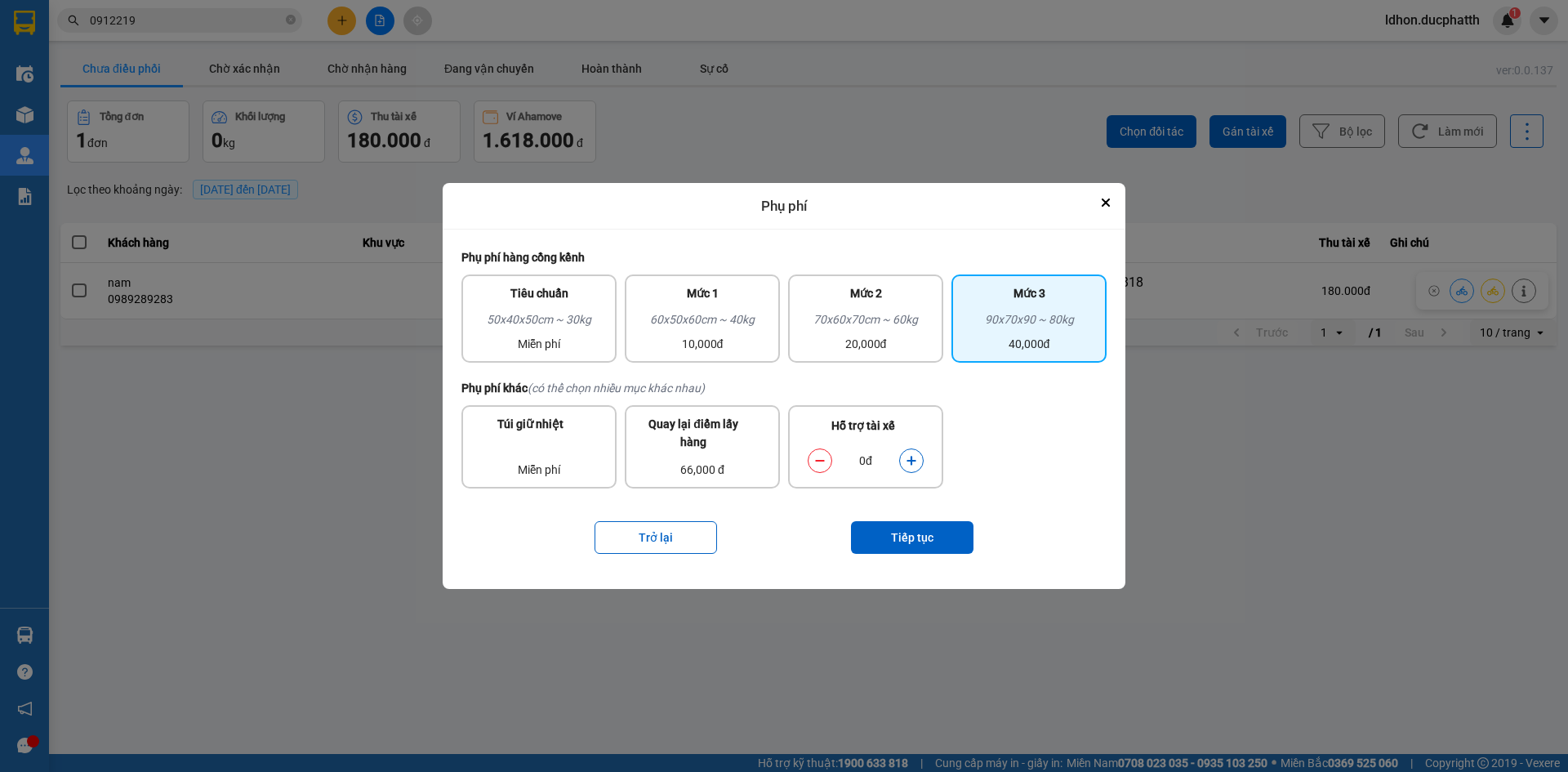
click at [909, 454] on button "dialog" at bounding box center [911, 461] width 23 height 29
click at [904, 537] on button "Tiếp tục" at bounding box center [912, 537] width 123 height 33
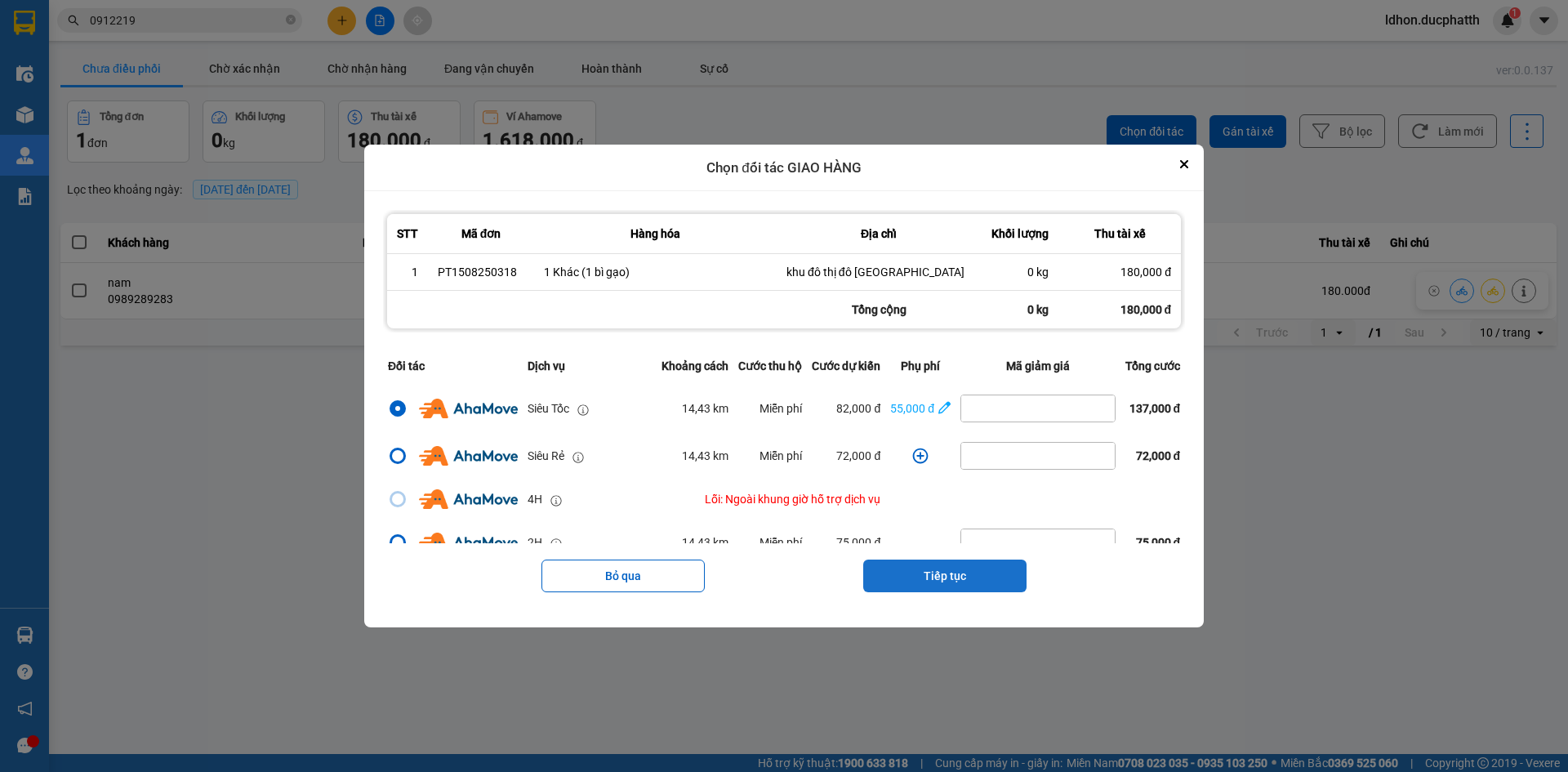
click at [959, 576] on button "Tiếp tục" at bounding box center [944, 575] width 163 height 33
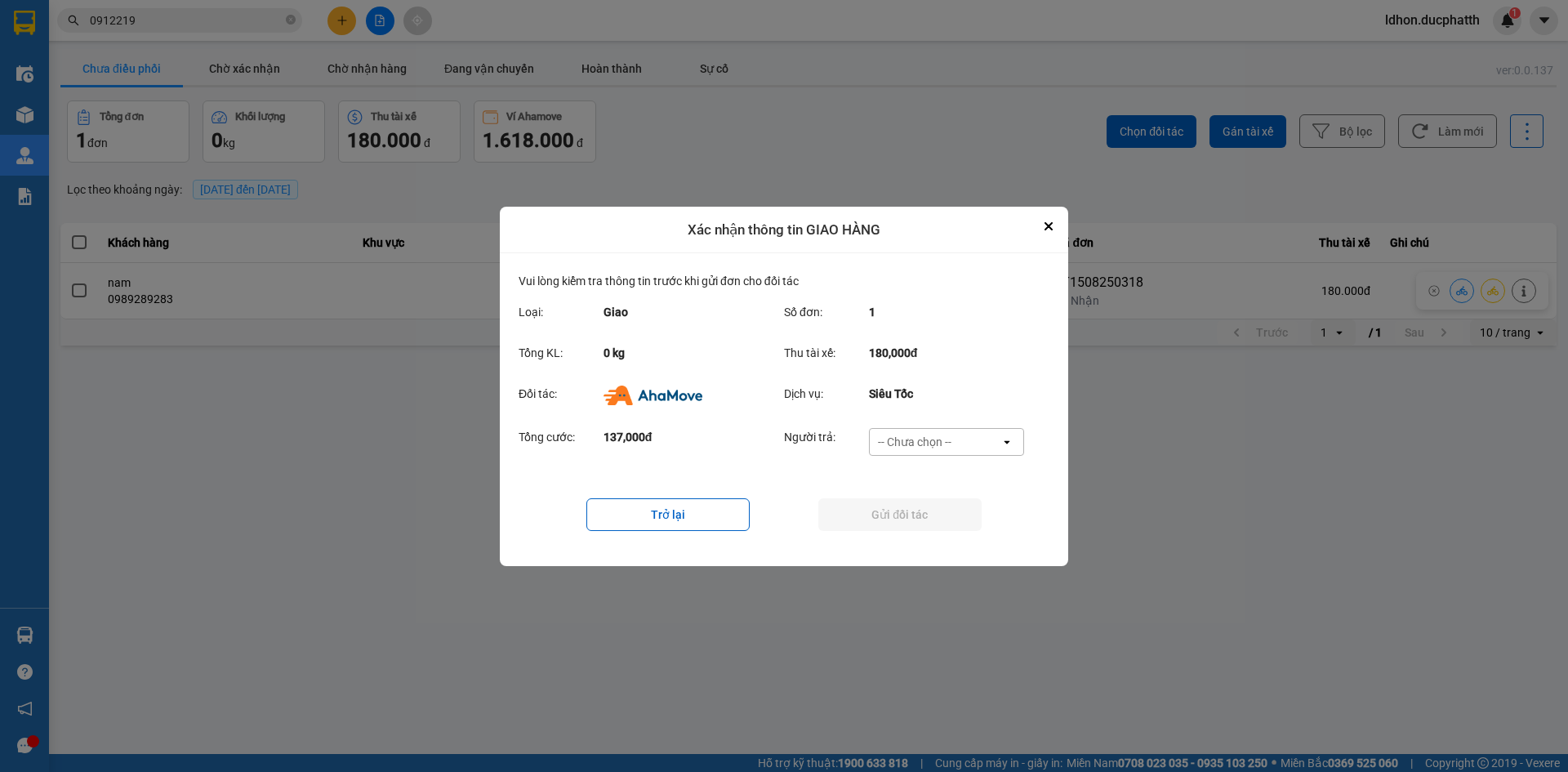
click at [972, 450] on div "-- Chưa chọn --" at bounding box center [935, 442] width 130 height 26
click at [952, 528] on div "Ví Ahamove" at bounding box center [945, 535] width 155 height 30
click at [906, 508] on button "Gửi đối tác" at bounding box center [899, 514] width 163 height 33
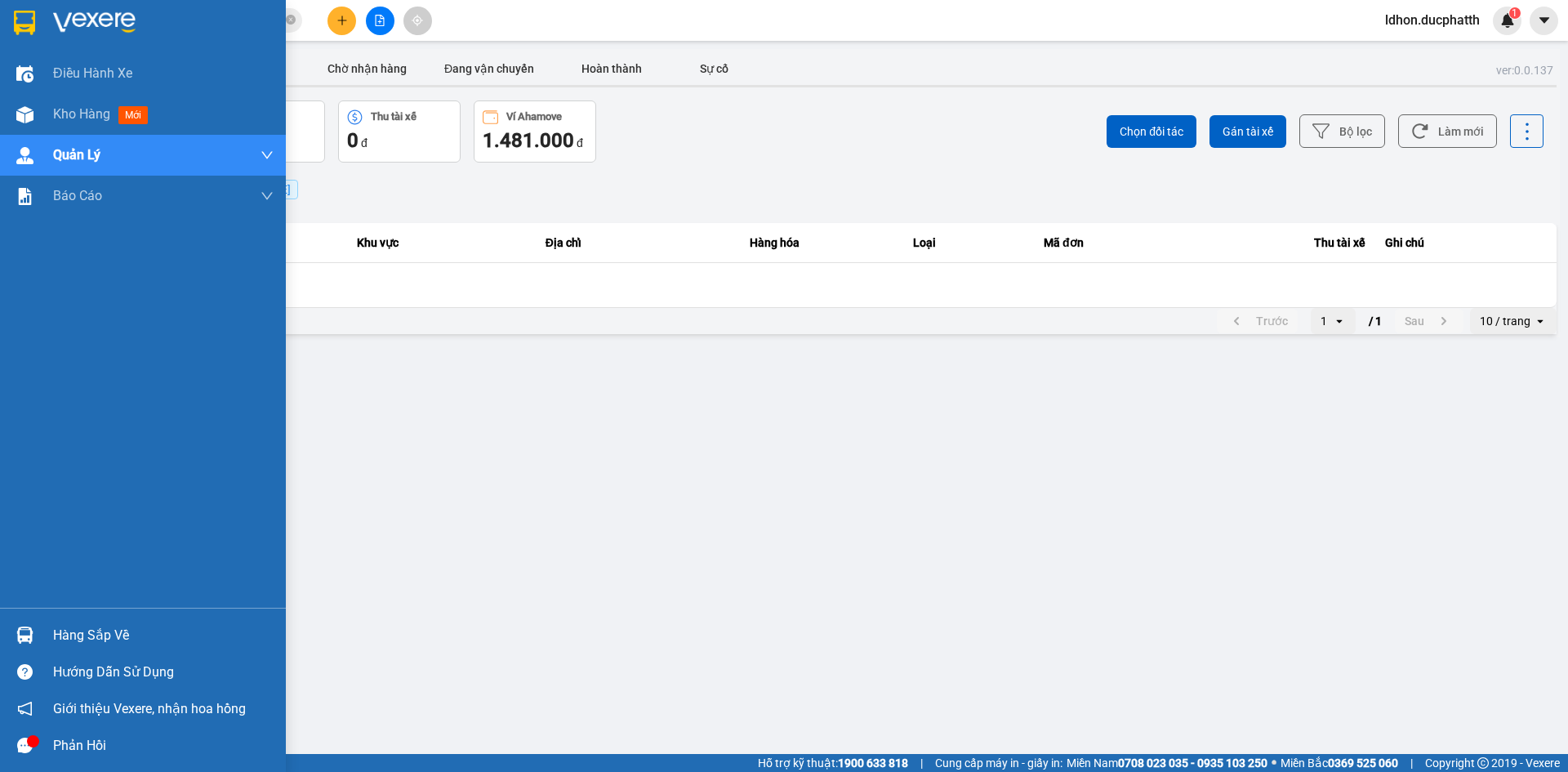
click at [69, 643] on div "Hàng sắp về" at bounding box center [163, 636] width 220 height 25
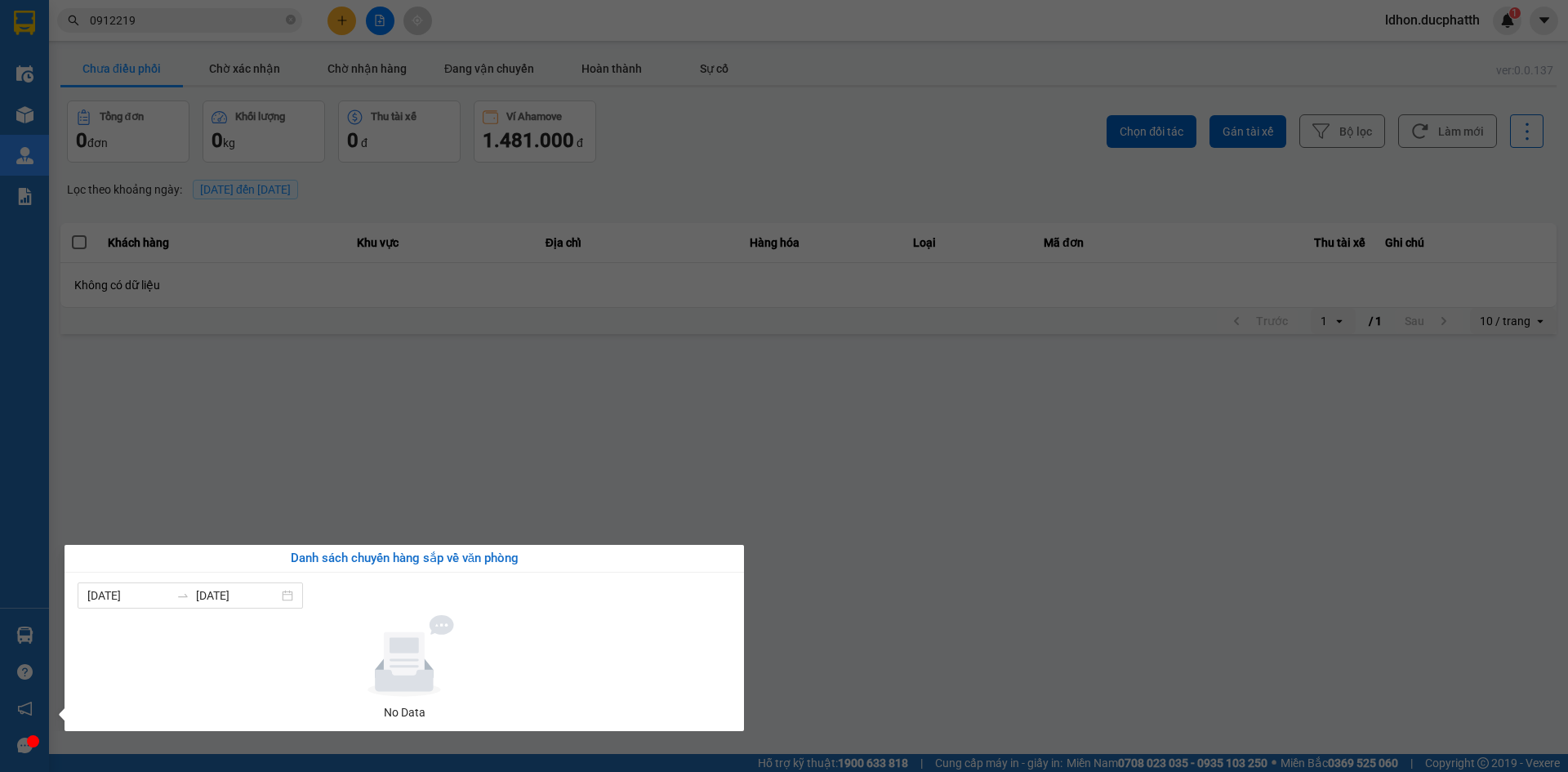
click at [367, 477] on section "Kết quả tìm kiếm ( 2 ) Bộ lọc Mã ĐH Trạng thái Món hàng Thu hộ Tổng cước Chưa c…" at bounding box center [784, 386] width 1568 height 772
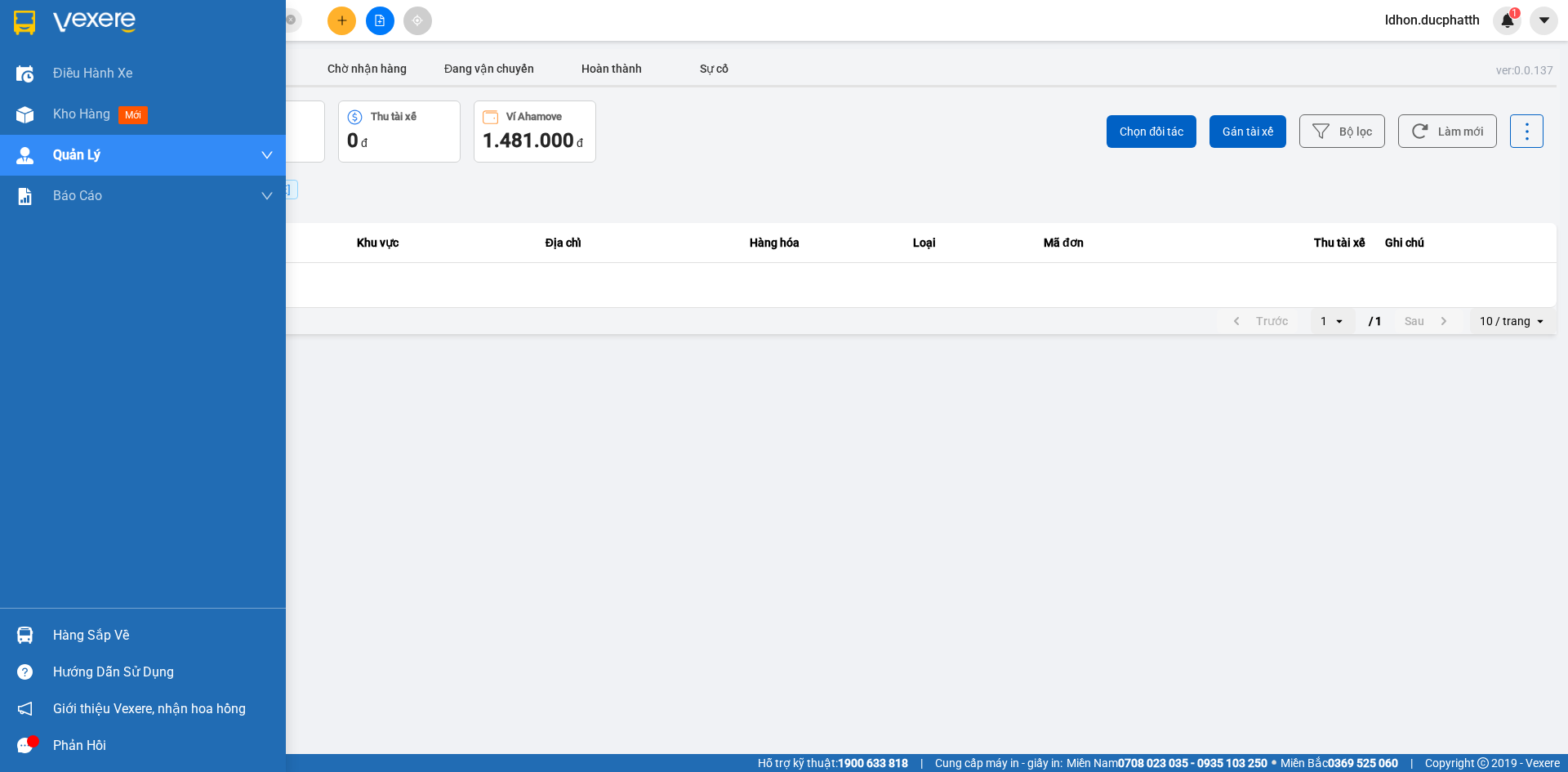
click at [45, 623] on div "Hàng sắp về" at bounding box center [142, 635] width 286 height 37
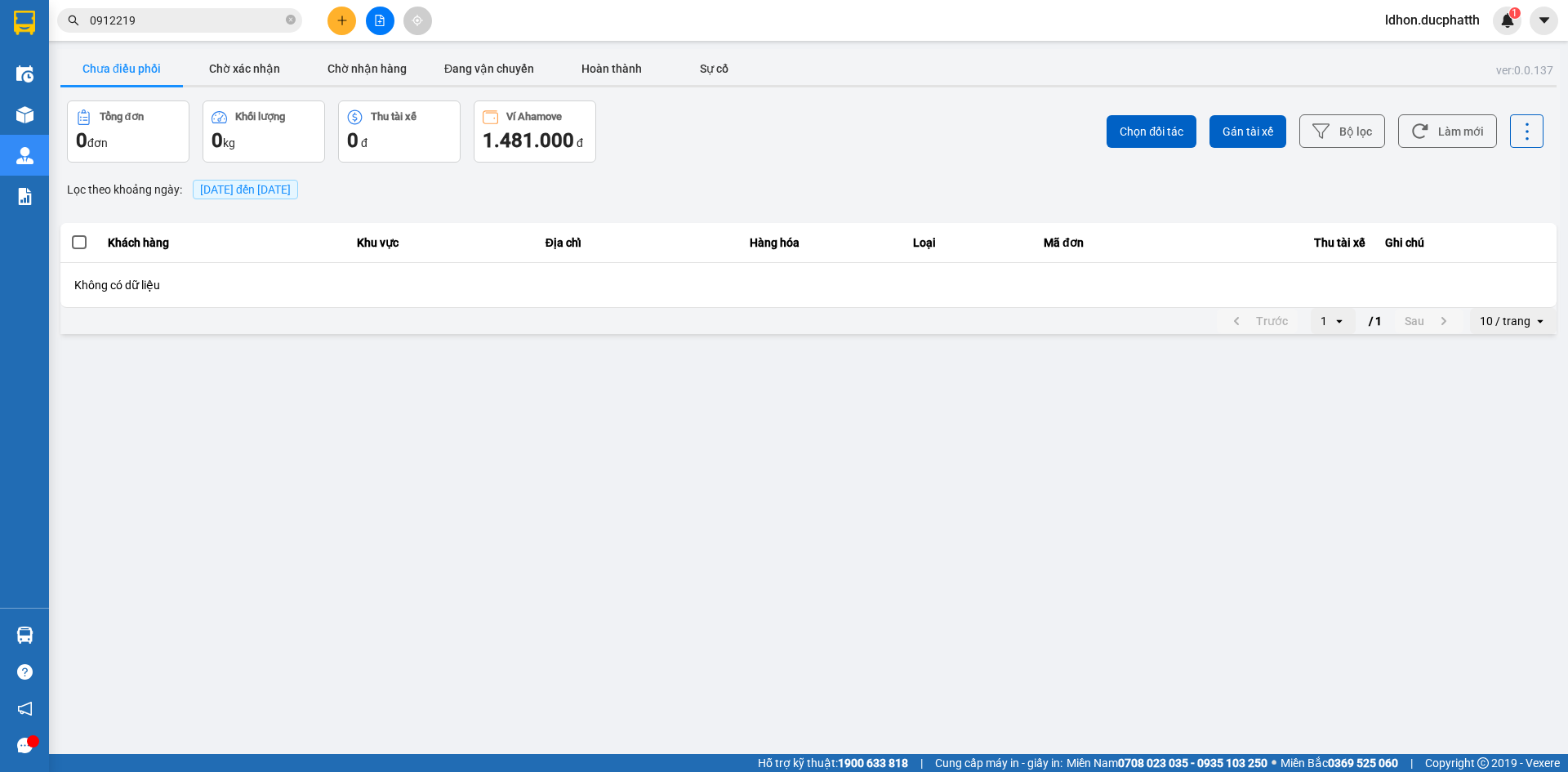
click at [686, 419] on section "Kết quả tìm kiếm ( 2 ) Bộ lọc Mã ĐH Trạng thái Món hàng Thu hộ Tổng cước Chưa c…" at bounding box center [784, 386] width 1568 height 772
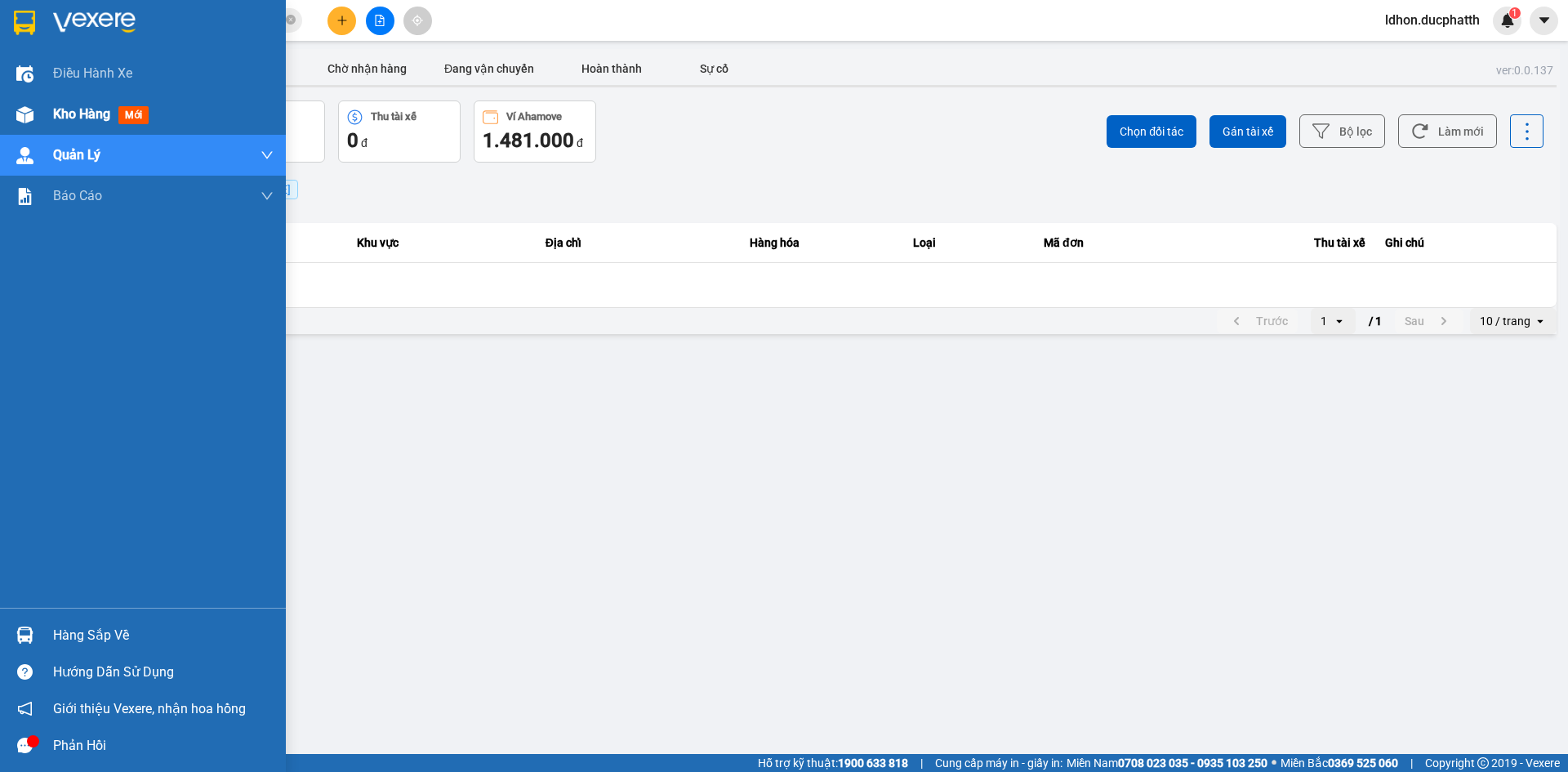
click at [41, 111] on div "Kho hàng mới" at bounding box center [142, 114] width 286 height 41
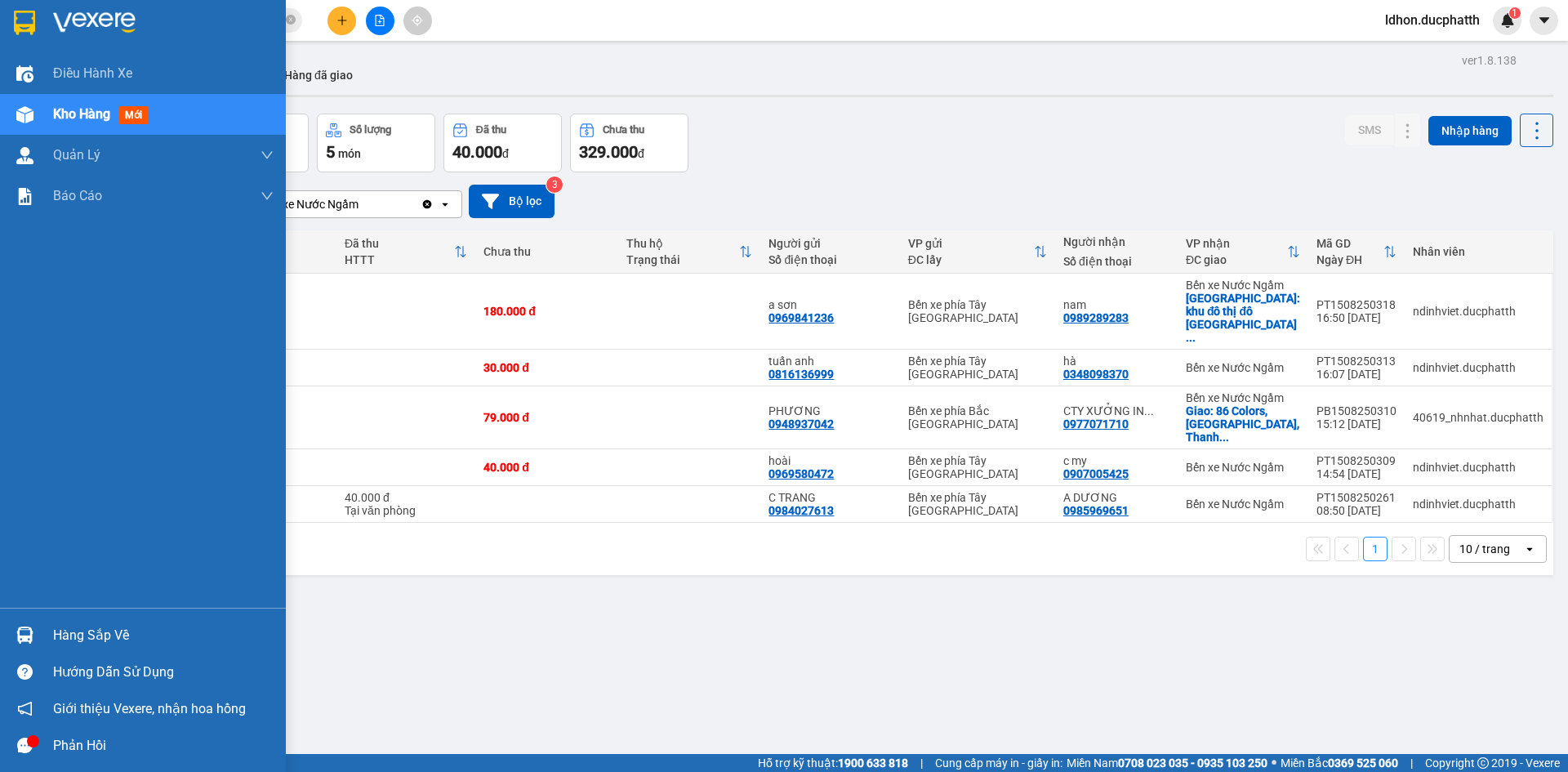
click at [57, 637] on div "Hàng sắp về" at bounding box center [163, 636] width 220 height 25
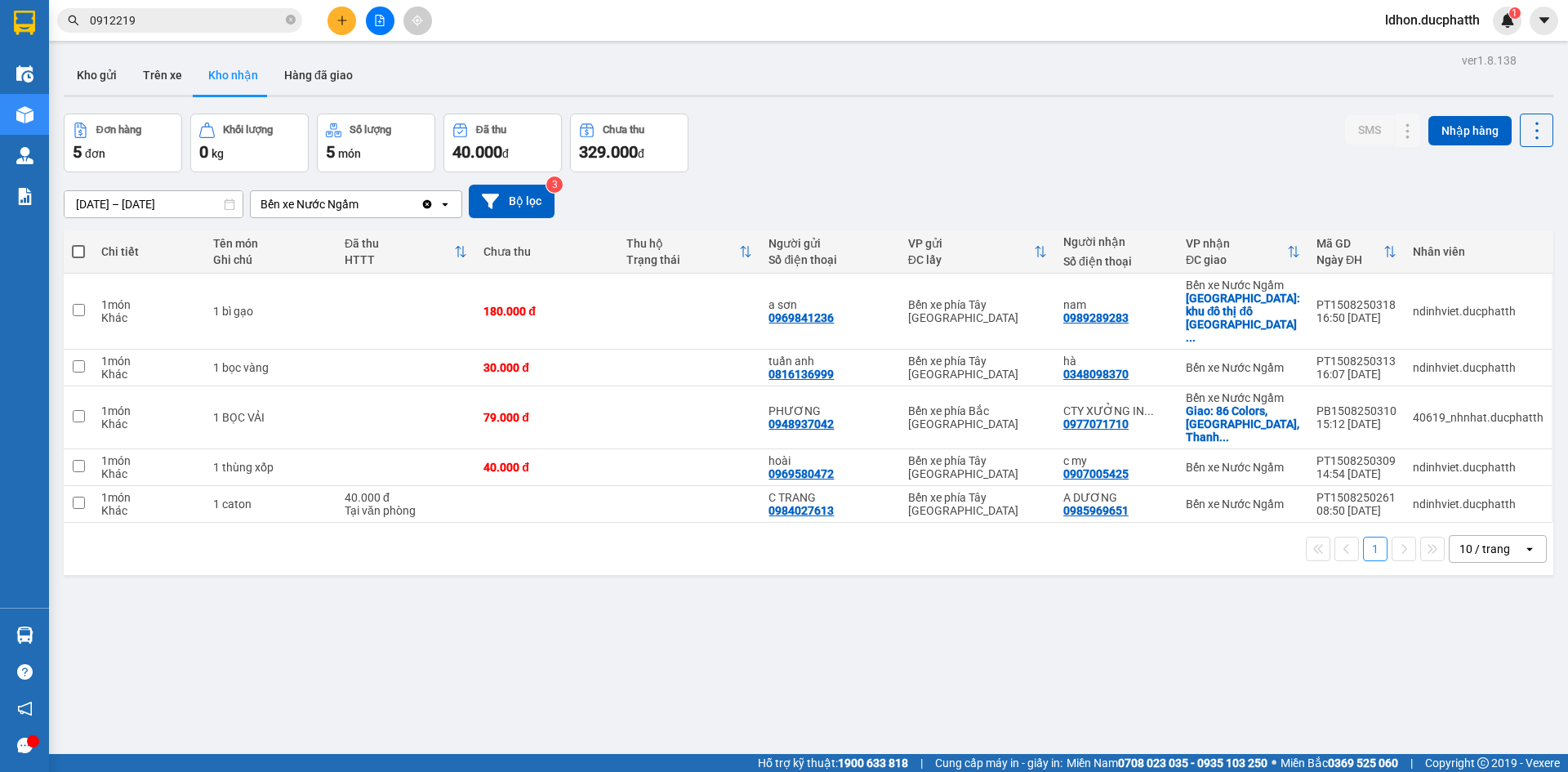
click at [818, 571] on section "Kết quả tìm kiếm ( 2 ) Bộ lọc Mã ĐH Trạng thái Món hàng Thu hộ Tổng cước Chưa c…" at bounding box center [784, 386] width 1568 height 772
